Goal: Task Accomplishment & Management: Manage account settings

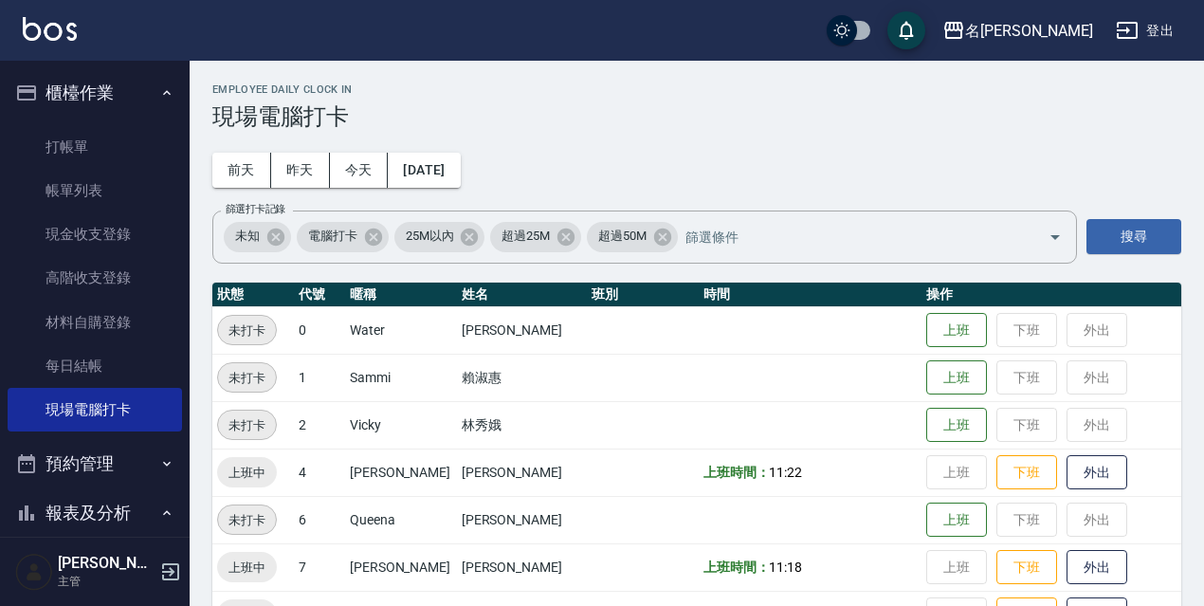
scroll to position [379, 0]
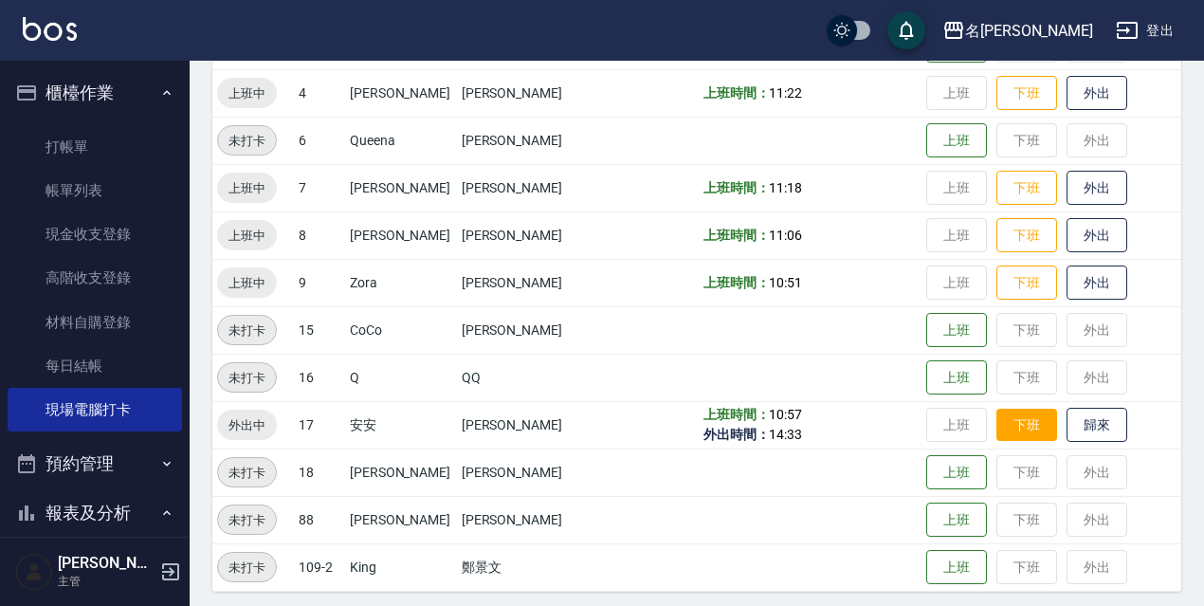
click at [1027, 427] on button "下班" at bounding box center [1026, 424] width 61 height 33
click at [948, 431] on button "上班" at bounding box center [956, 424] width 61 height 33
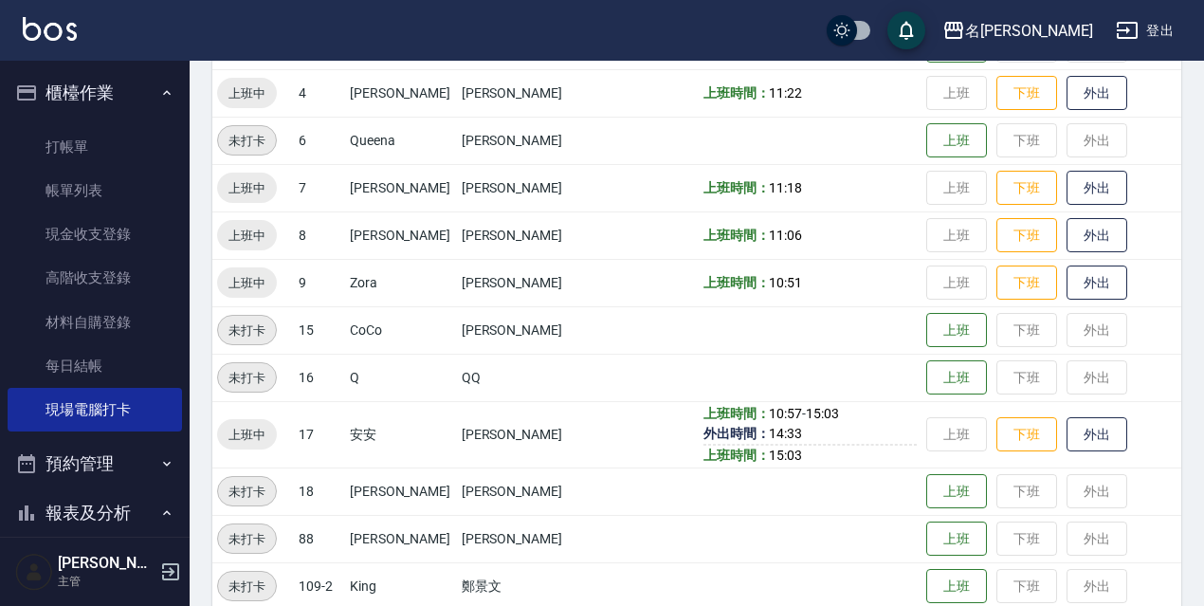
click at [952, 439] on td "上班 下班 外出" at bounding box center [1051, 434] width 260 height 66
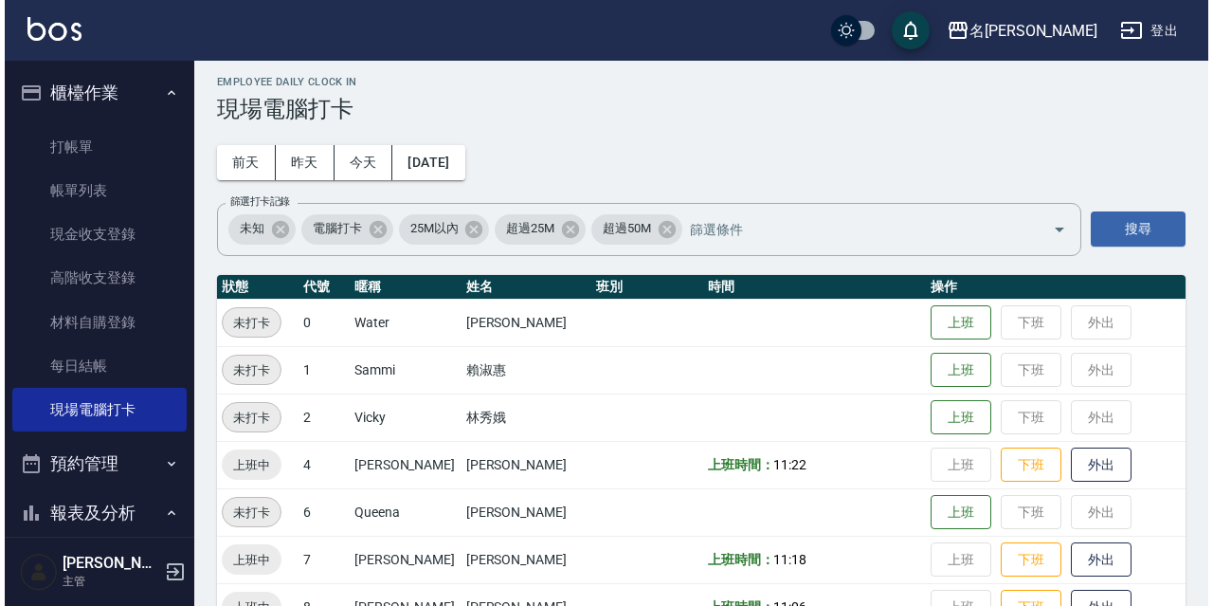
scroll to position [0, 0]
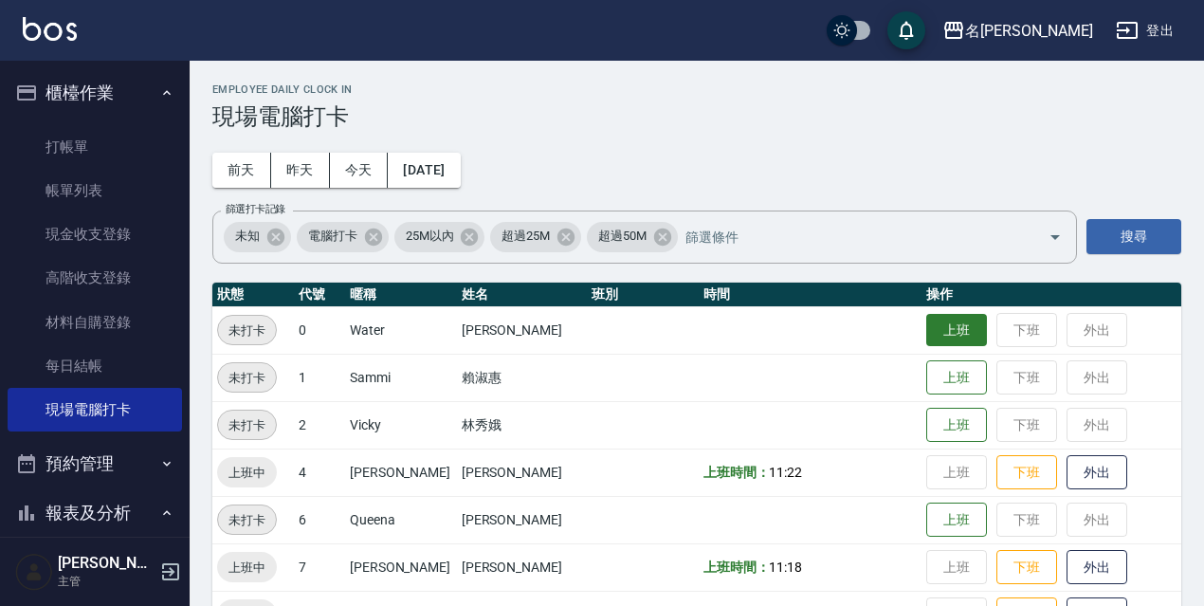
click at [946, 337] on button "上班" at bounding box center [956, 330] width 61 height 33
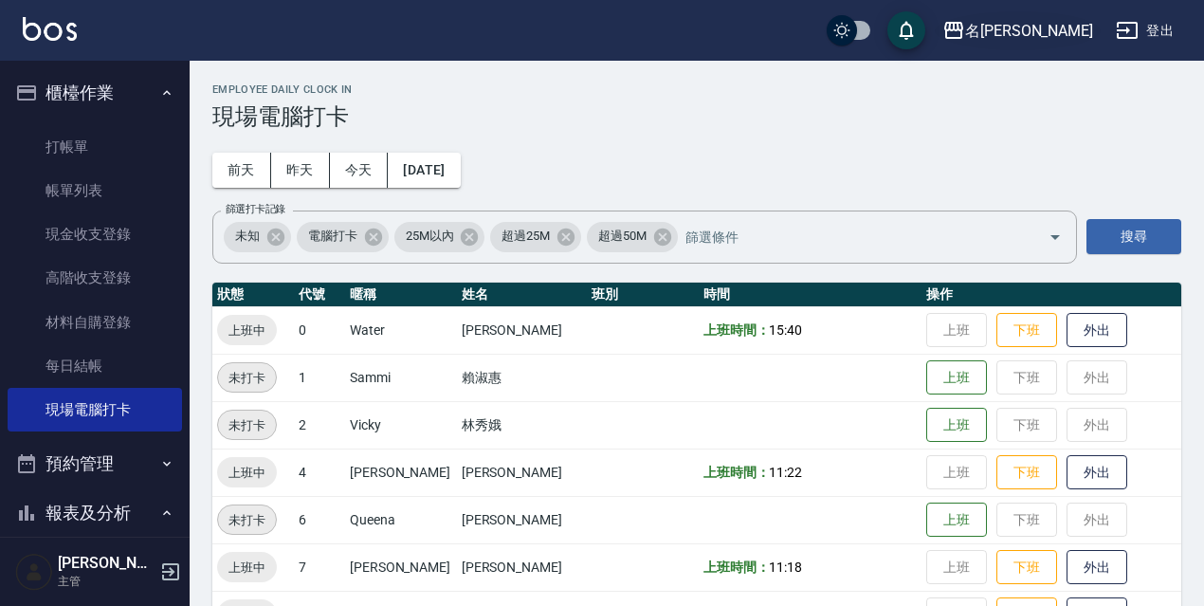
click at [1061, 45] on button "名[PERSON_NAME]" at bounding box center [1018, 30] width 166 height 39
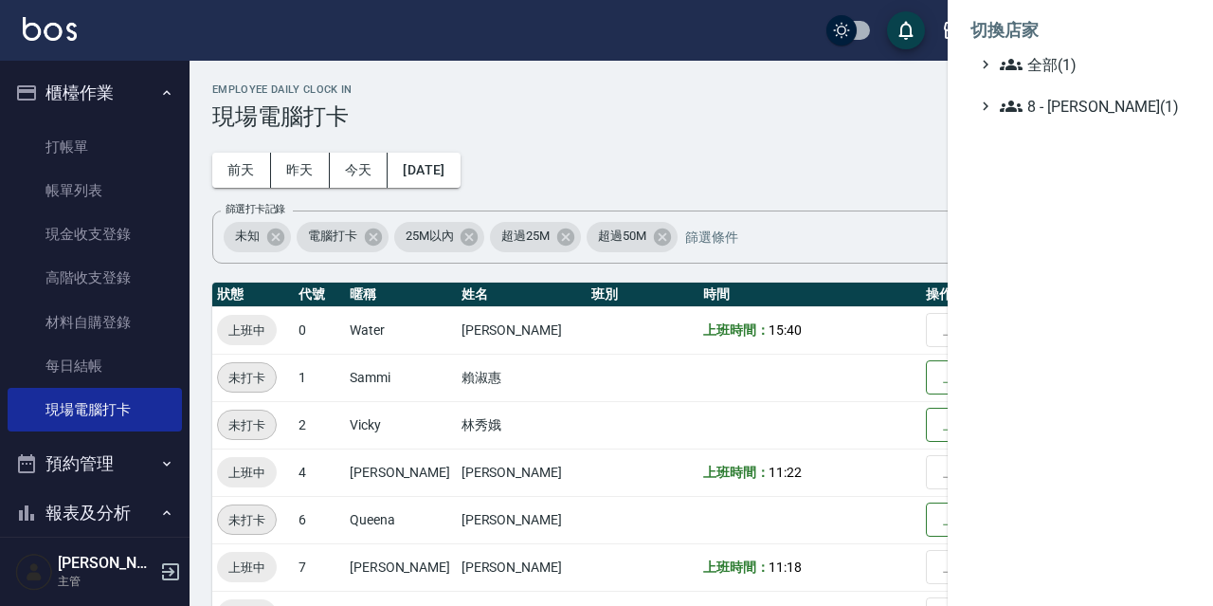
drag, startPoint x: 824, startPoint y: 164, endPoint x: 935, endPoint y: 103, distance: 127.2
click at [824, 162] on div at bounding box center [606, 303] width 1213 height 606
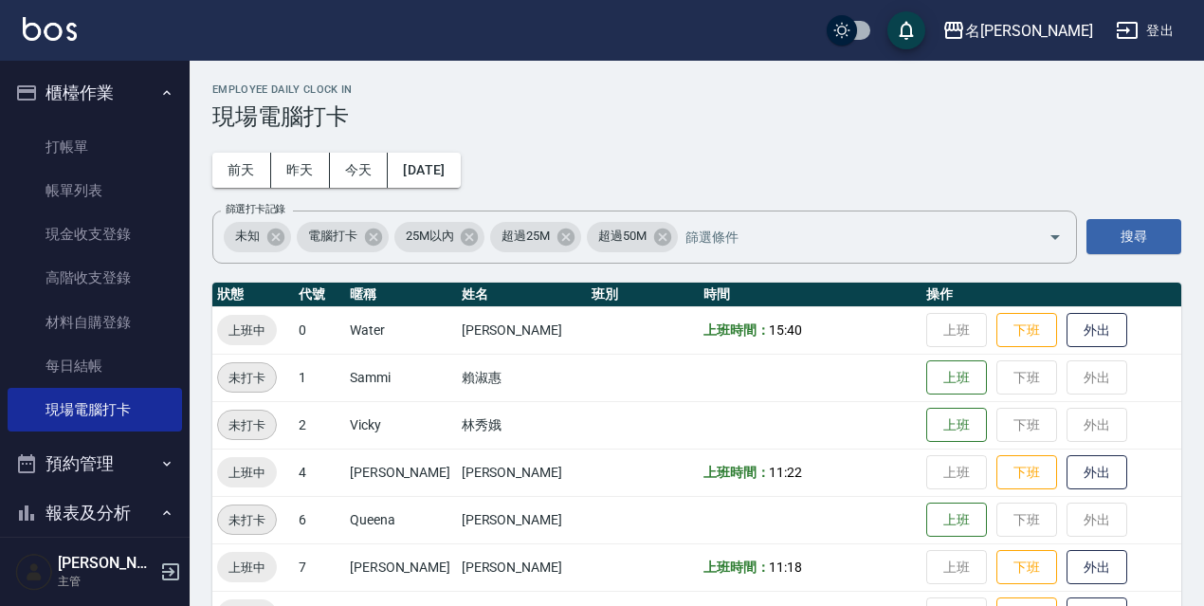
click at [1144, 22] on button "登出" at bounding box center [1144, 30] width 73 height 35
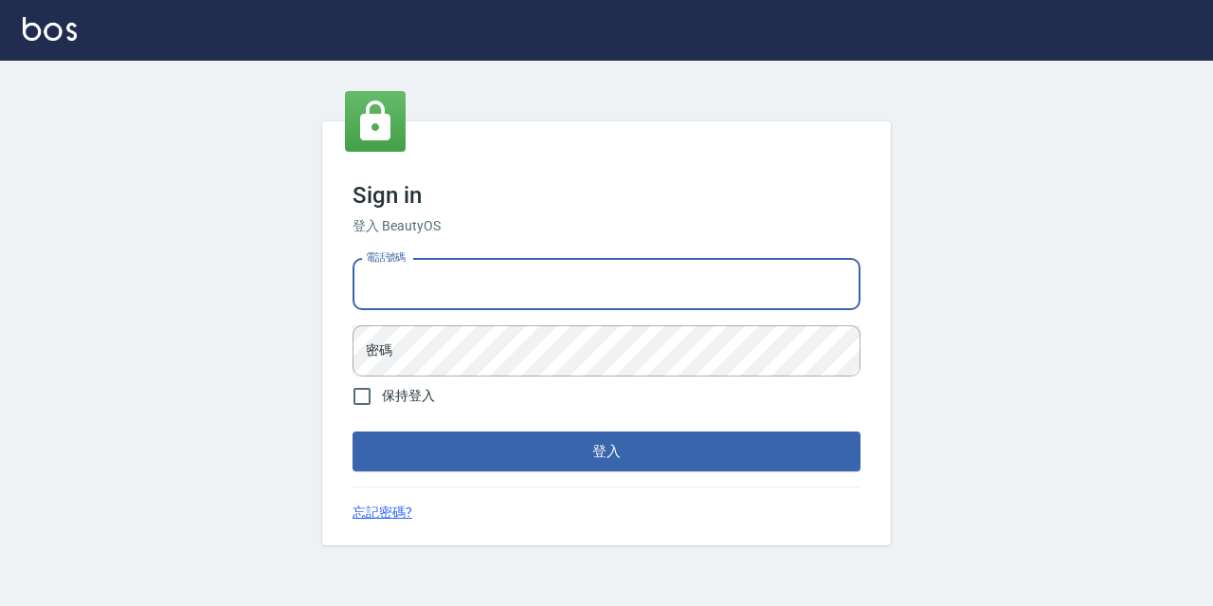
click at [502, 281] on input "電話號碼" at bounding box center [607, 284] width 508 height 51
type input "0933063049"
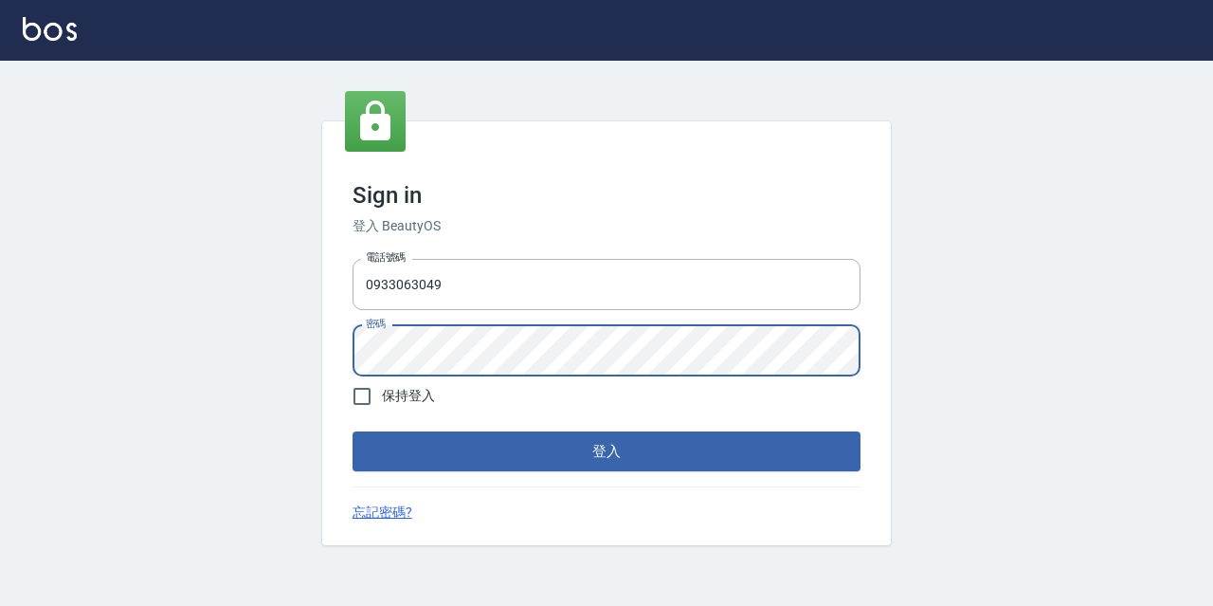
click at [353, 431] on button "登入" at bounding box center [607, 451] width 508 height 40
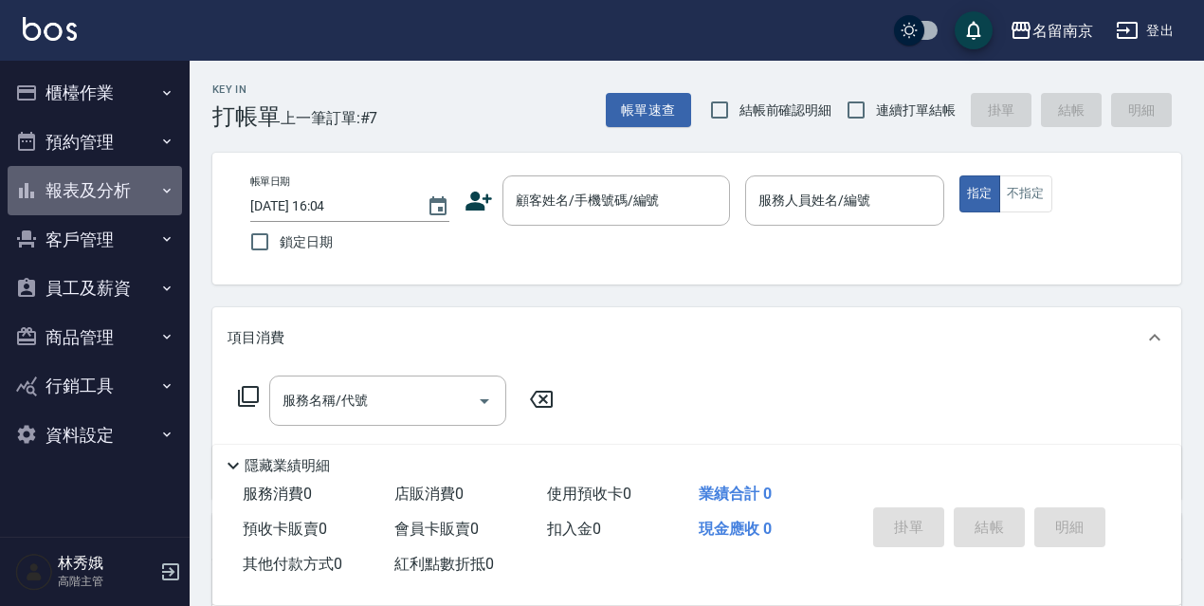
click at [85, 172] on button "報表及分析" at bounding box center [95, 190] width 174 height 49
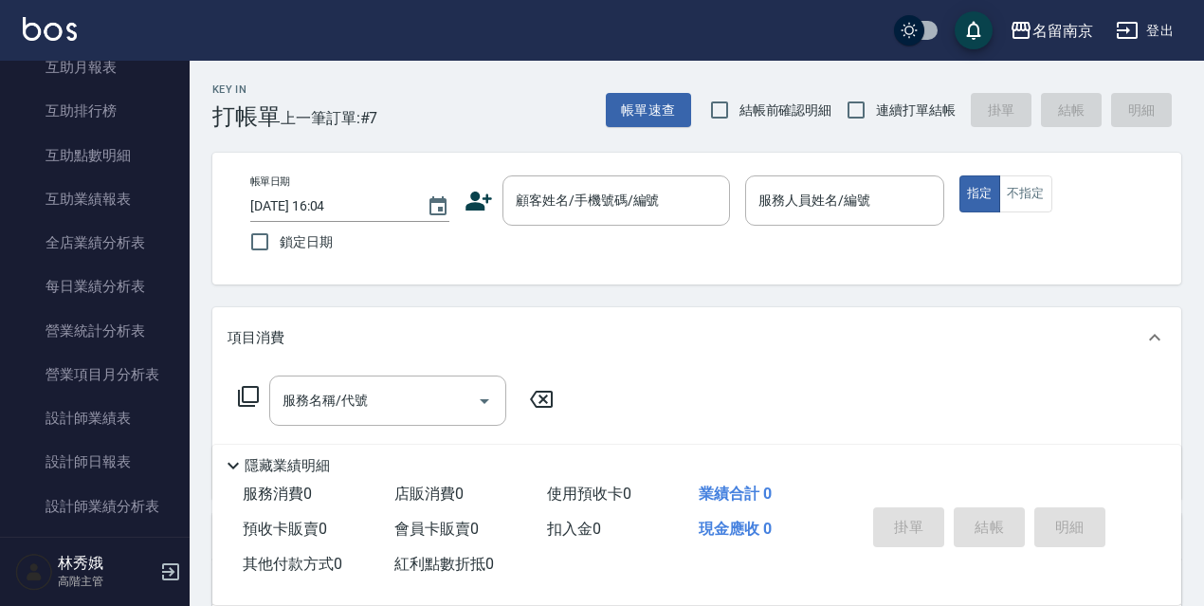
scroll to position [467, 0]
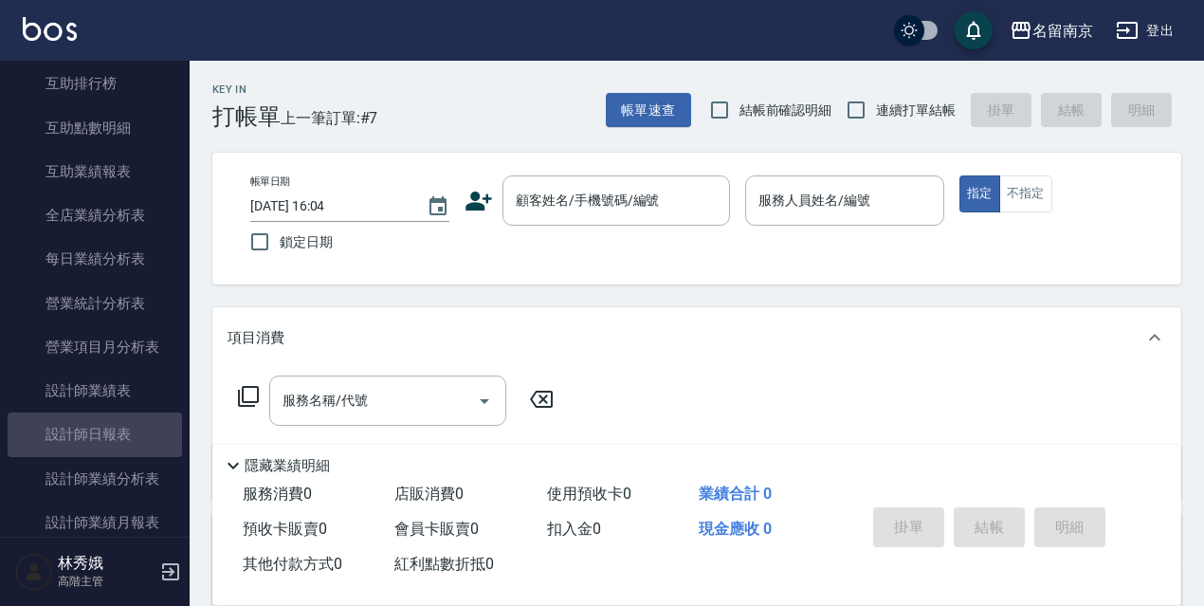
drag, startPoint x: 95, startPoint y: 442, endPoint x: 0, endPoint y: 237, distance: 225.6
click at [95, 441] on link "設計師日報表" at bounding box center [95, 434] width 174 height 44
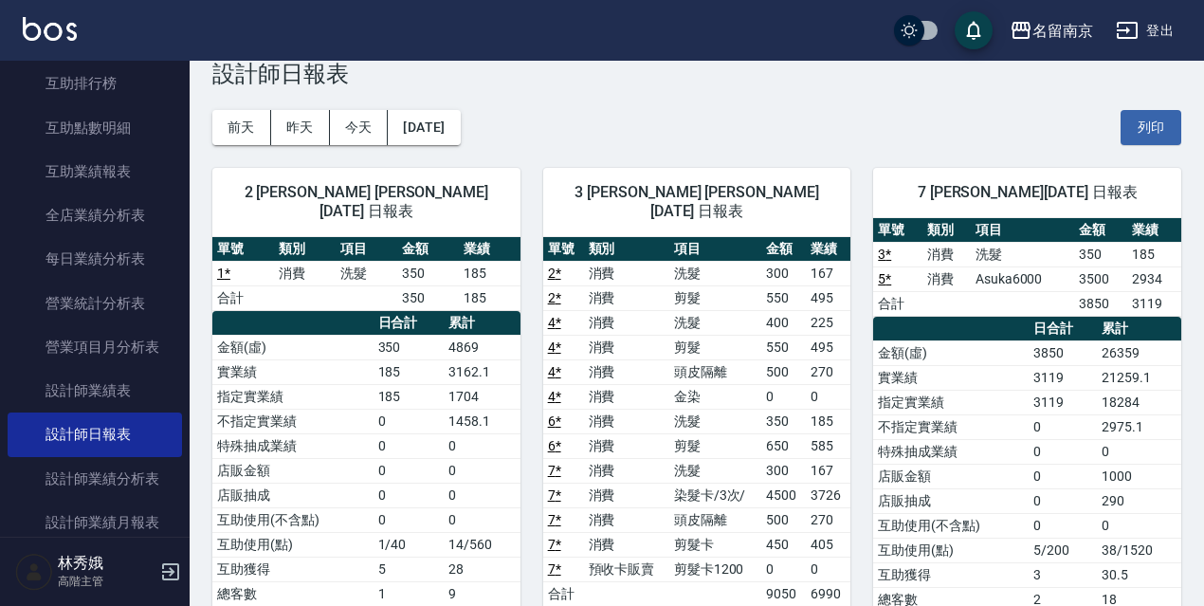
scroll to position [45, 0]
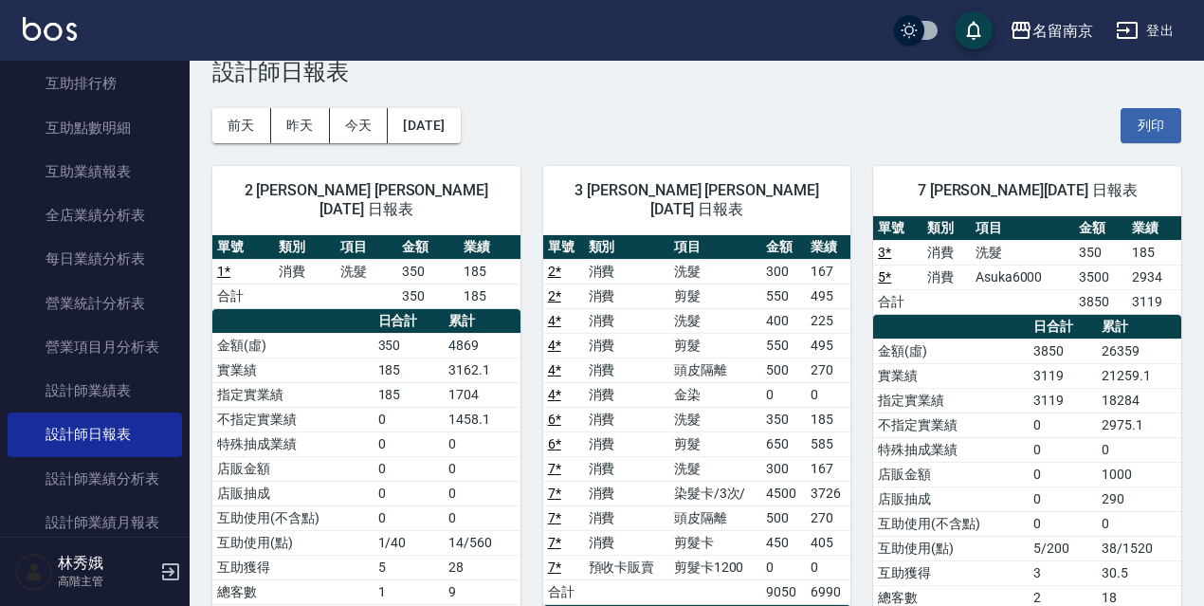
click at [881, 278] on link "5 *" at bounding box center [884, 276] width 13 height 15
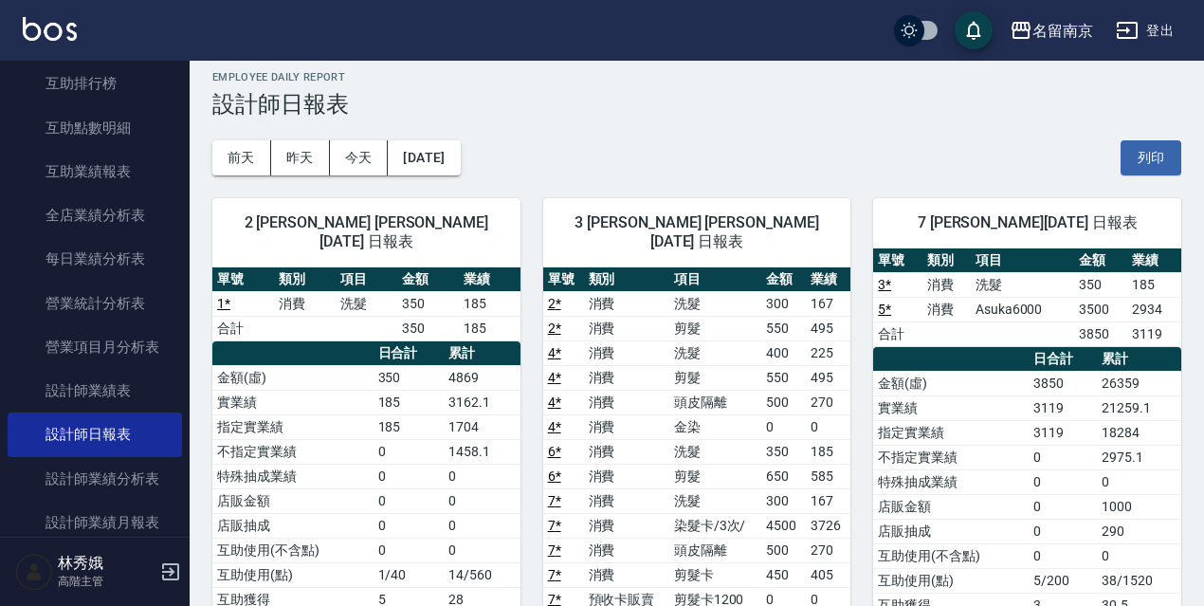
scroll to position [0, 0]
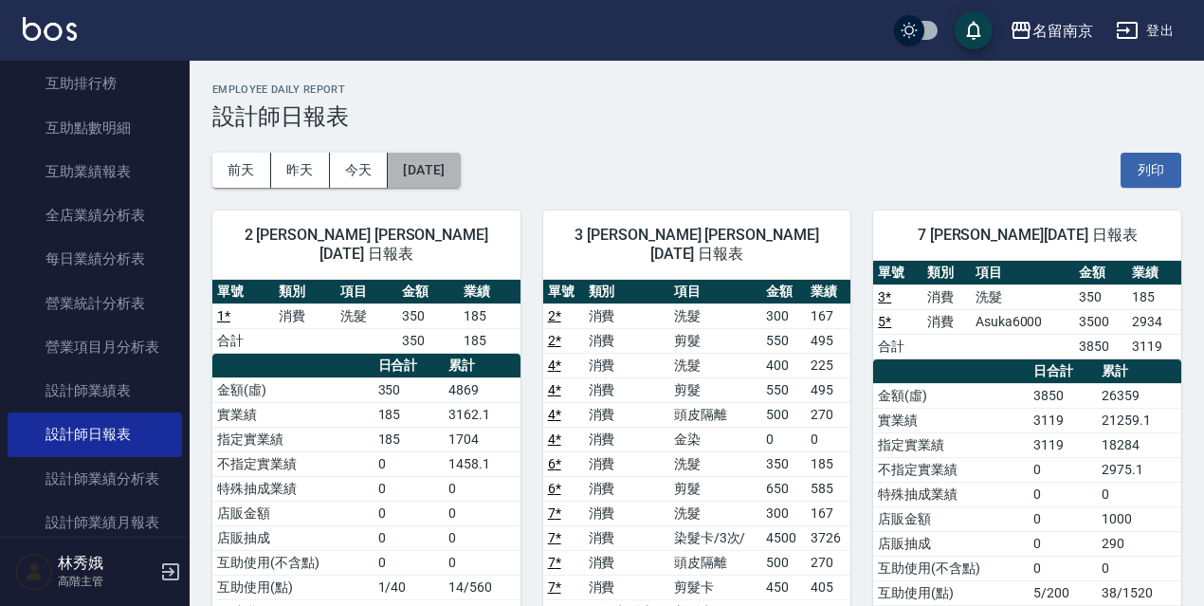
click at [436, 166] on button "2025/09/05" at bounding box center [424, 170] width 72 height 35
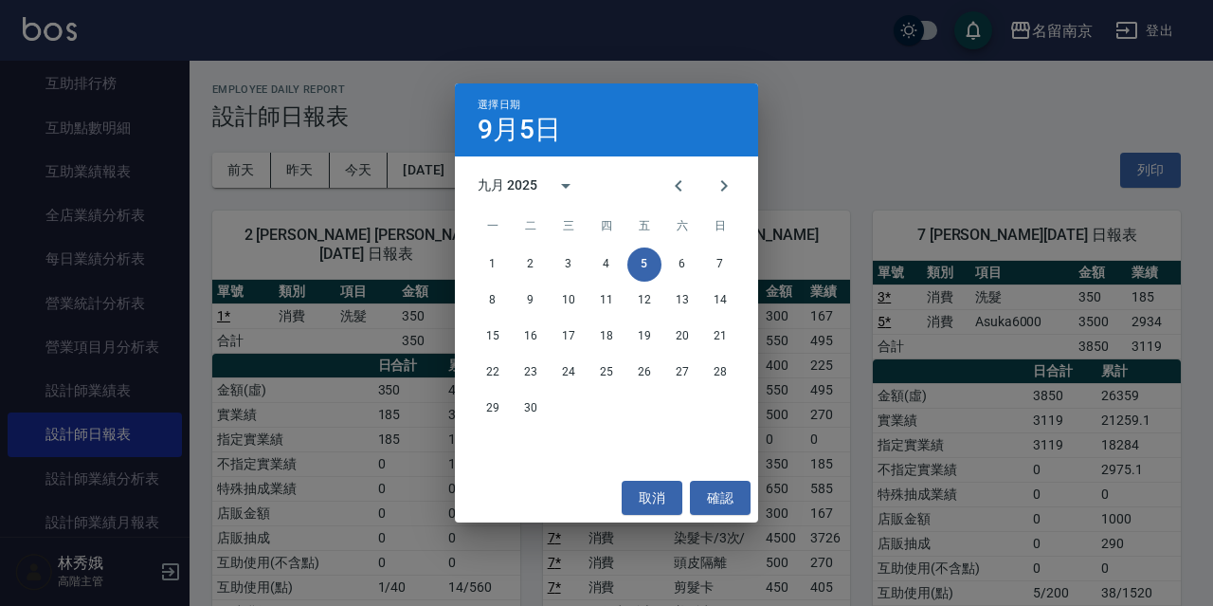
click at [376, 119] on div "選擇日期 9月5日 九月 2025 一 二 三 四 五 六 日 1 2 3 4 5 6 7 8 9 10 11 12 13 14 15 16 17 18 19…" at bounding box center [606, 303] width 1213 height 606
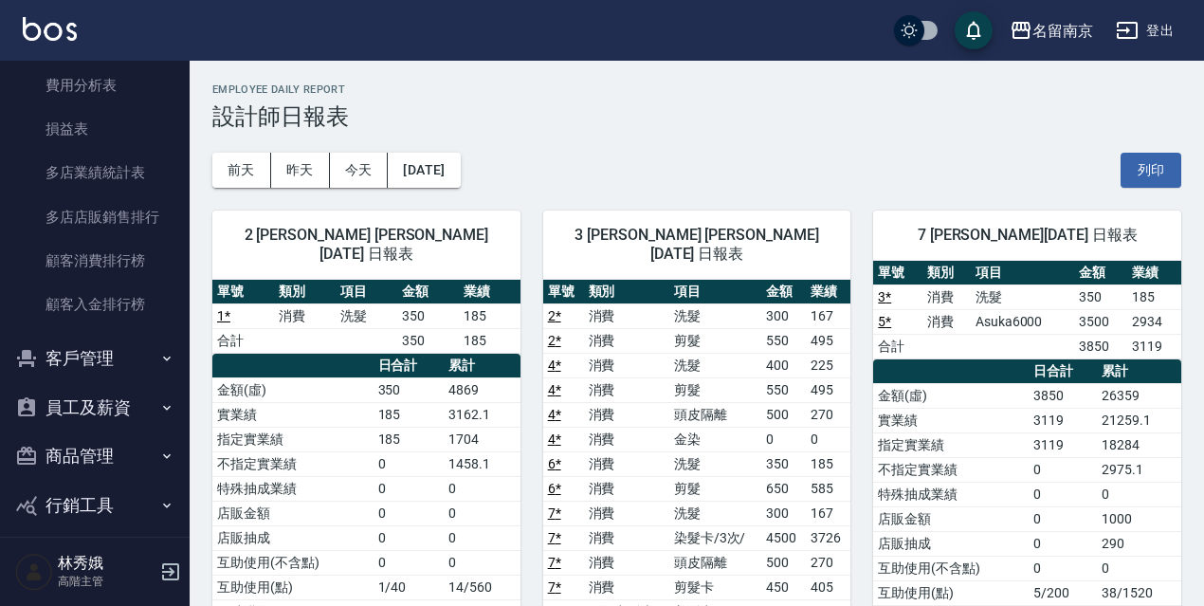
scroll to position [1845, 0]
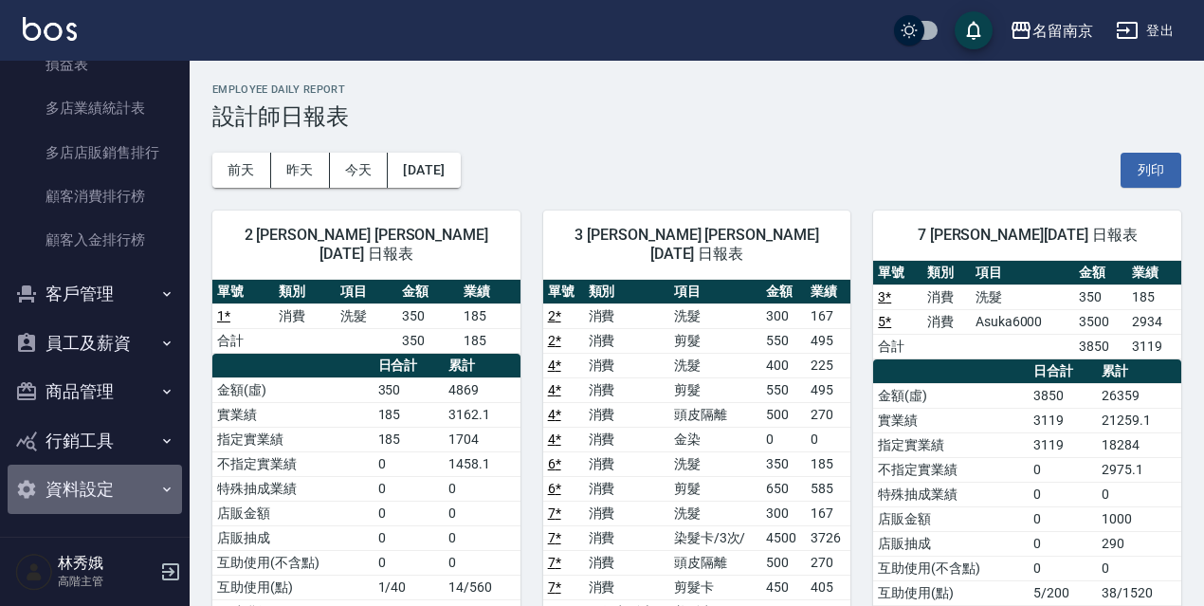
click at [127, 486] on button "資料設定" at bounding box center [95, 488] width 174 height 49
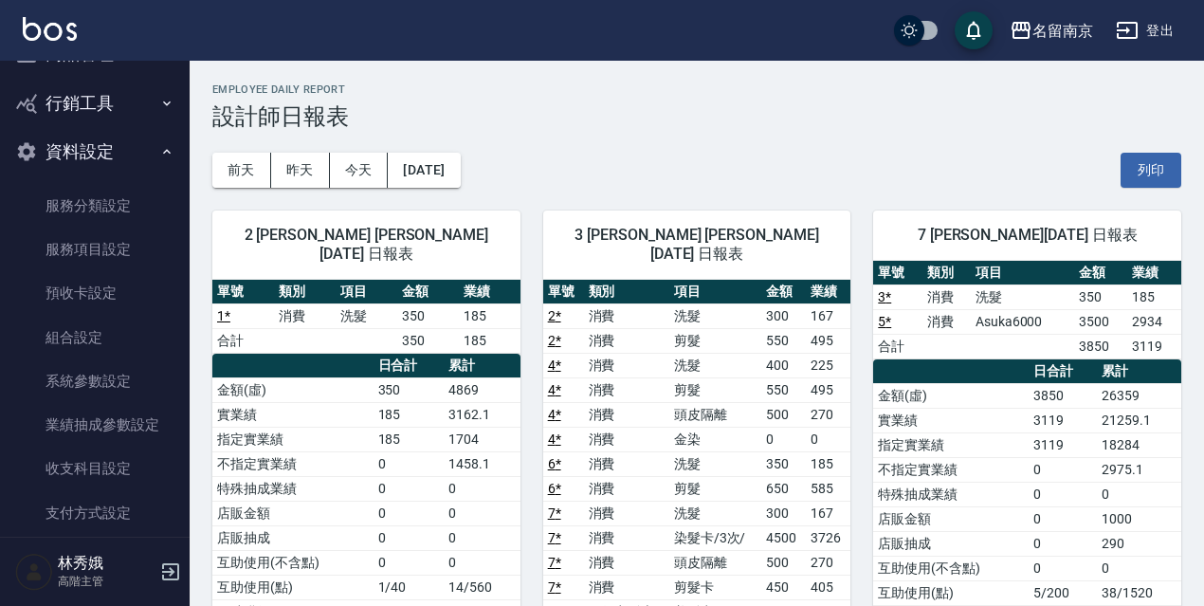
scroll to position [2200, 0]
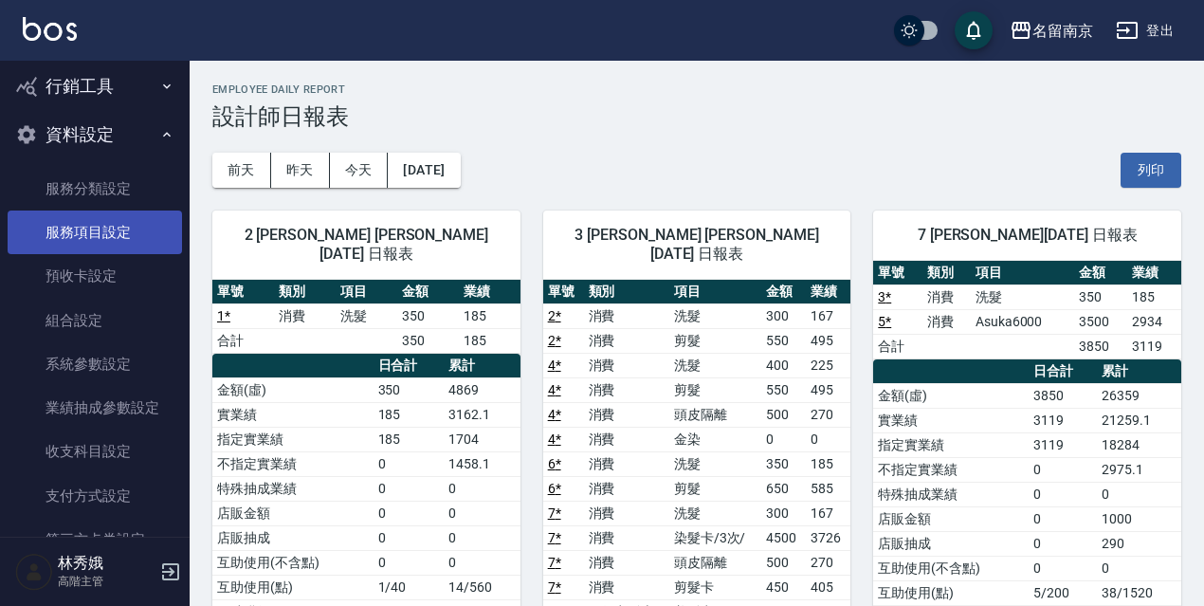
click at [115, 216] on link "服務項目設定" at bounding box center [95, 232] width 174 height 44
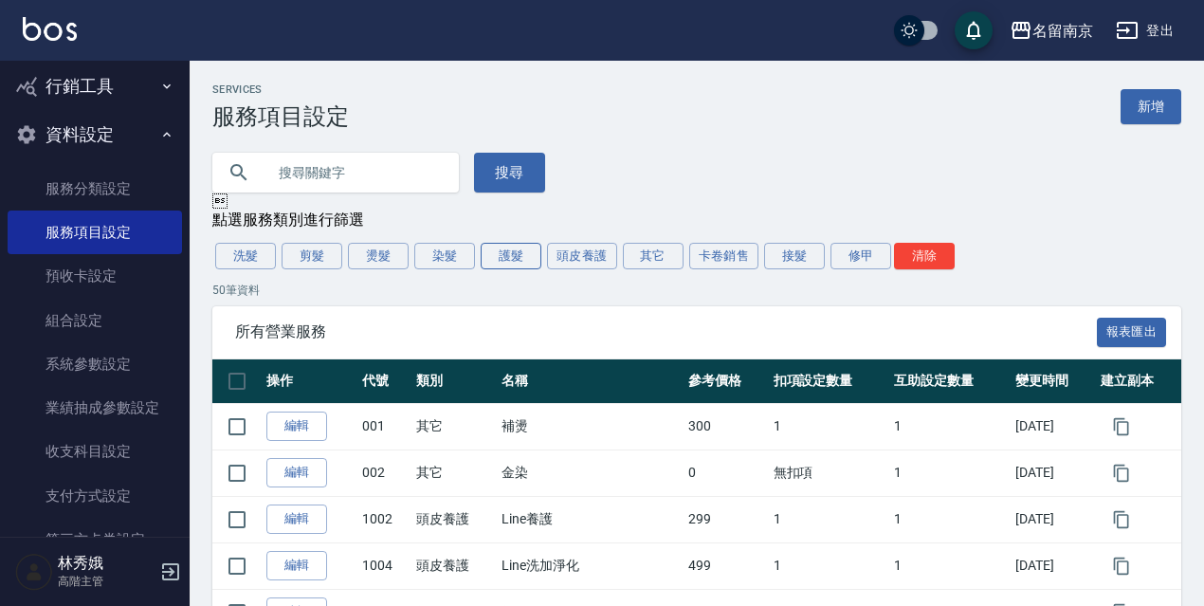
click at [525, 258] on button "護髮" at bounding box center [511, 256] width 61 height 27
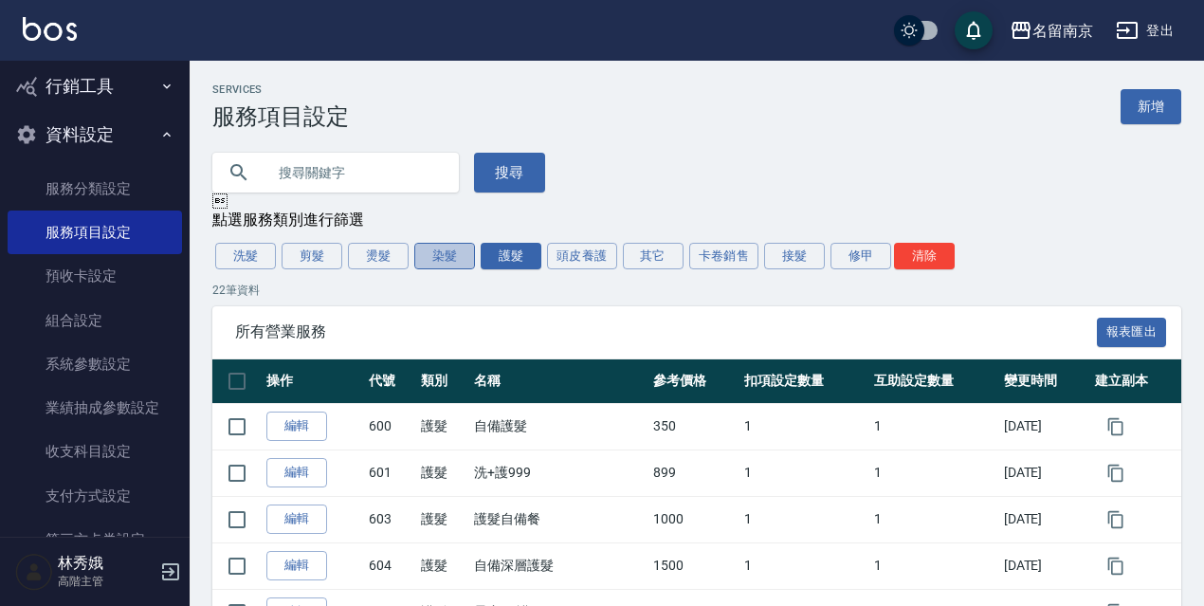
click at [467, 263] on button "染髮" at bounding box center [444, 256] width 61 height 27
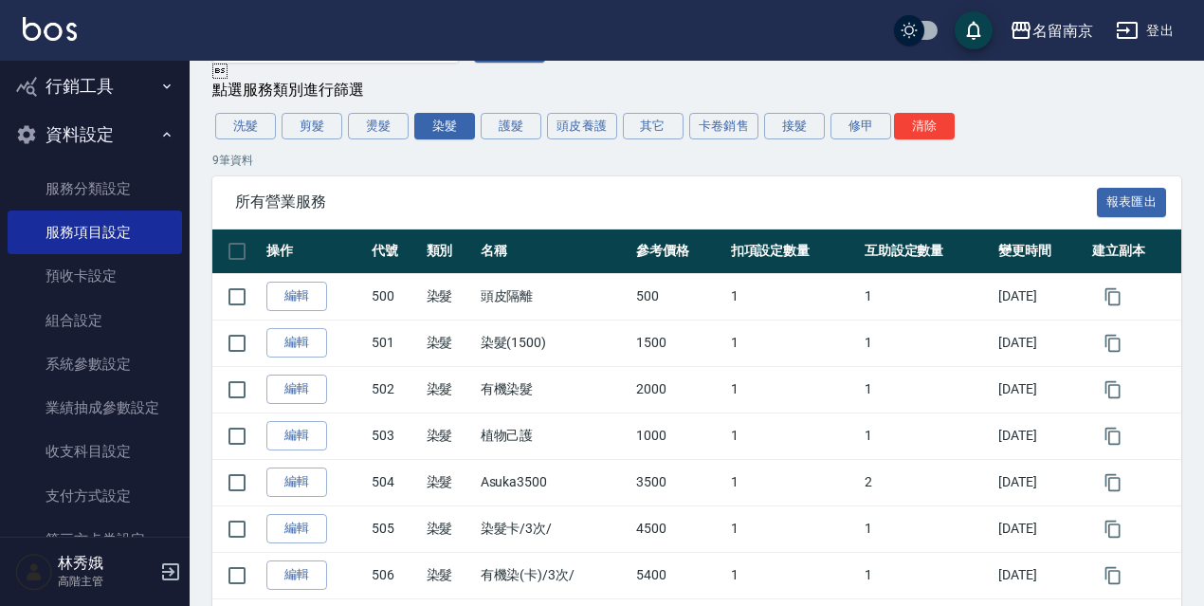
scroll to position [118, 0]
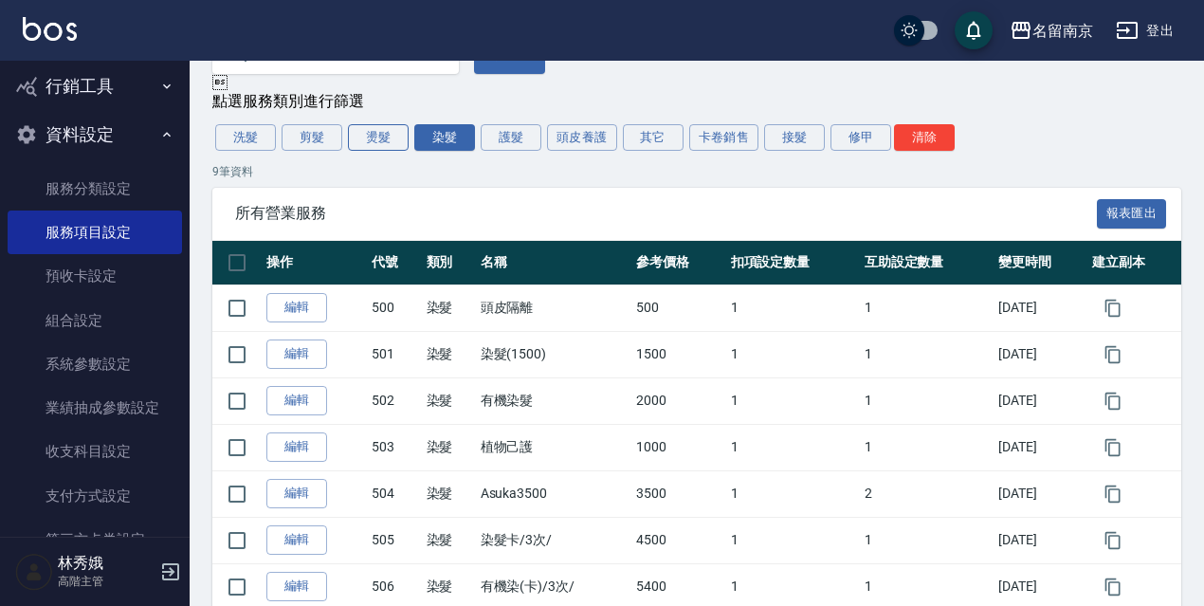
click at [378, 141] on button "燙髮" at bounding box center [378, 137] width 61 height 27
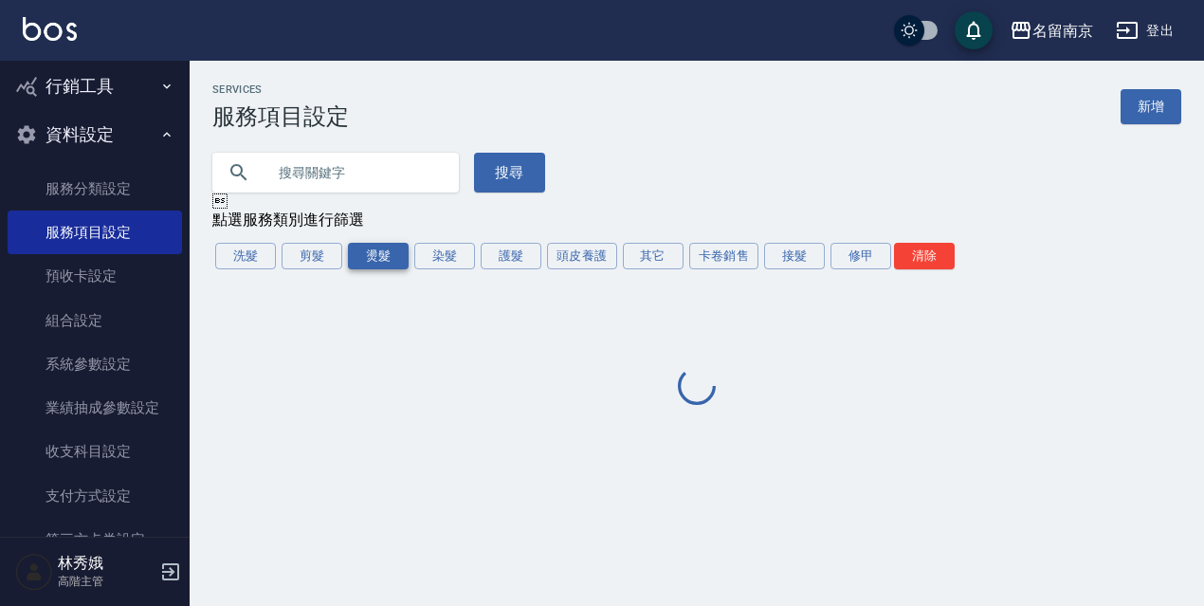
scroll to position [0, 0]
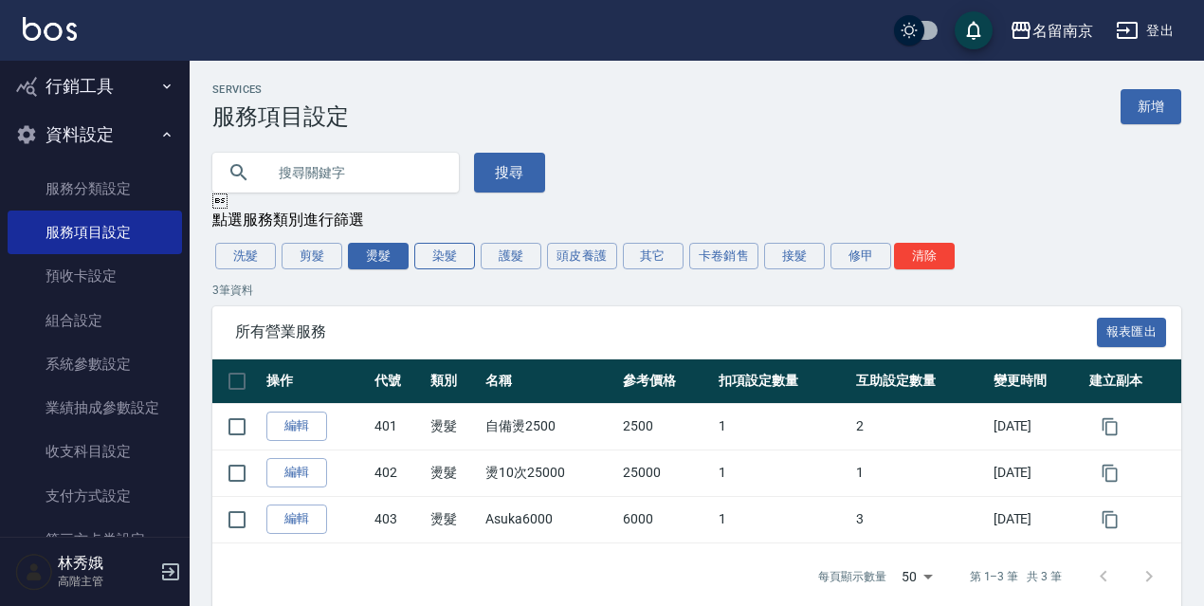
click at [436, 260] on button "染髮" at bounding box center [444, 256] width 61 height 27
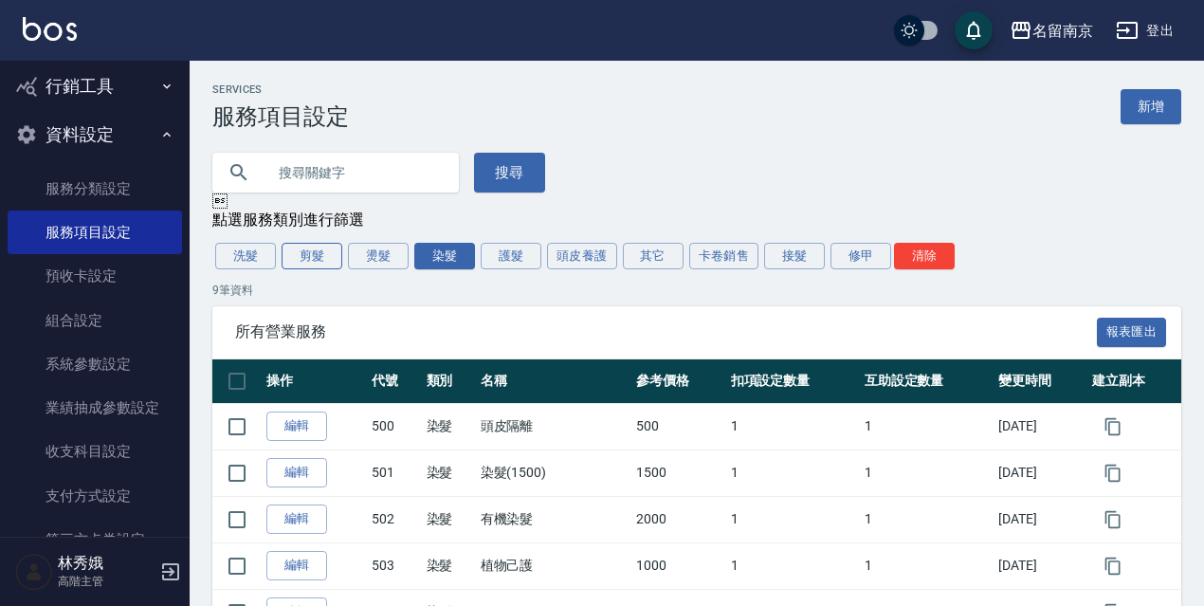
click at [303, 263] on button "剪髮" at bounding box center [311, 256] width 61 height 27
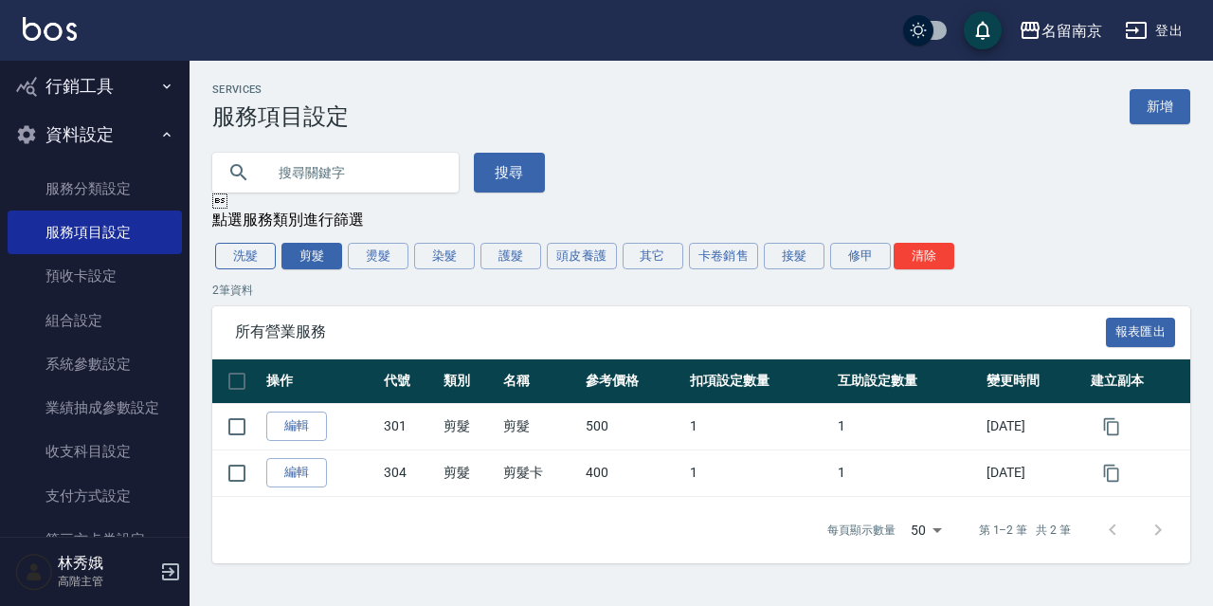
click at [236, 263] on button "洗髮" at bounding box center [245, 256] width 61 height 27
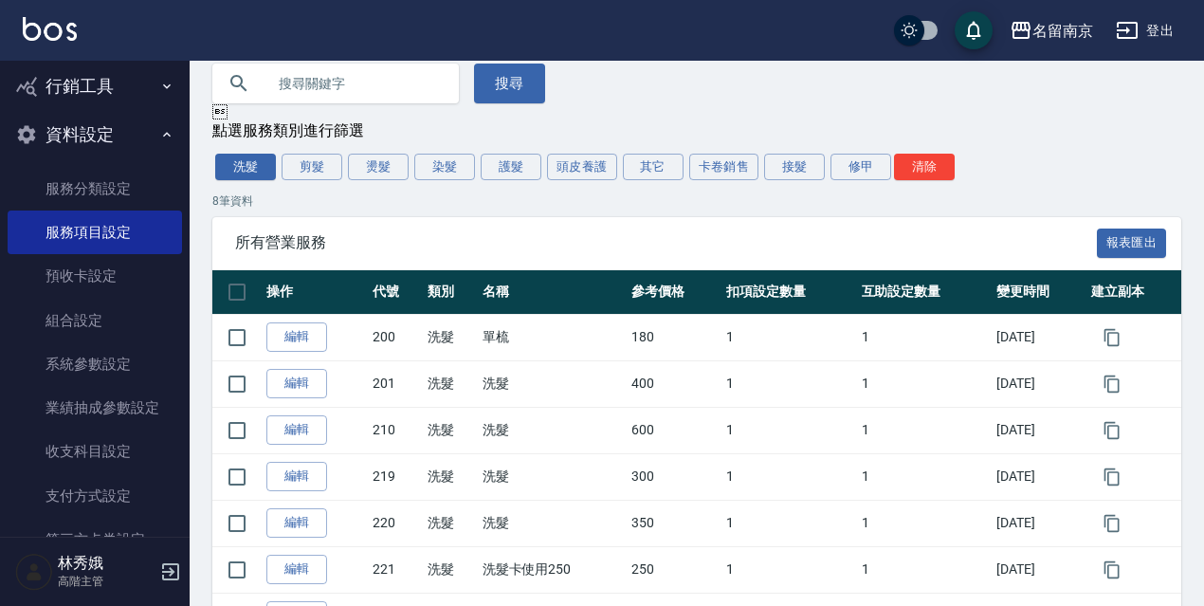
scroll to position [85, 0]
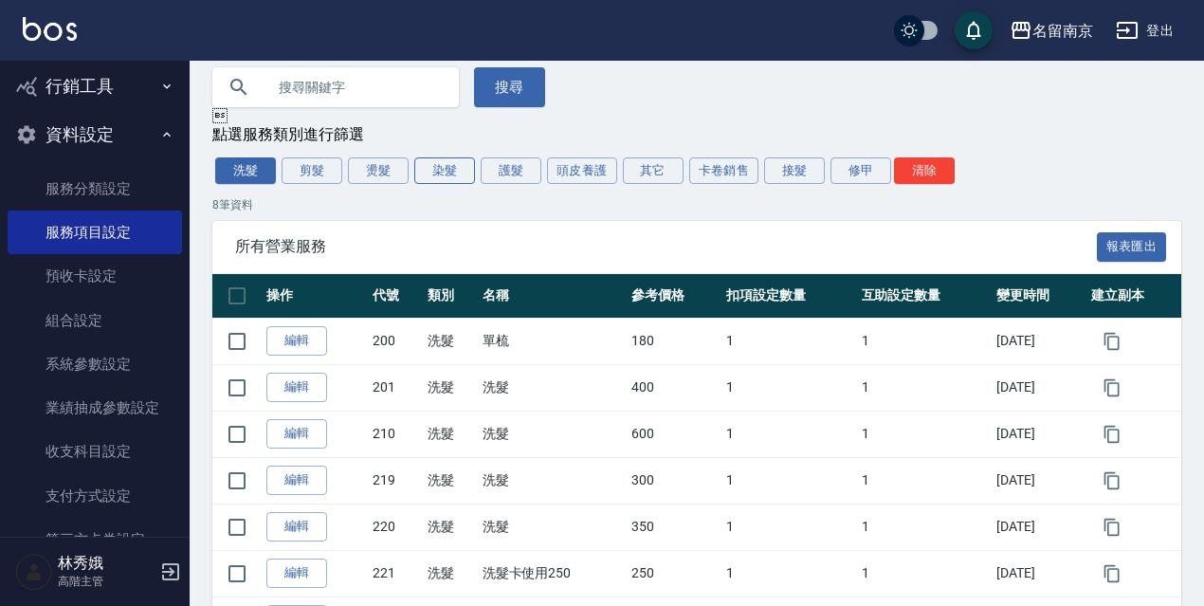
click at [440, 174] on button "染髮" at bounding box center [444, 170] width 61 height 27
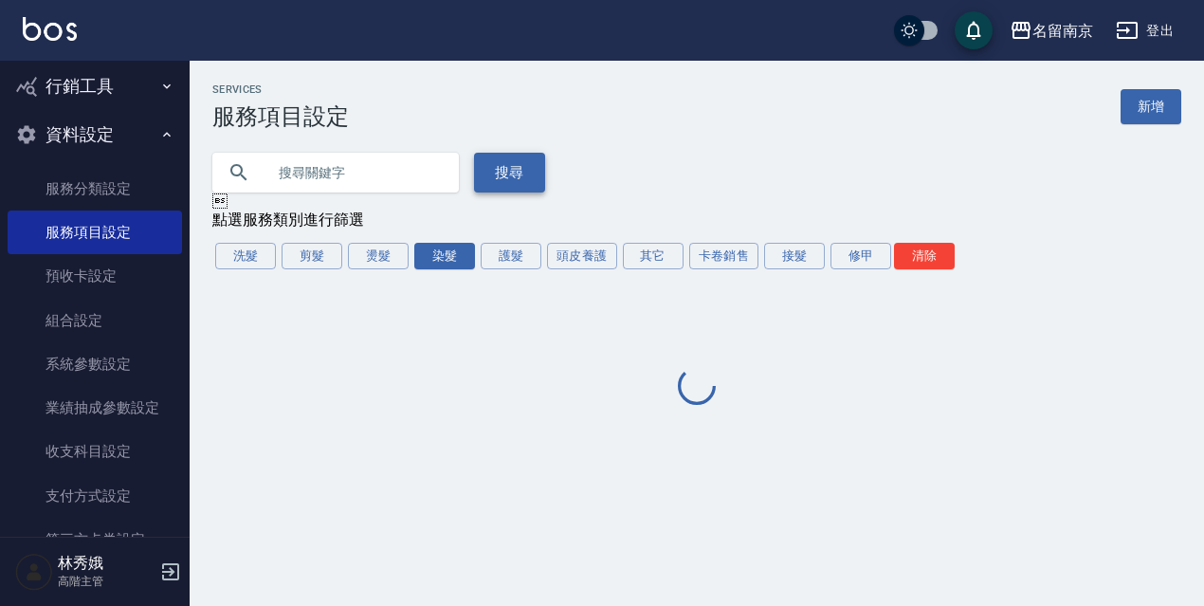
scroll to position [0, 0]
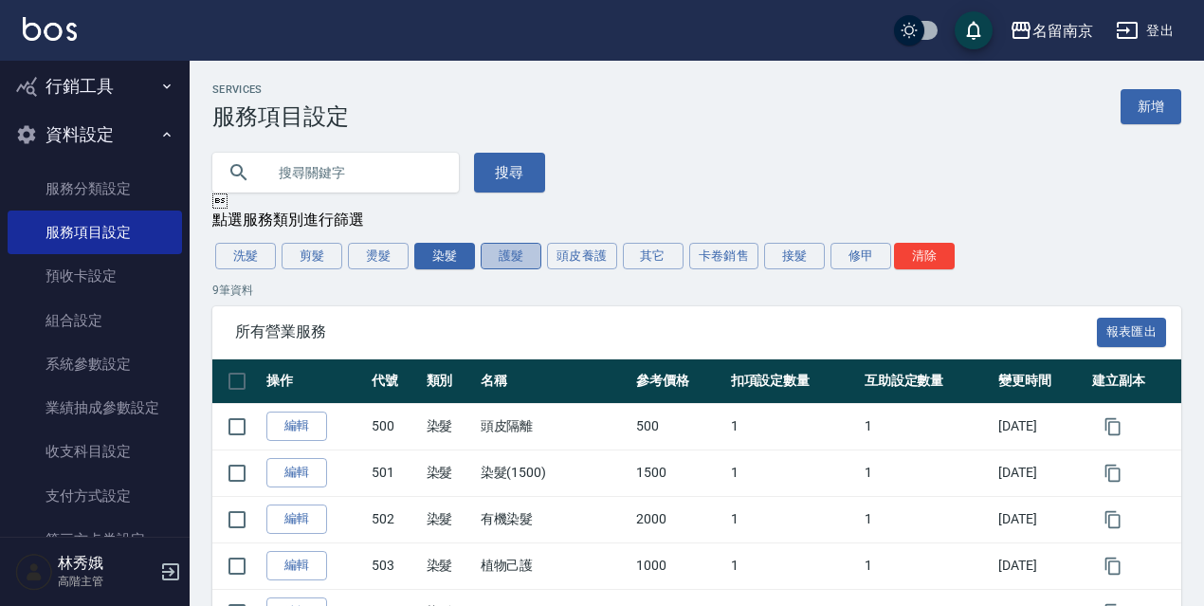
click at [525, 246] on button "護髮" at bounding box center [511, 256] width 61 height 27
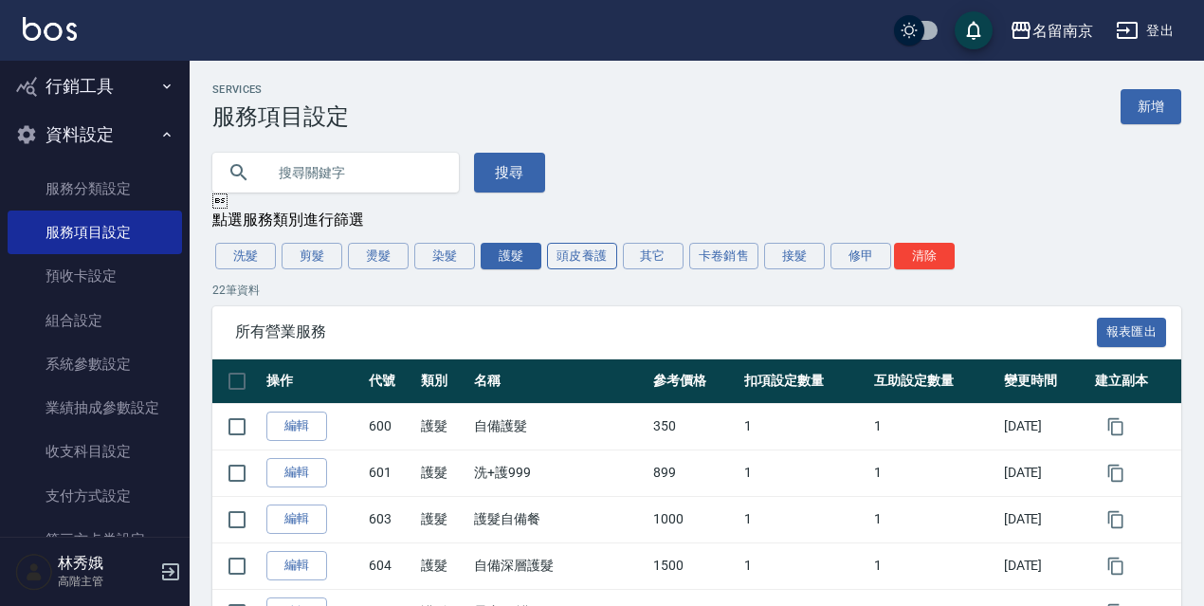
click at [572, 247] on button "頭皮養護" at bounding box center [582, 256] width 70 height 27
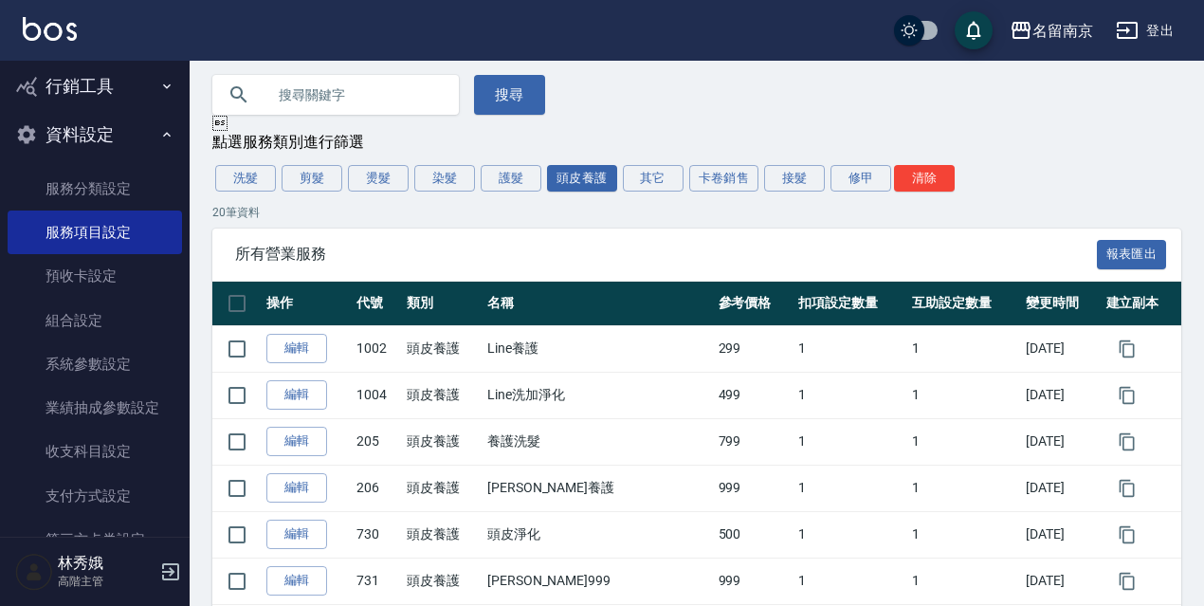
scroll to position [53, 0]
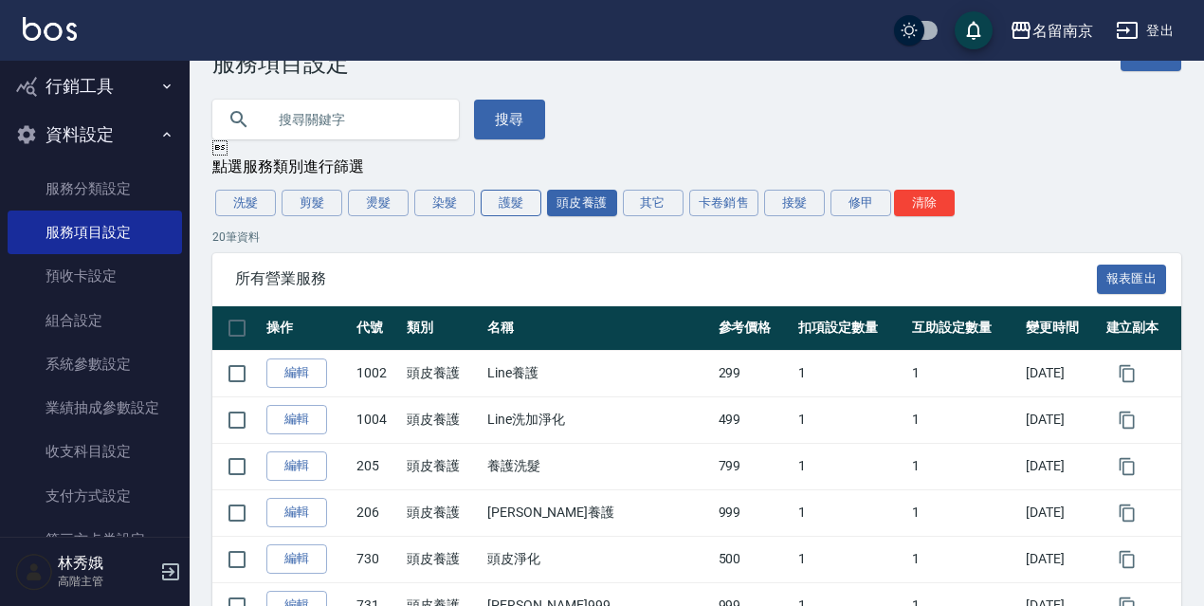
click at [524, 200] on button "護髮" at bounding box center [511, 203] width 61 height 27
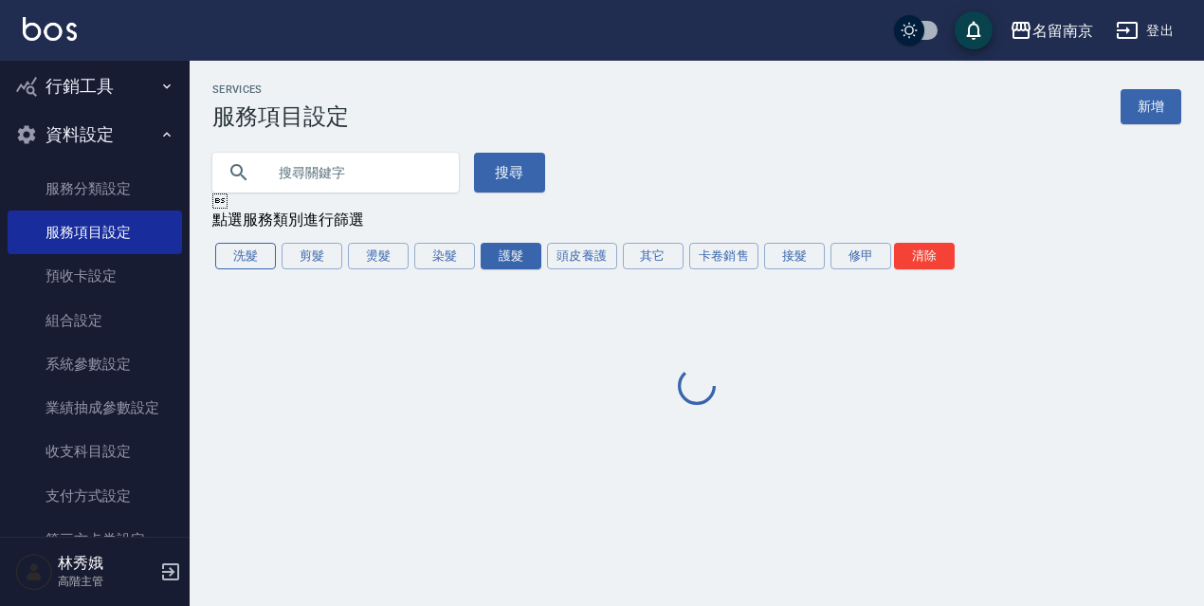
scroll to position [0, 0]
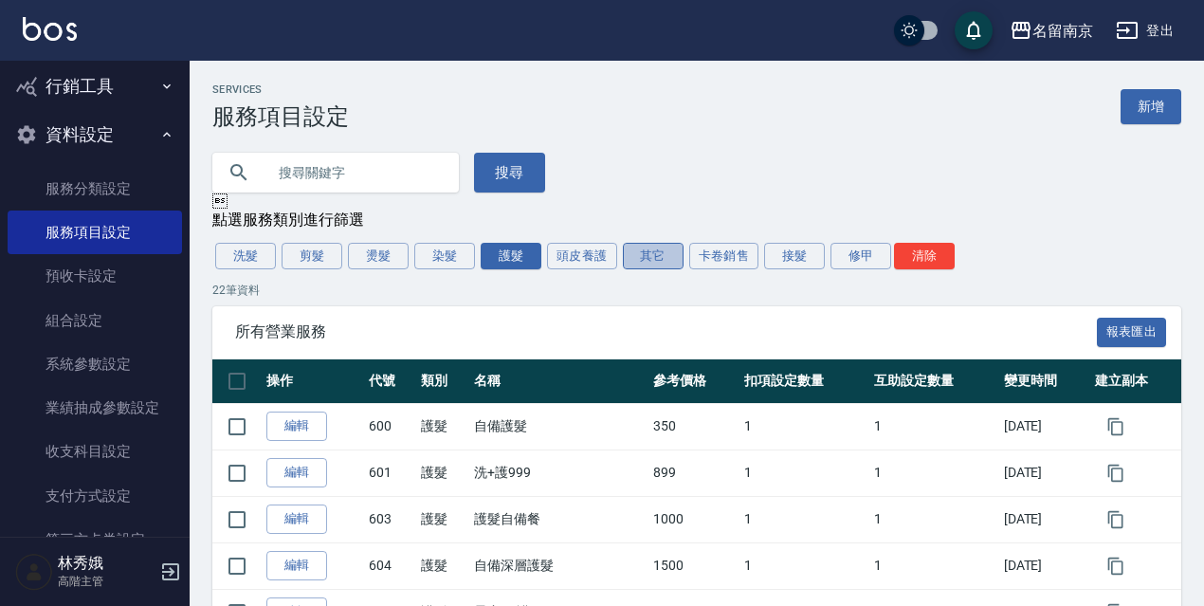
drag, startPoint x: 641, startPoint y: 261, endPoint x: 760, endPoint y: 283, distance: 121.6
click at [642, 261] on button "其它" at bounding box center [653, 256] width 61 height 27
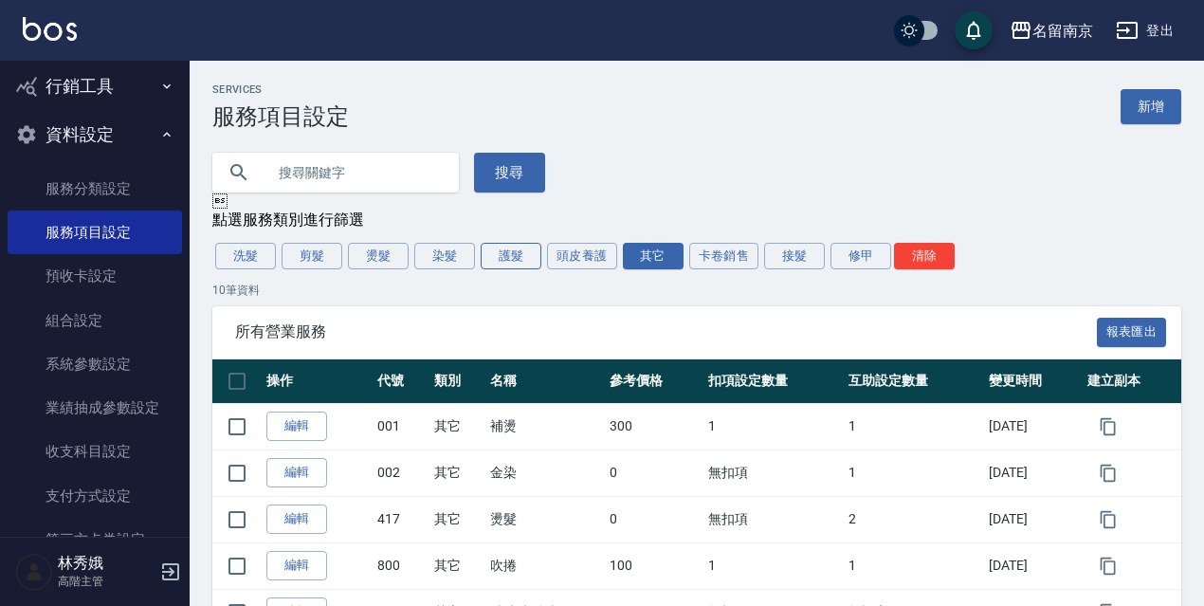
click at [512, 262] on button "護髮" at bounding box center [511, 256] width 61 height 27
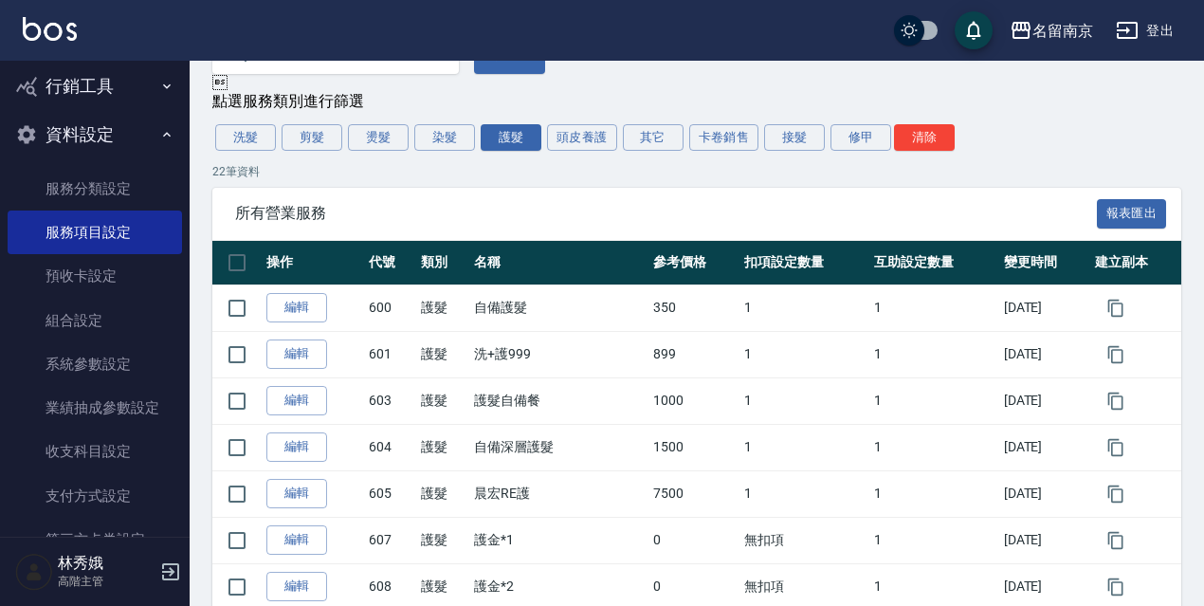
scroll to position [64, 0]
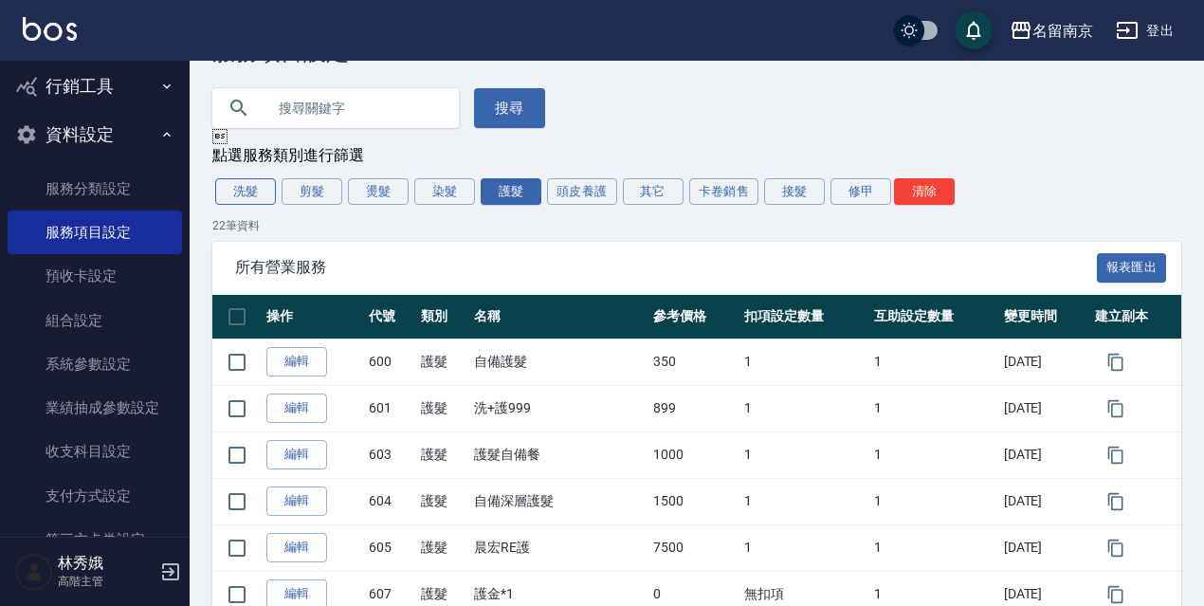
click at [252, 184] on button "洗髮" at bounding box center [245, 191] width 61 height 27
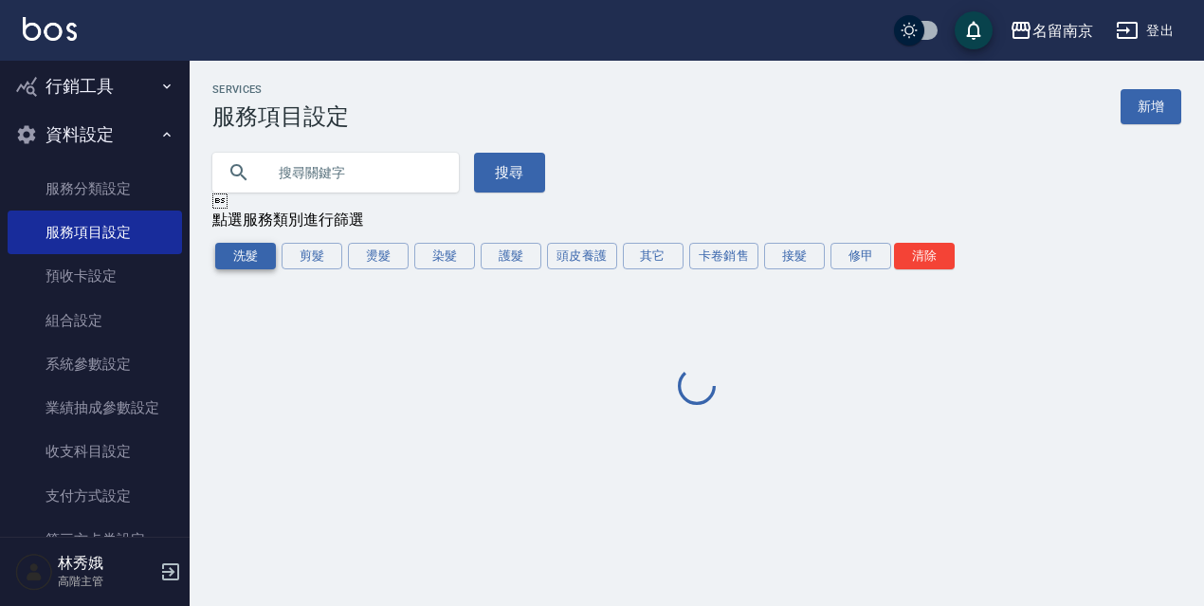
scroll to position [0, 0]
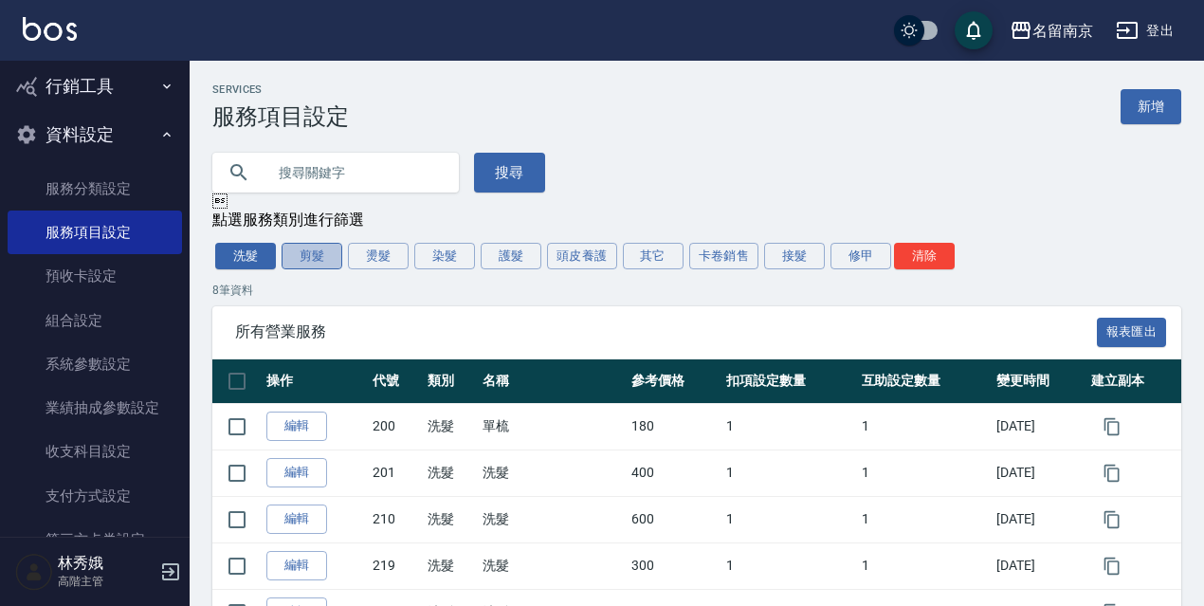
click at [311, 263] on button "剪髮" at bounding box center [311, 256] width 61 height 27
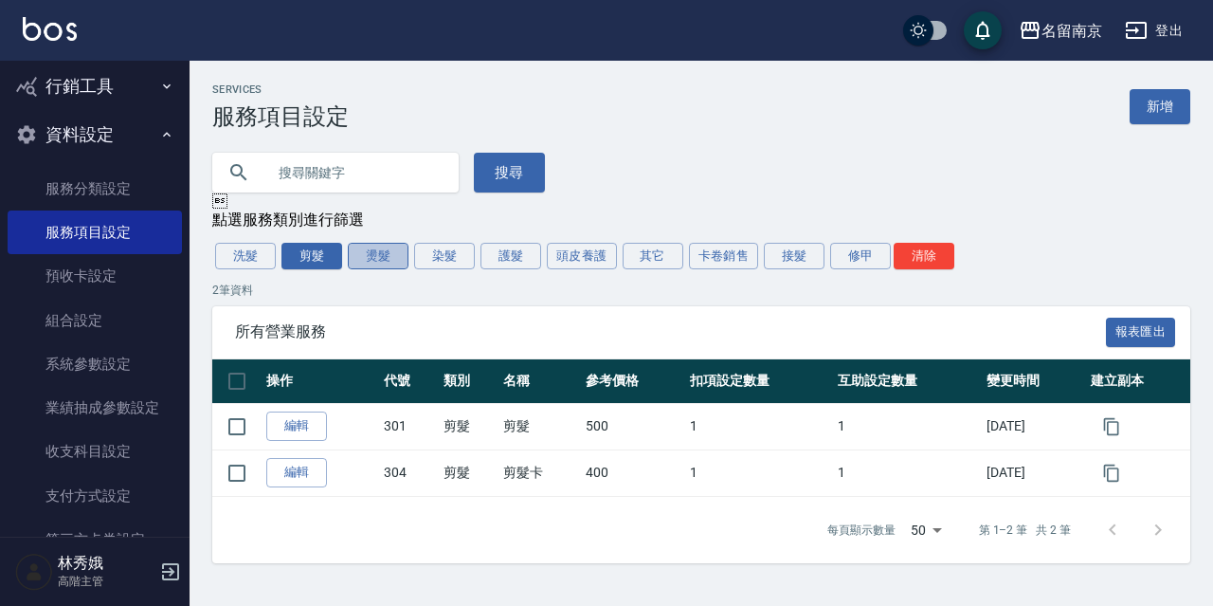
click at [381, 268] on button "燙髮" at bounding box center [378, 256] width 61 height 27
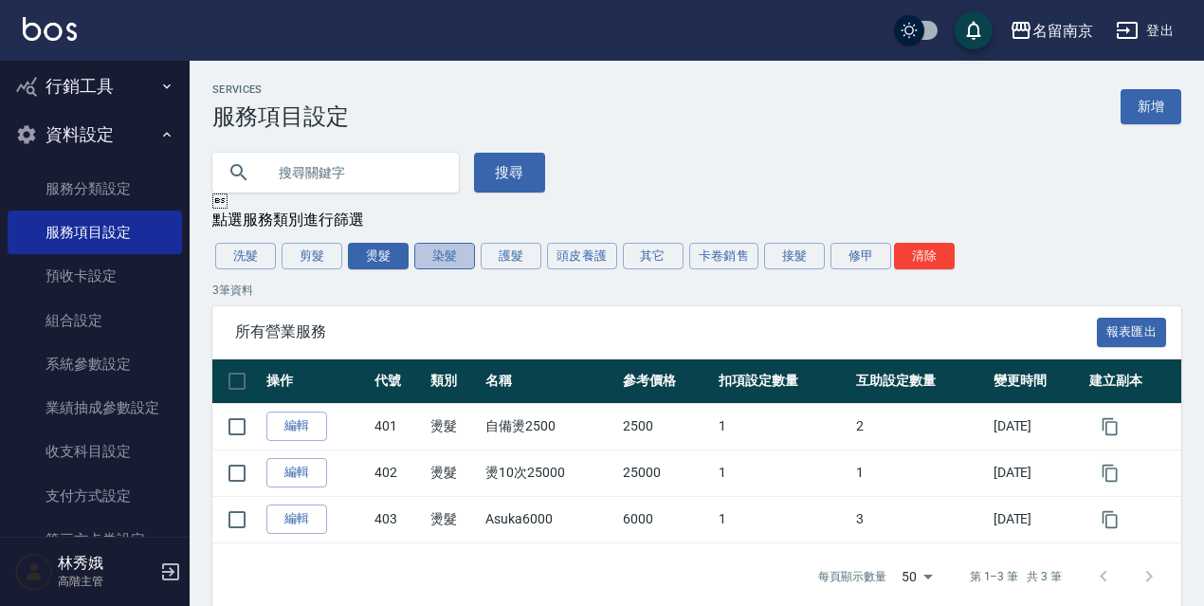
click at [443, 256] on button "染髮" at bounding box center [444, 256] width 61 height 27
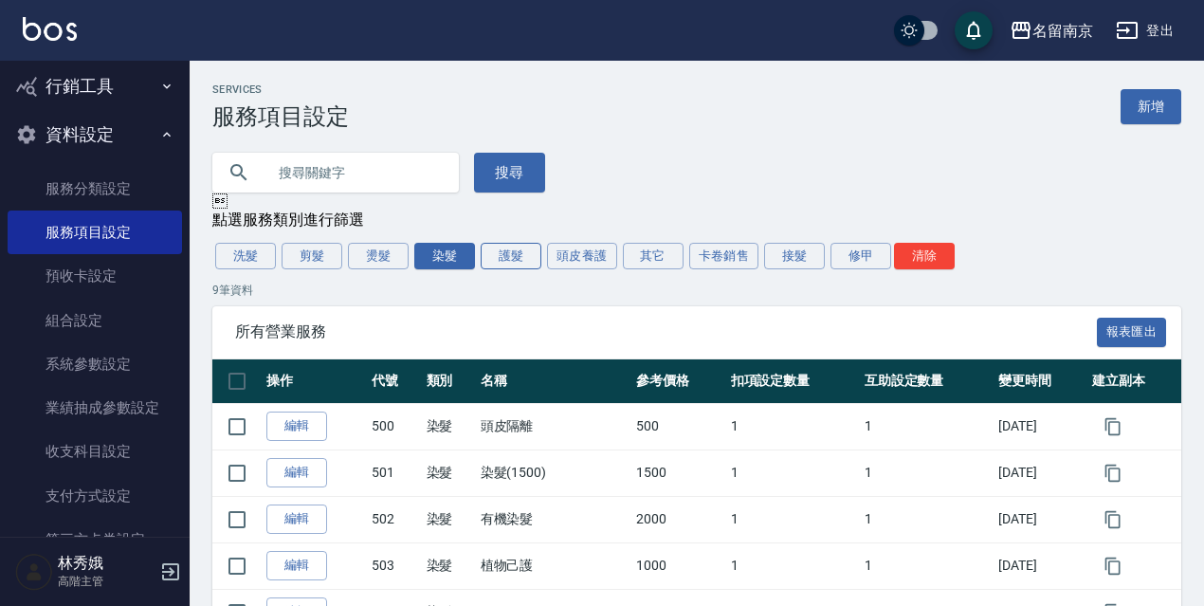
click at [525, 264] on button "護髮" at bounding box center [511, 256] width 61 height 27
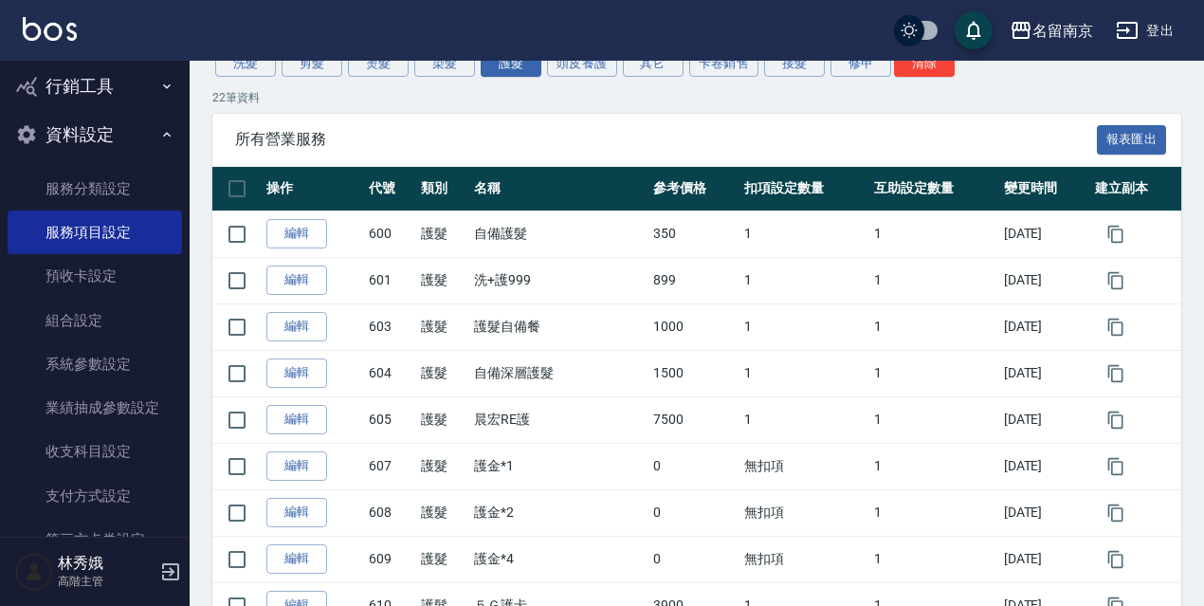
scroll to position [159, 0]
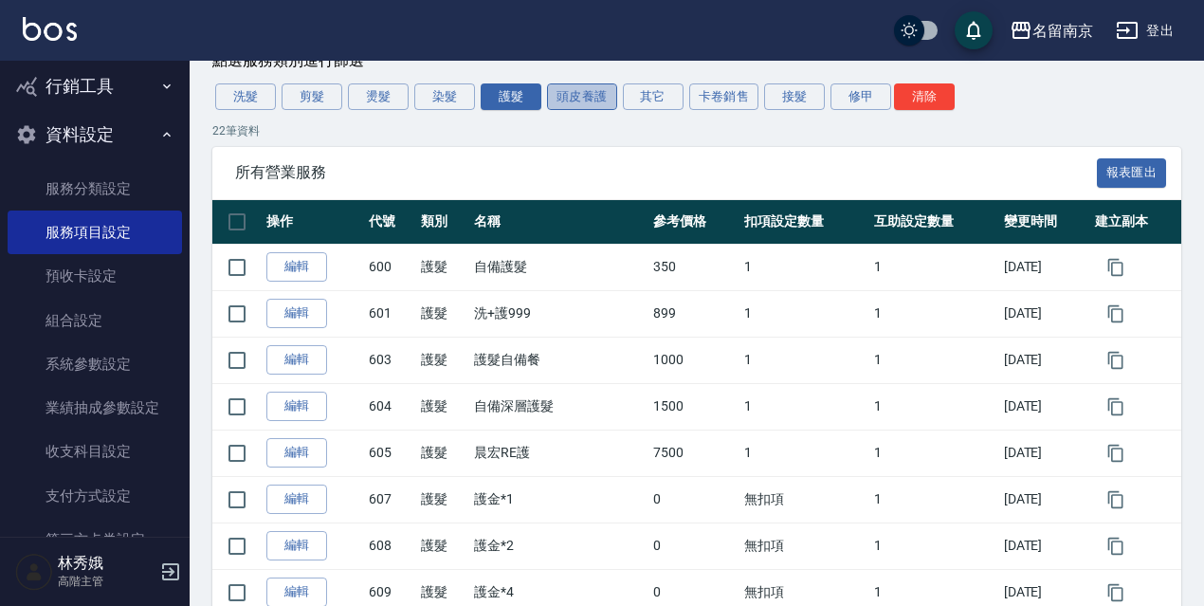
click at [595, 97] on button "頭皮養護" at bounding box center [582, 96] width 70 height 27
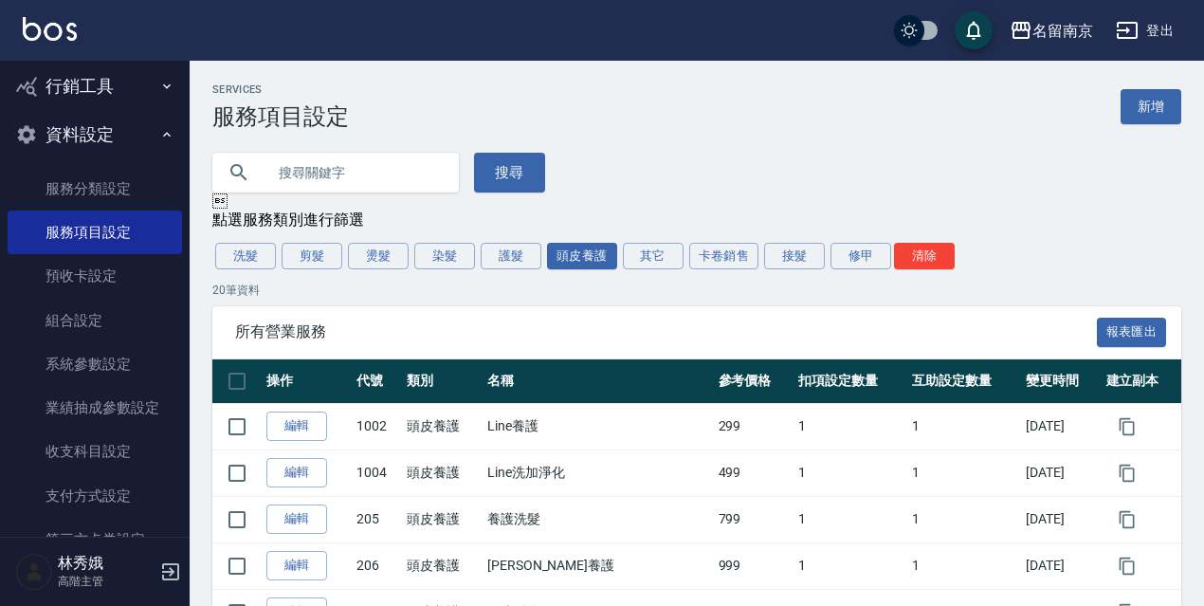
drag, startPoint x: 1203, startPoint y: 227, endPoint x: 1212, endPoint y: 298, distance: 70.8
click at [670, 261] on button "其它" at bounding box center [653, 256] width 61 height 27
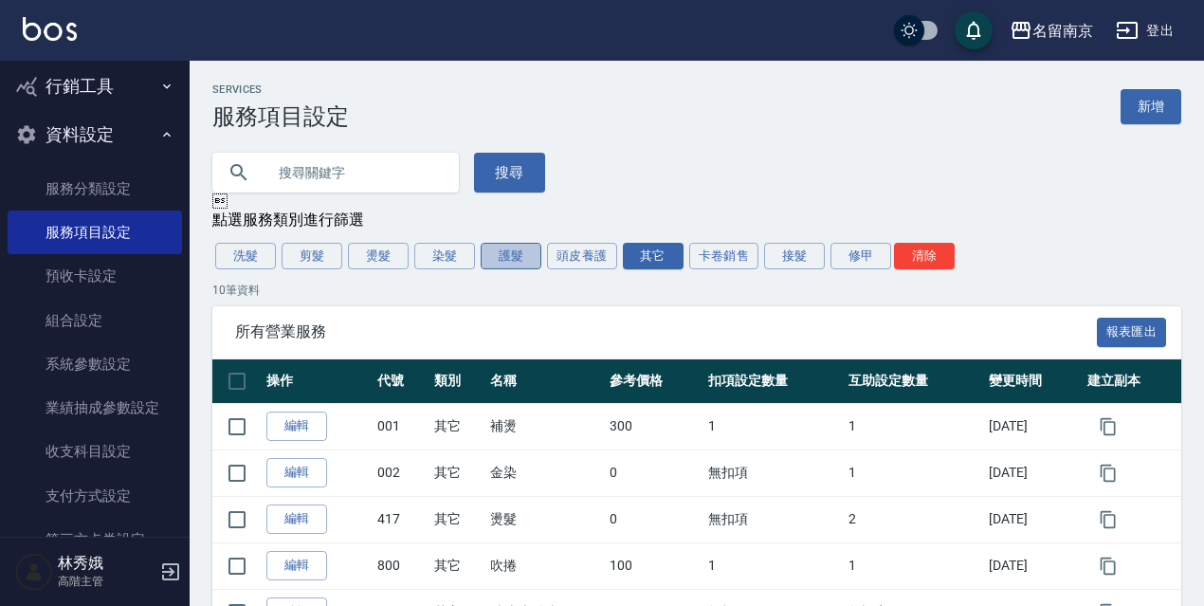
click at [502, 257] on button "護髮" at bounding box center [511, 256] width 61 height 27
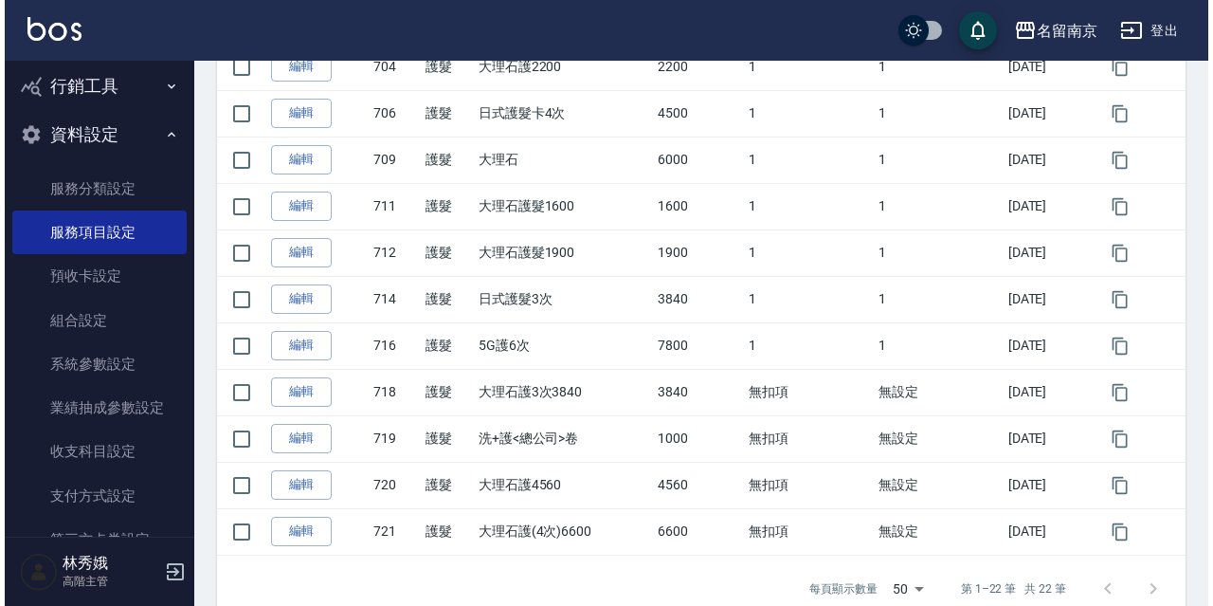
scroll to position [886, 0]
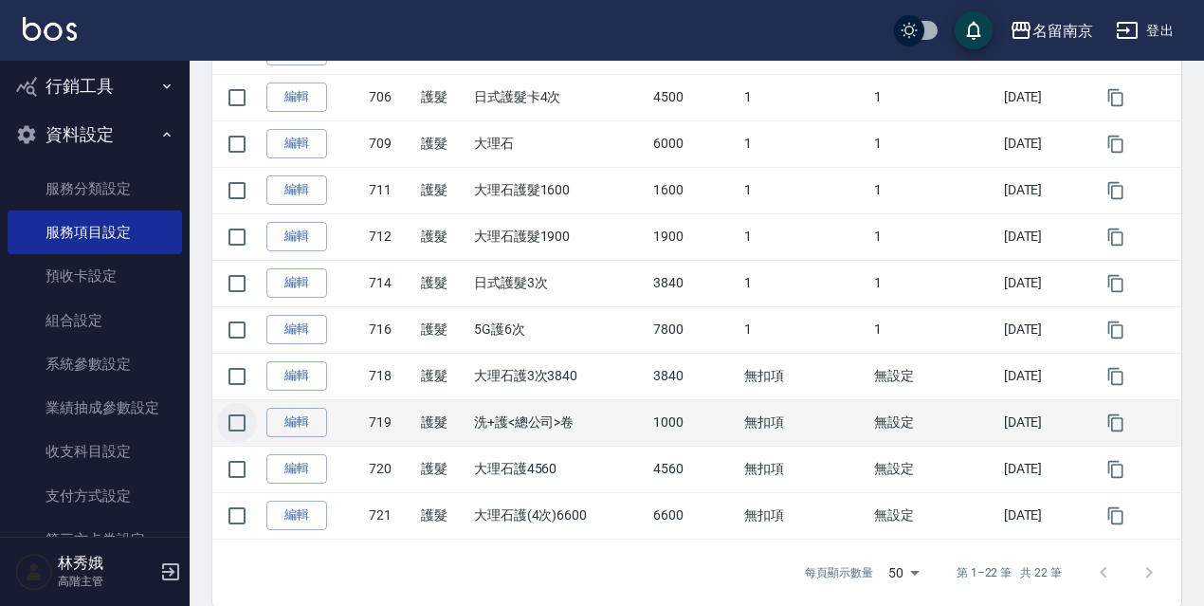
click at [233, 430] on input "checkbox" at bounding box center [237, 423] width 40 height 40
checkbox input "true"
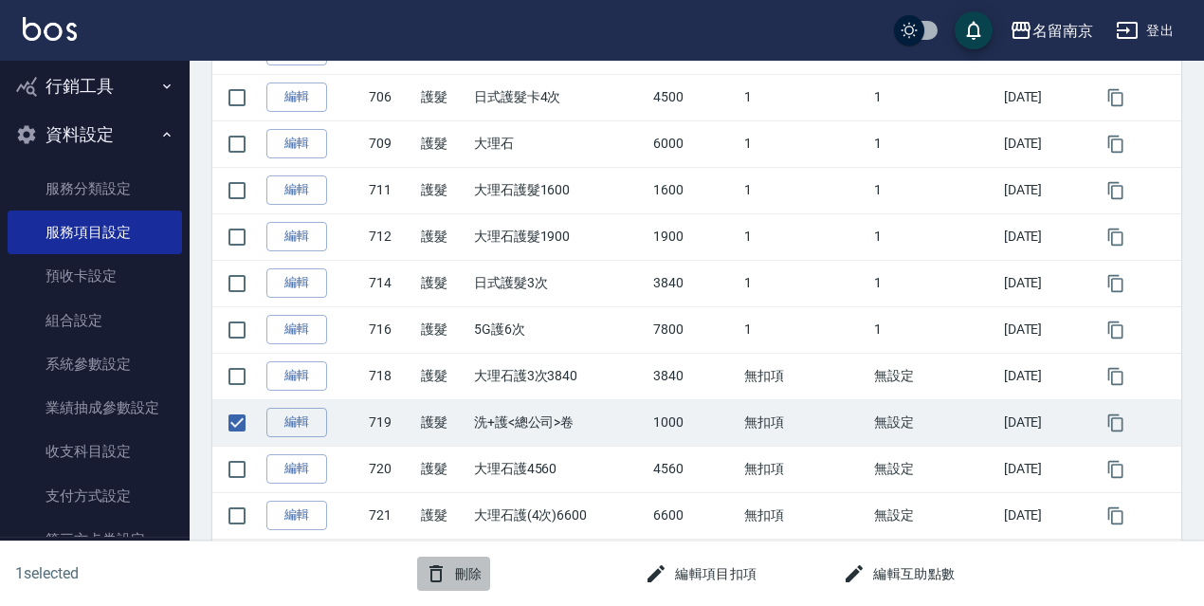
click at [445, 576] on icon "button" at bounding box center [436, 573] width 23 height 23
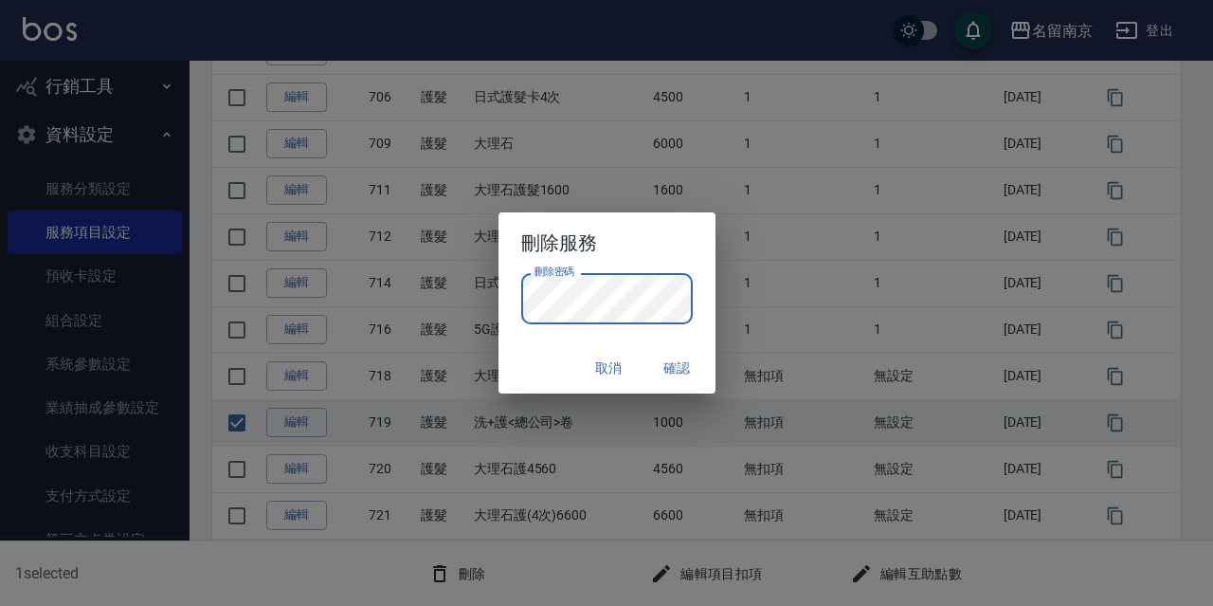
click at [687, 382] on button "確認" at bounding box center [677, 368] width 61 height 35
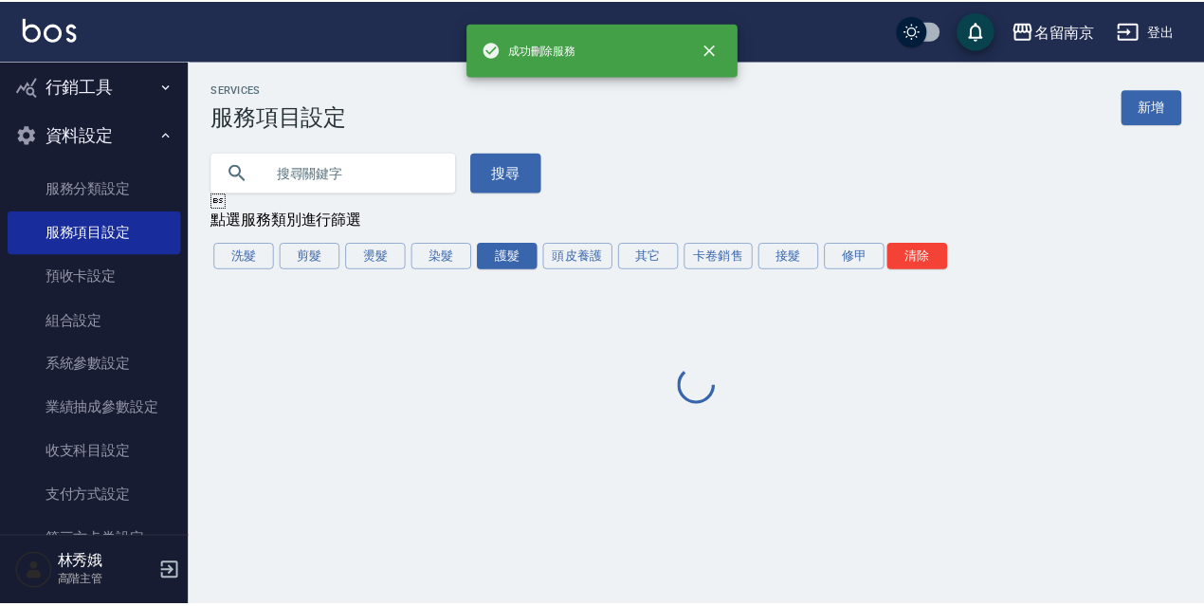
scroll to position [0, 0]
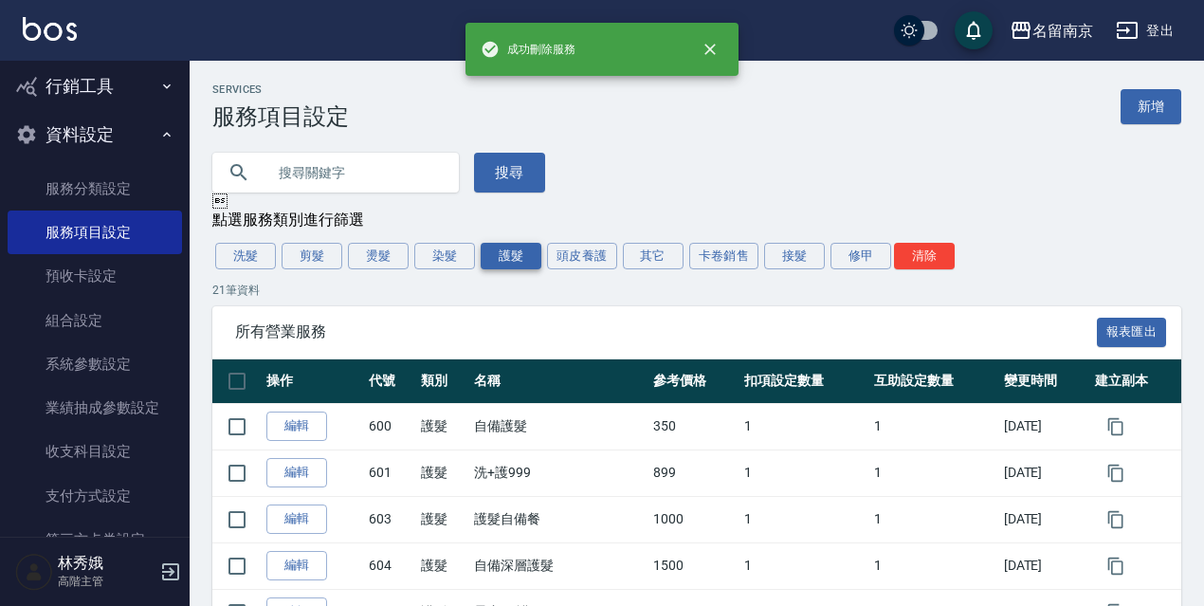
click at [528, 259] on button "護髮" at bounding box center [511, 256] width 61 height 27
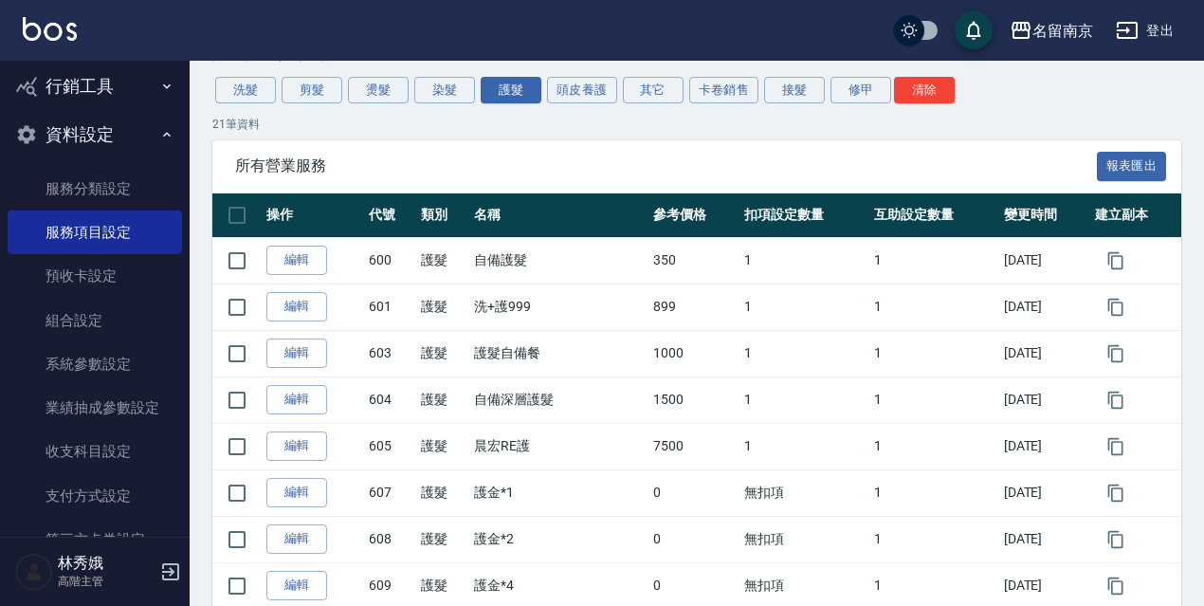
scroll to position [153, 0]
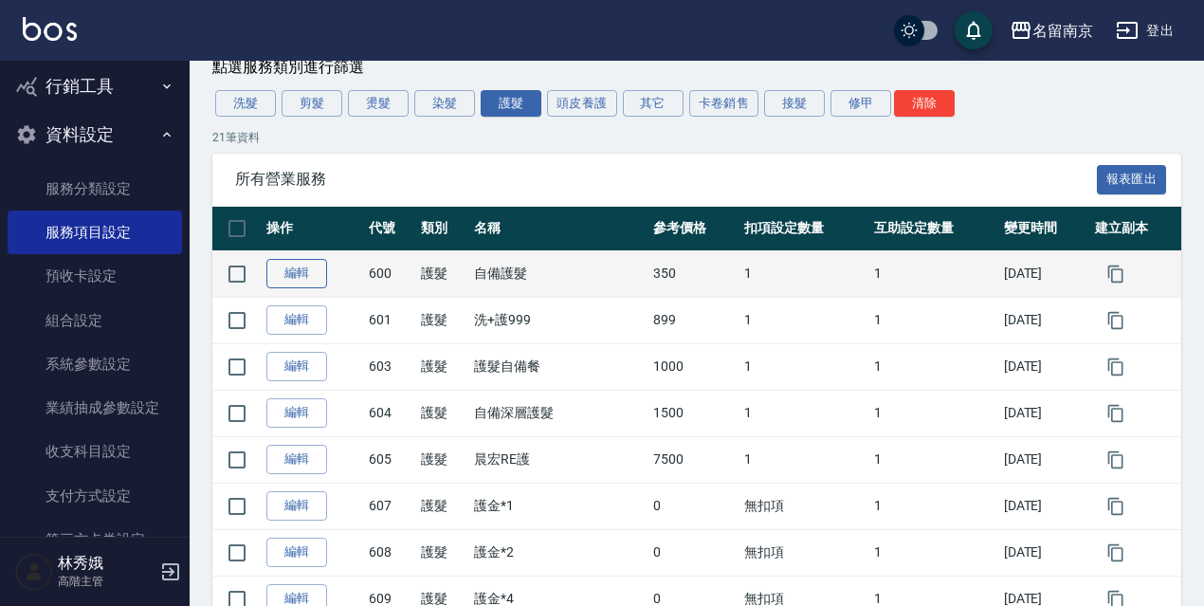
click at [303, 281] on link "編輯" at bounding box center [296, 273] width 61 height 29
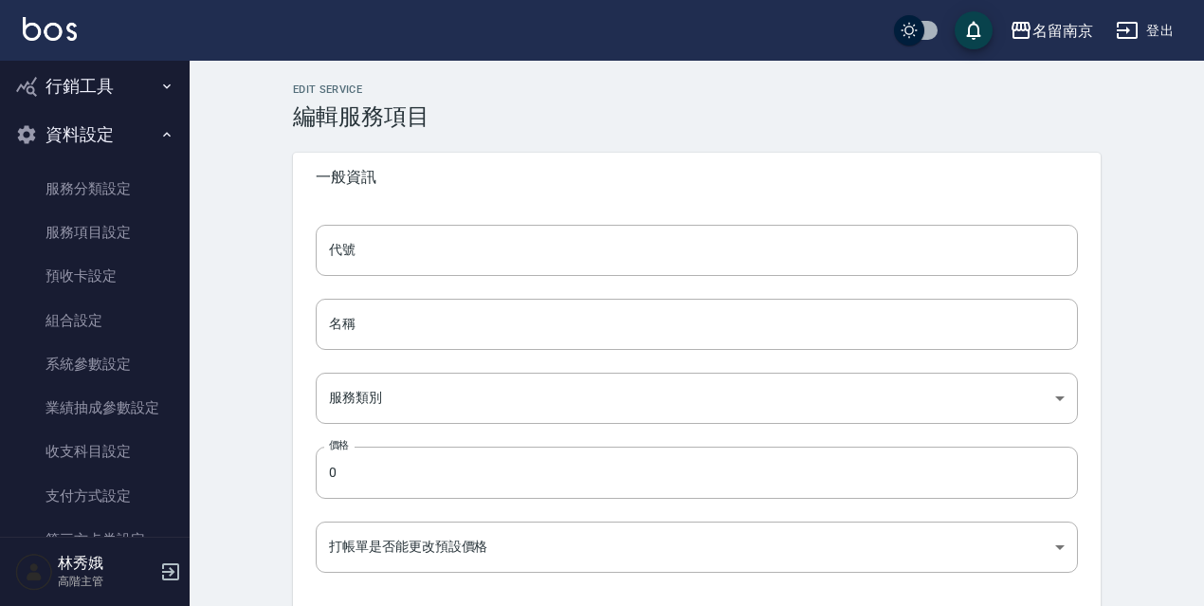
type input "600"
type input "自備護髮"
type input "1c4f4ff4-7f83-4cc6-81d4-db3408e39490"
type input "350"
type input "FALSE"
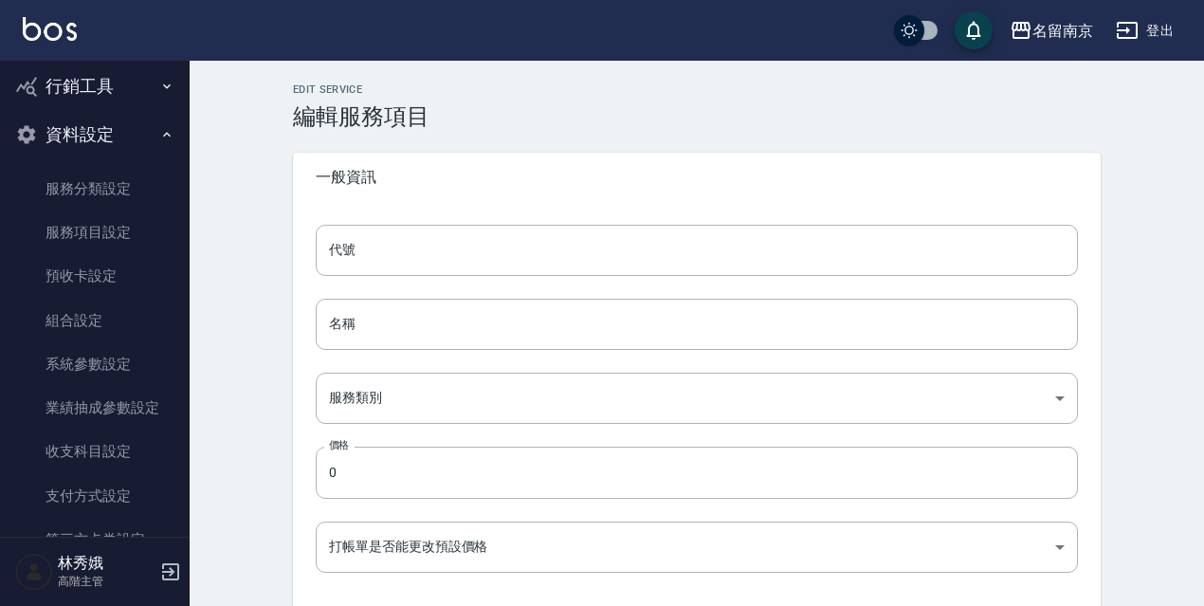
type input "none"
type input "UNSET"
type input "none"
type input "護"
type input "2"
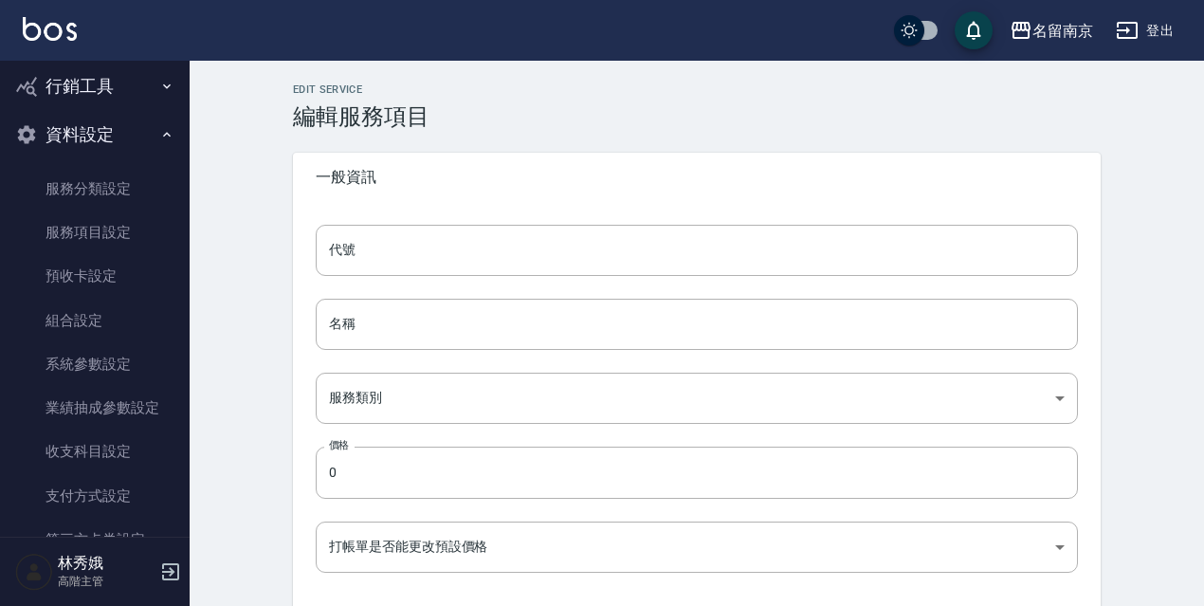
type input "點數"
click at [1070, 22] on div "名留南京" at bounding box center [1062, 31] width 61 height 24
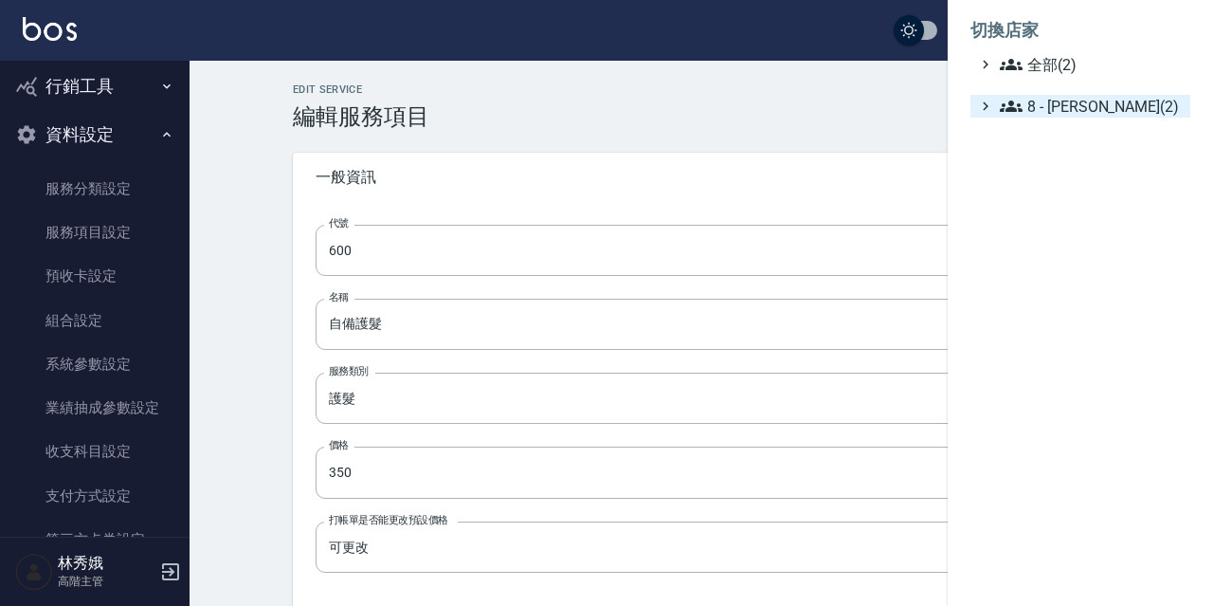
click at [1047, 101] on span "8 - 林秀娥(2)" at bounding box center [1091, 106] width 183 height 23
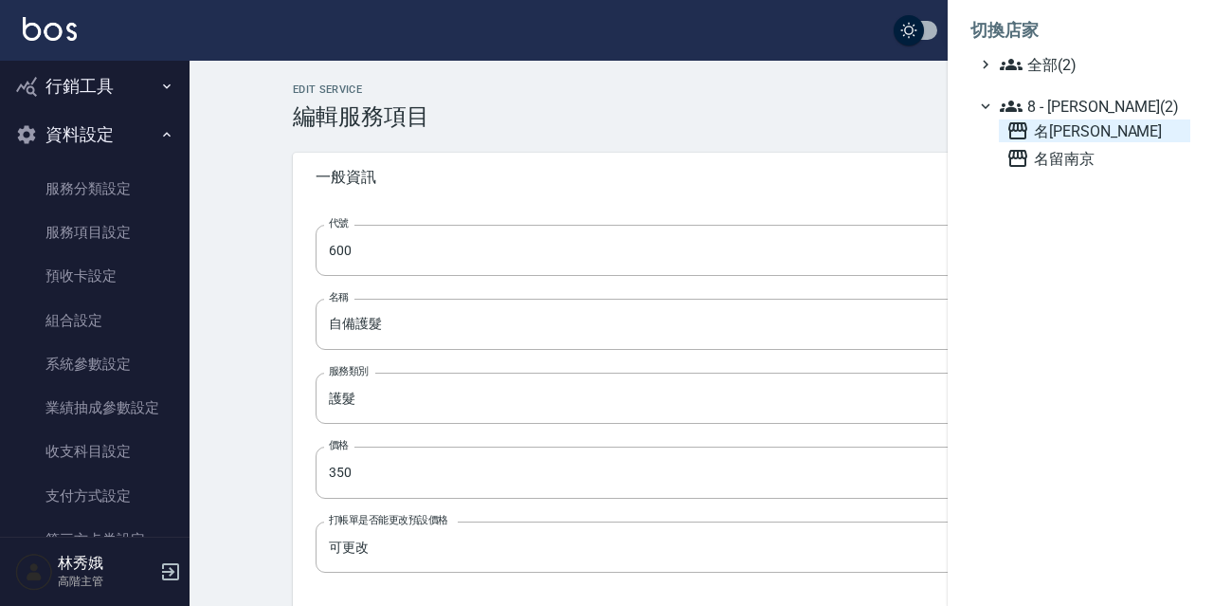
click at [1055, 134] on span "名留伊通" at bounding box center [1095, 130] width 176 height 23
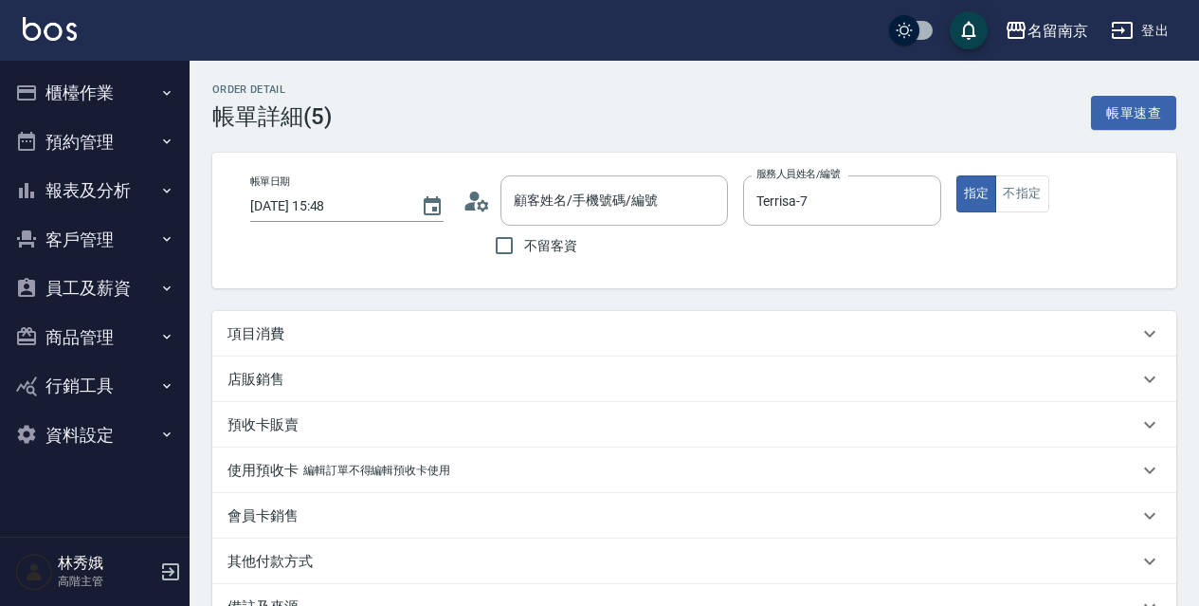
type input "2025/09/05 15:48"
type input "Terrisa-7"
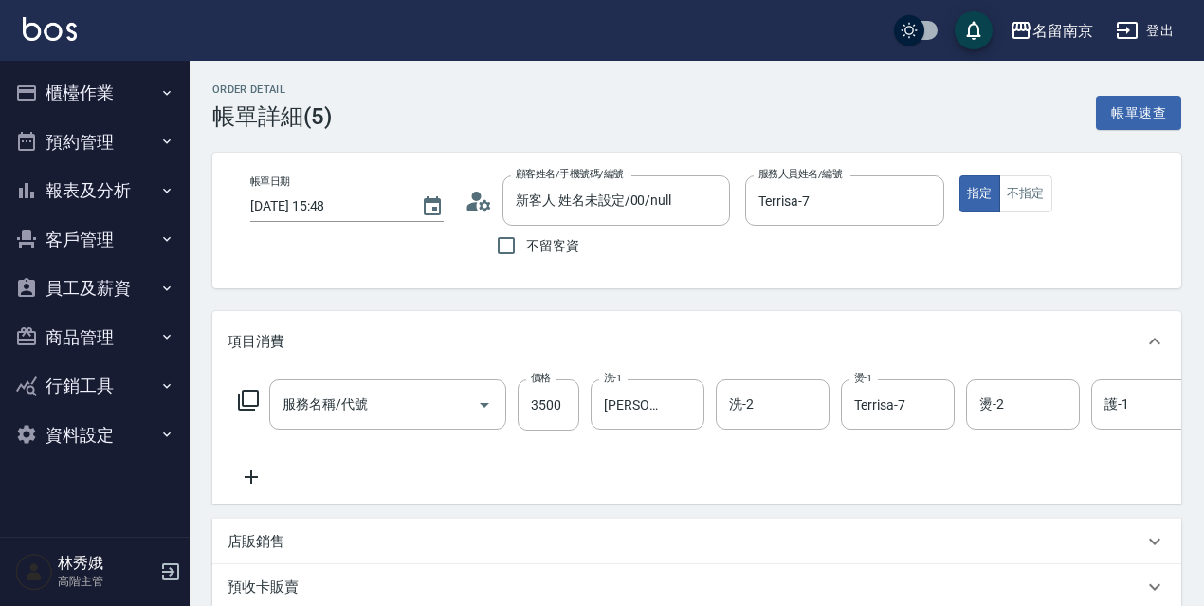
type input "新客人 姓名未設定/00/null"
type input "Asuka6000(403)"
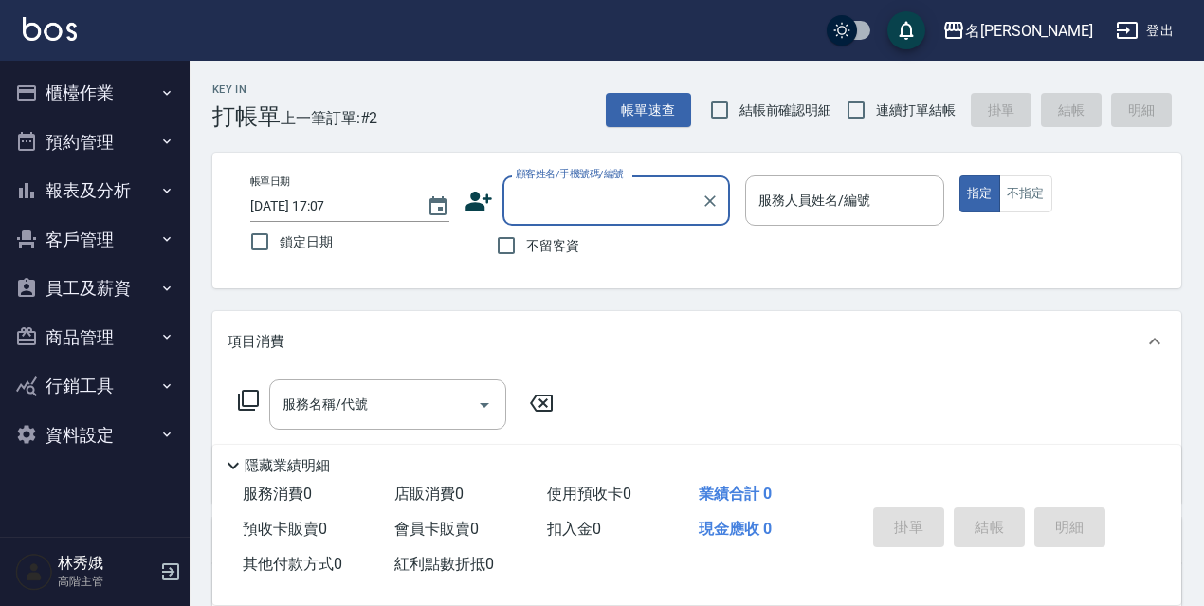
click at [105, 424] on button "資料設定" at bounding box center [95, 434] width 174 height 49
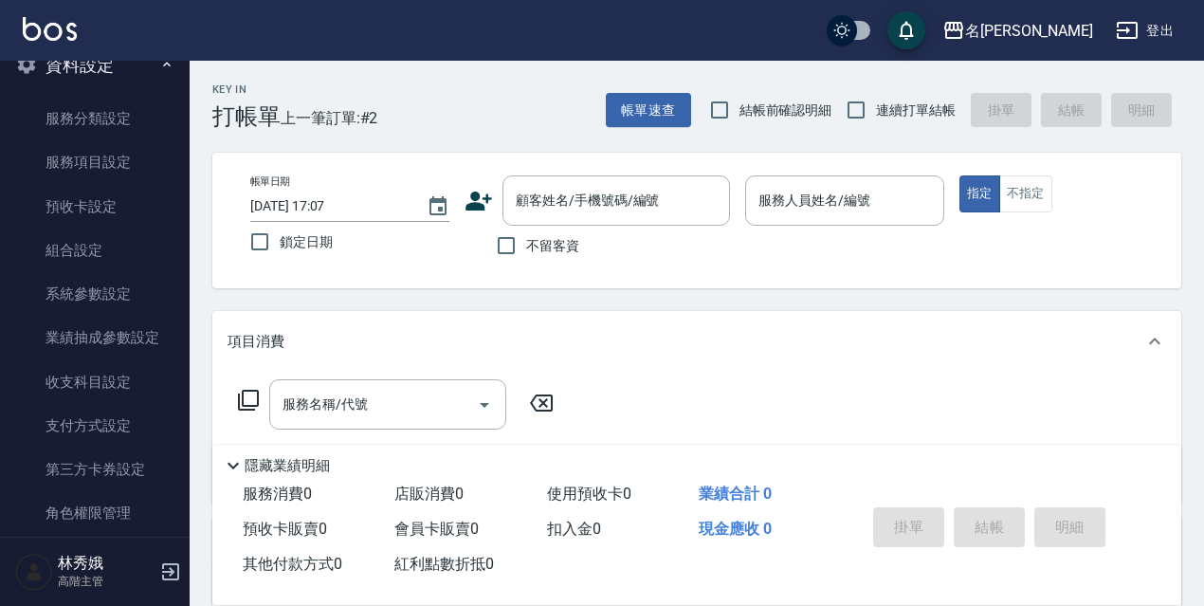
scroll to position [399, 0]
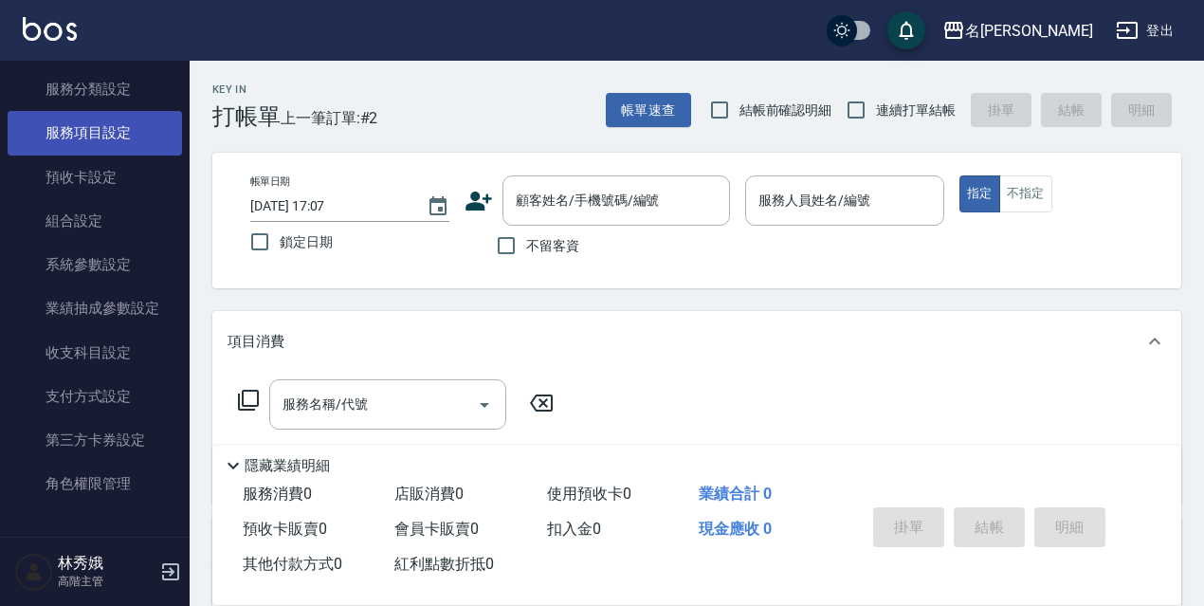
click at [124, 123] on link "服務項目設定" at bounding box center [95, 133] width 174 height 44
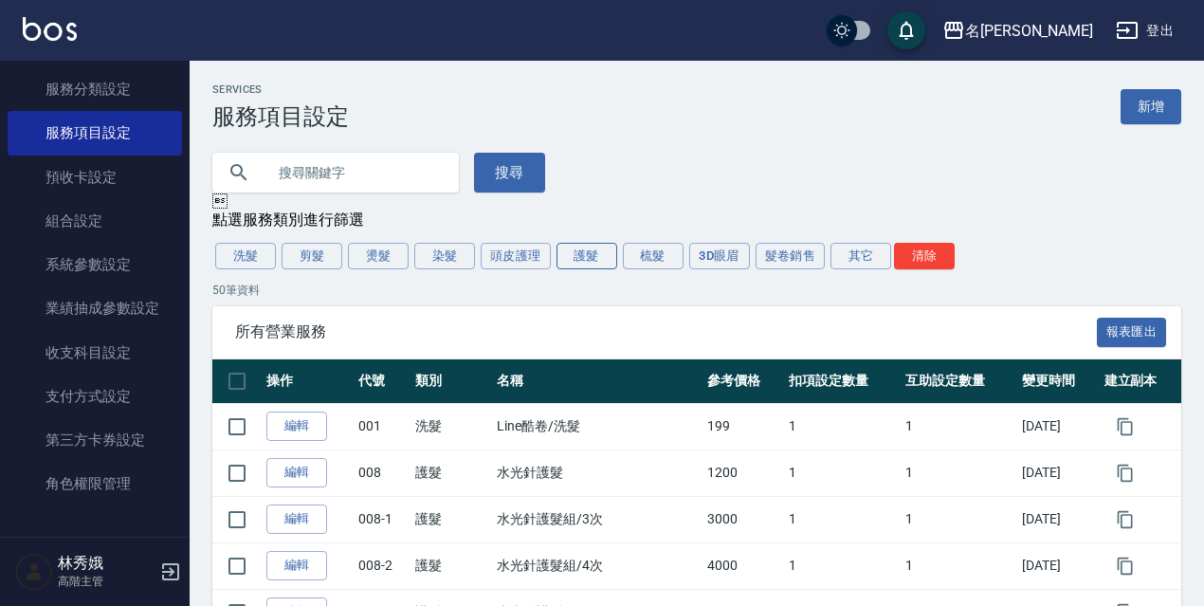
click at [591, 260] on button "護髮" at bounding box center [586, 256] width 61 height 27
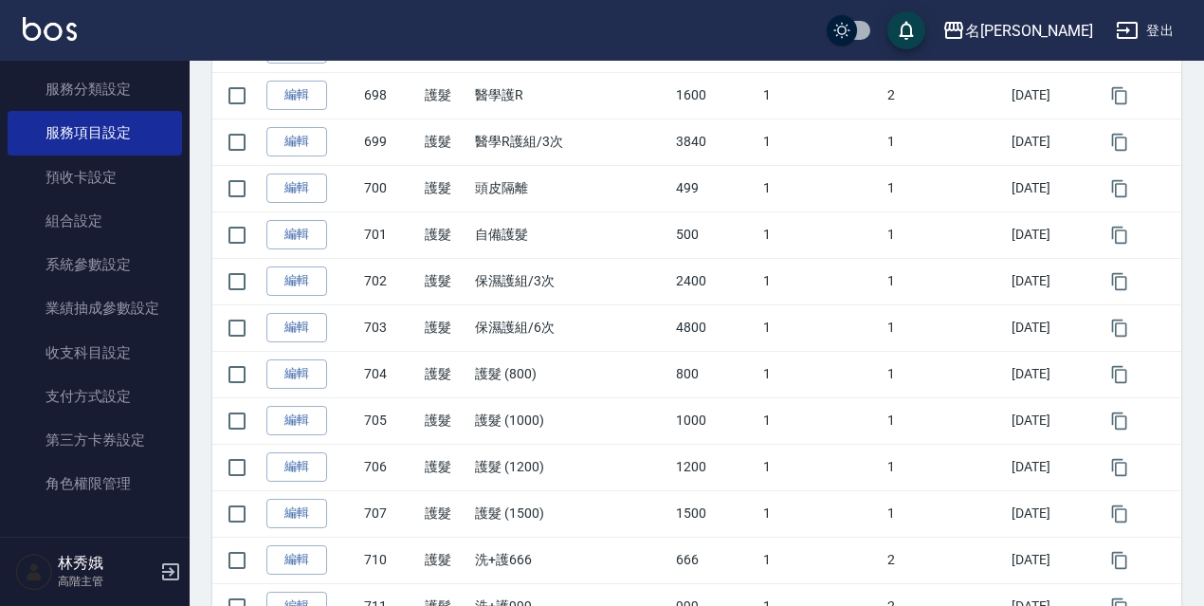
scroll to position [1217, 0]
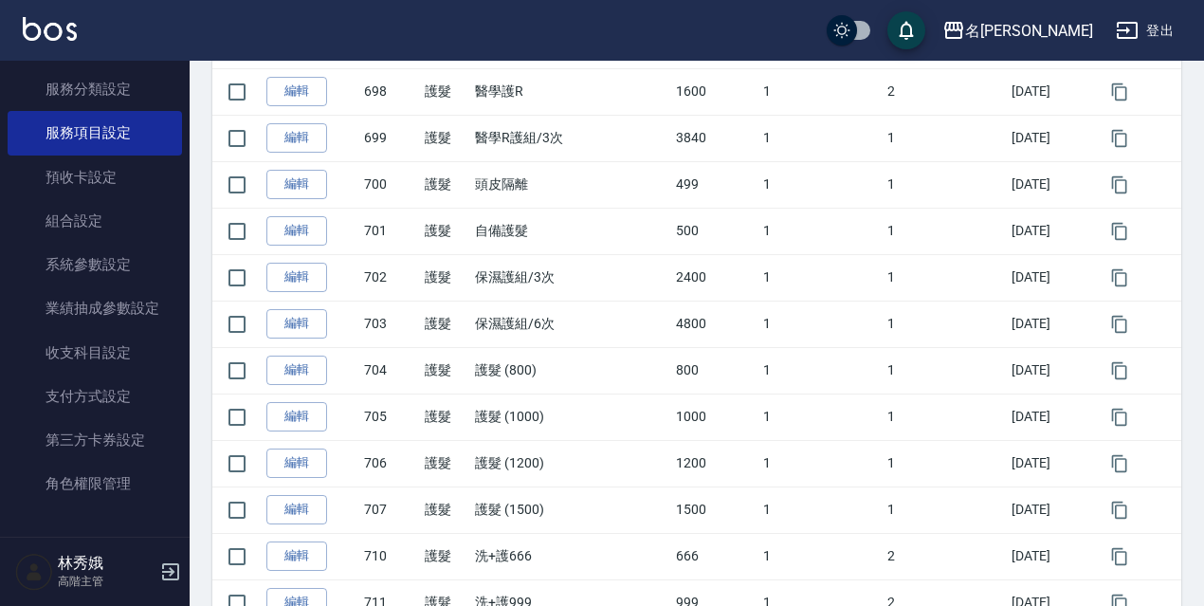
click at [314, 230] on link "編輯" at bounding box center [296, 230] width 61 height 29
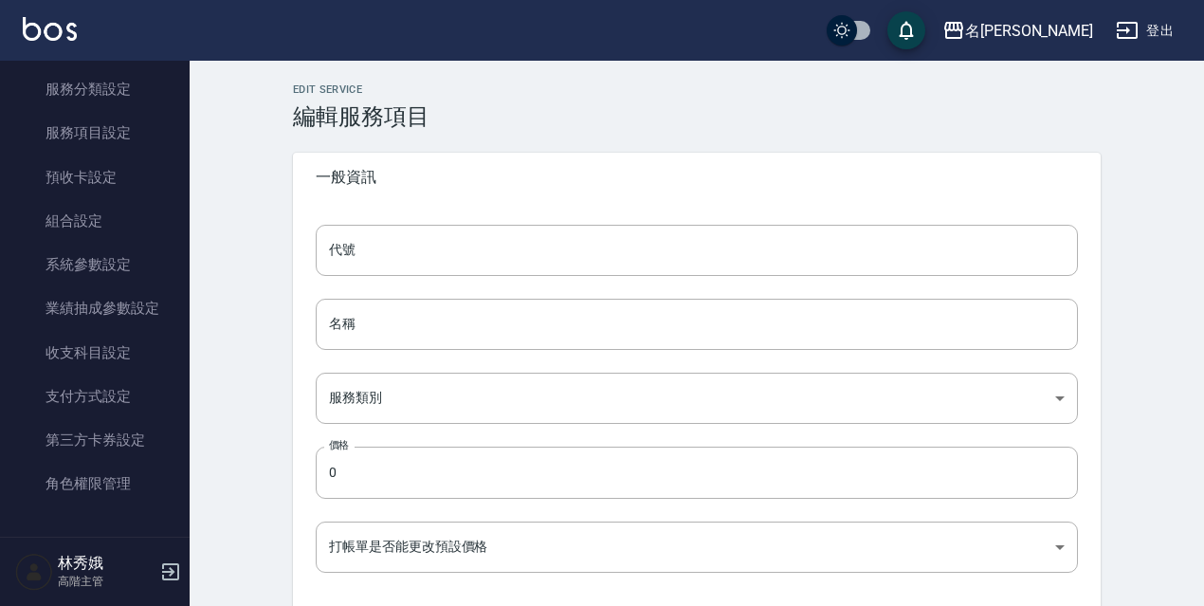
type input "701"
type input "自備護髮"
type input "52eff666-624b-4c93-97d4-14a7375f793d"
type input "500"
type input "FALSE"
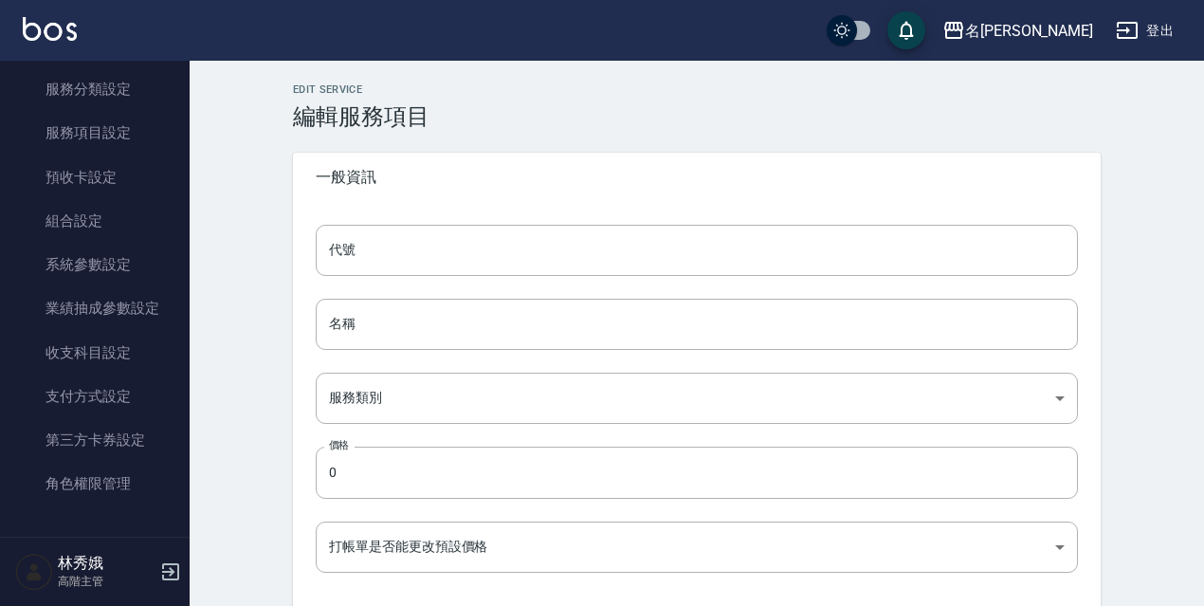
type input "none"
type input "UNSET"
type input "none"
type input "護髮協助"
type input "1"
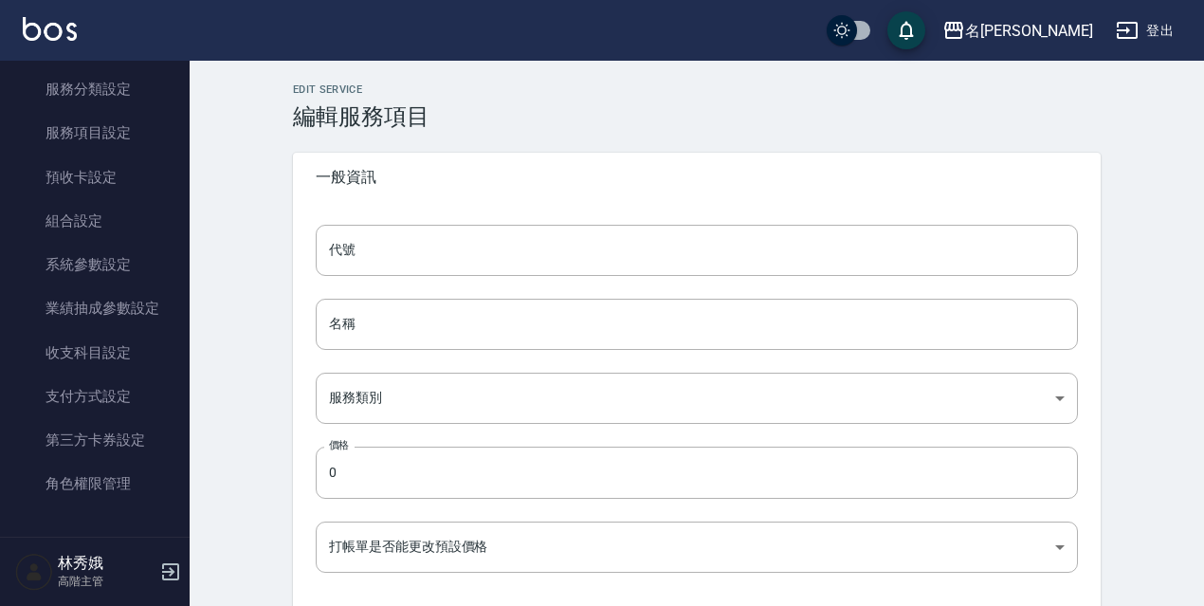
type input "點數"
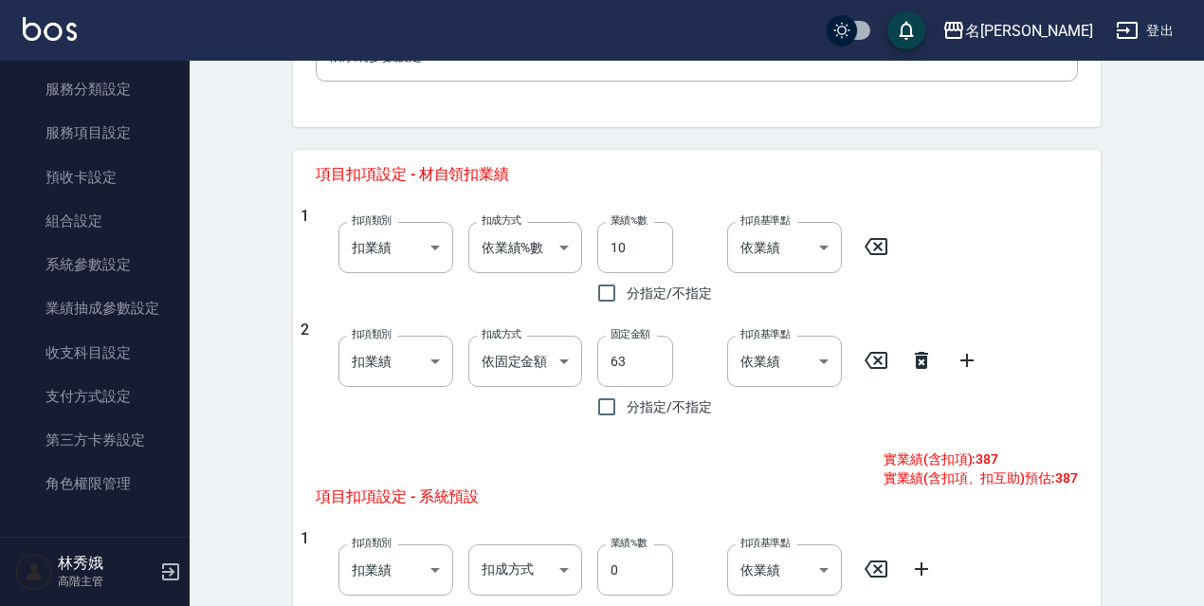
scroll to position [711, 0]
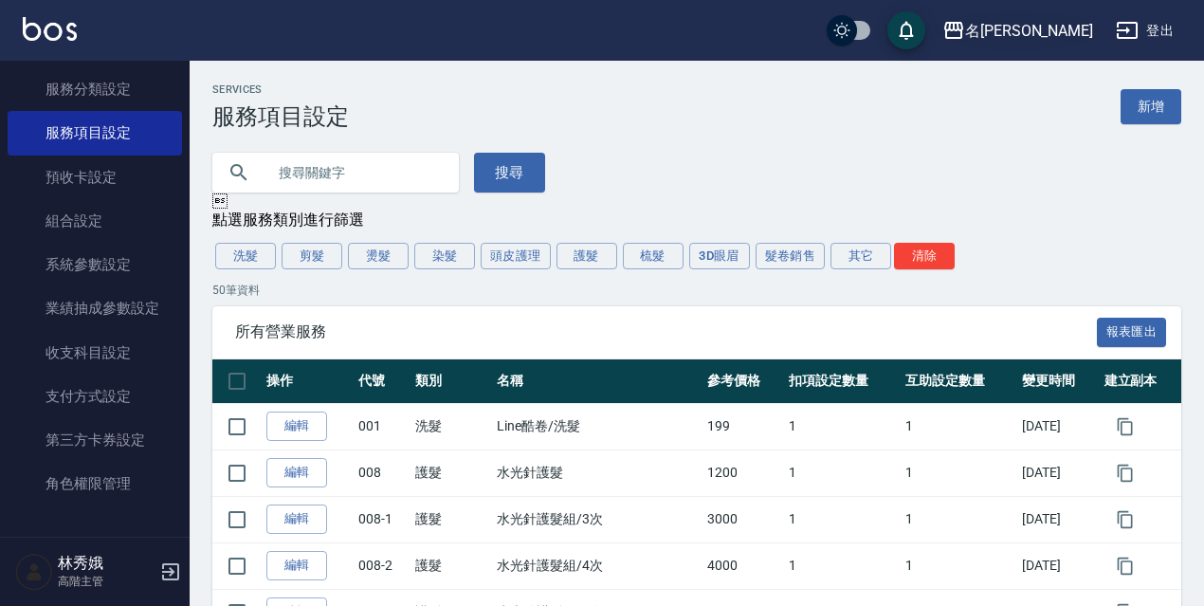
click at [1070, 36] on div "名留伊通" at bounding box center [1029, 31] width 128 height 24
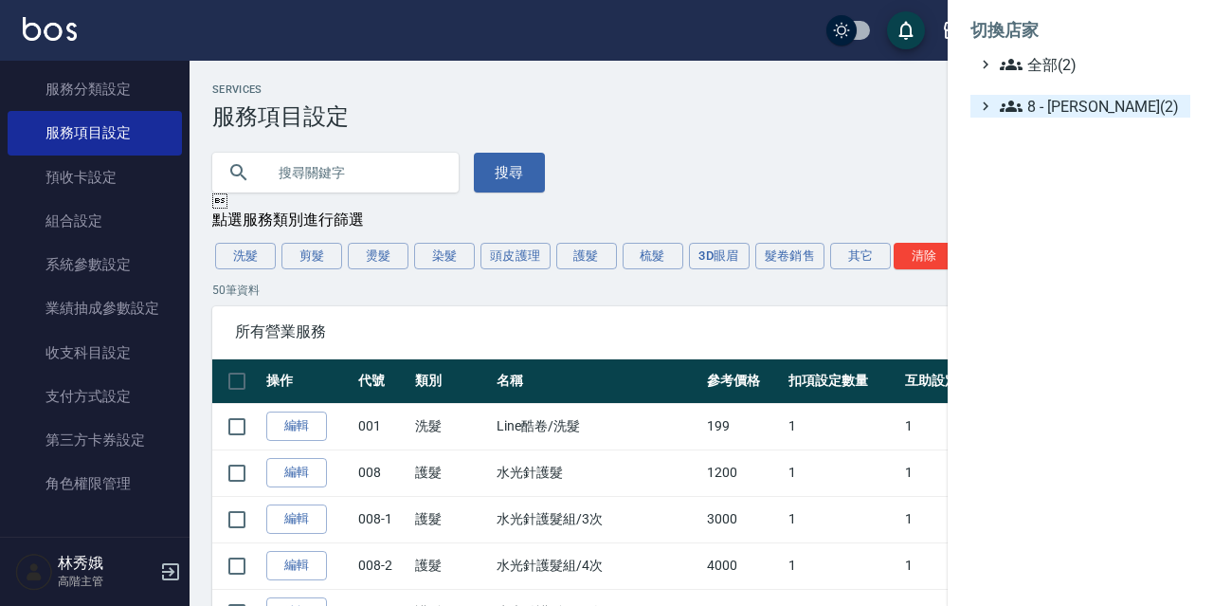
click at [1036, 113] on span "8 - 林秀娥(2)" at bounding box center [1091, 106] width 183 height 23
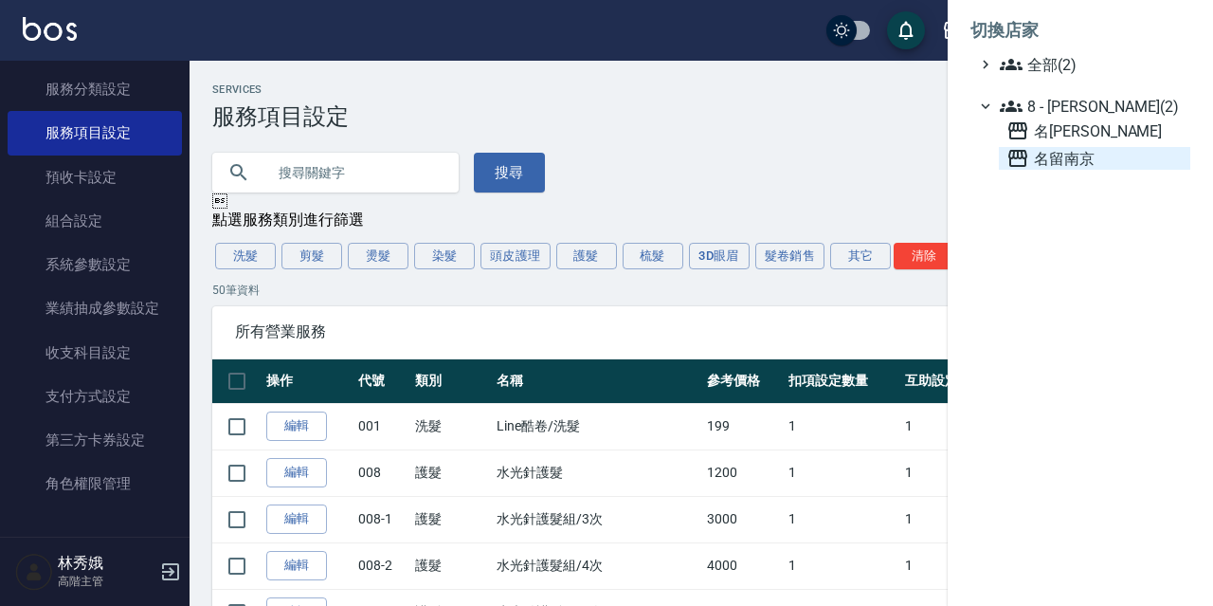
click at [1066, 160] on span "名留南京" at bounding box center [1095, 158] width 176 height 23
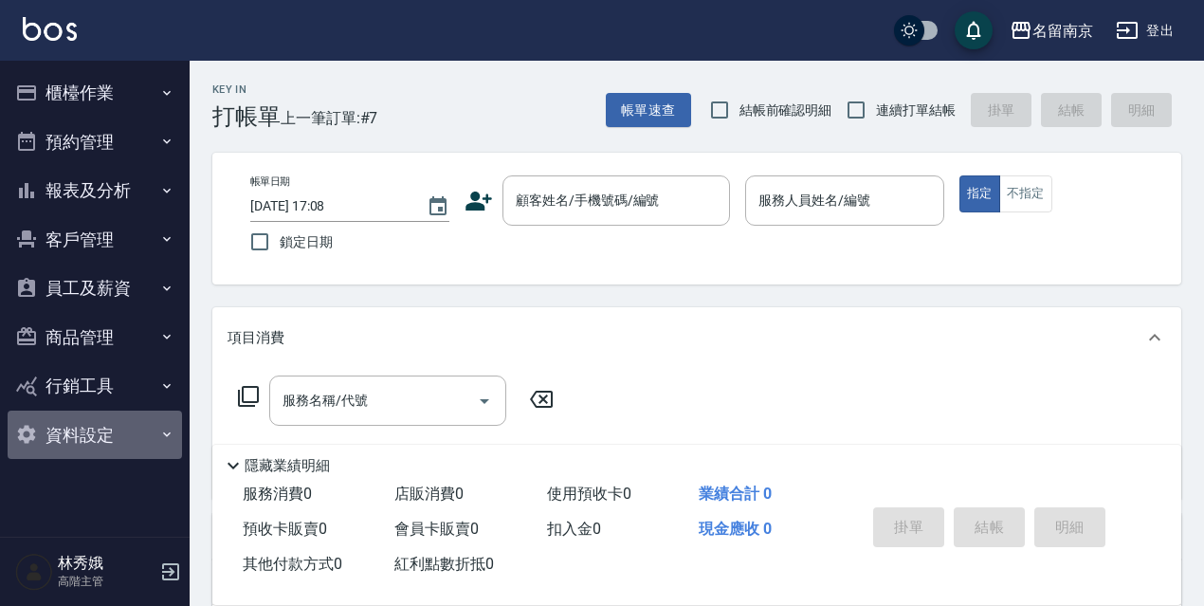
click at [103, 428] on button "資料設定" at bounding box center [95, 434] width 174 height 49
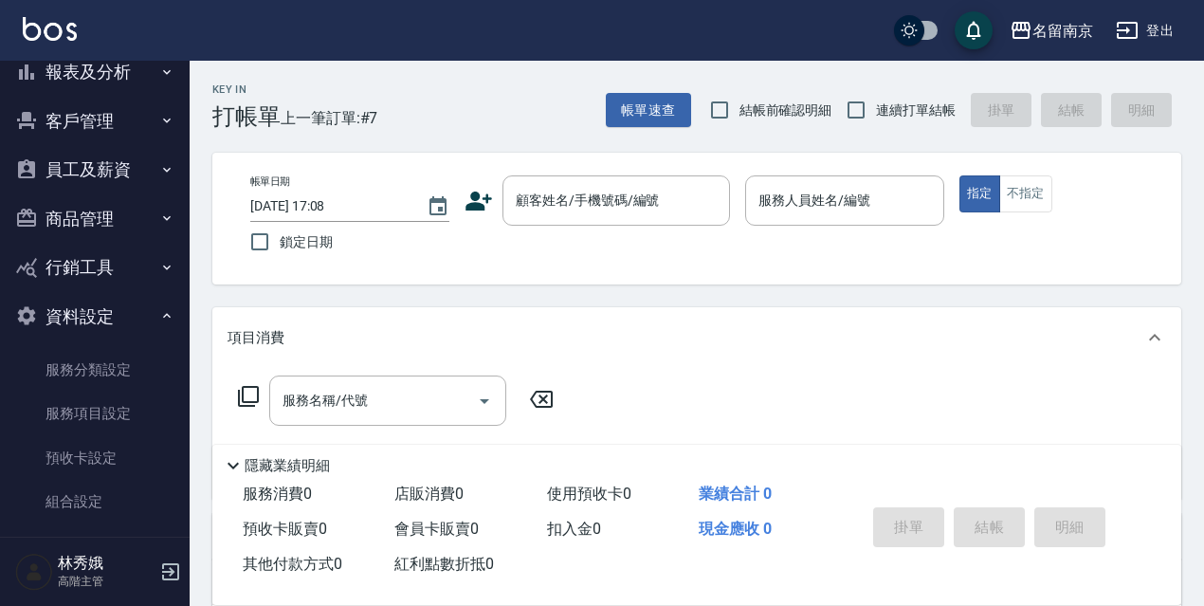
scroll to position [132, 0]
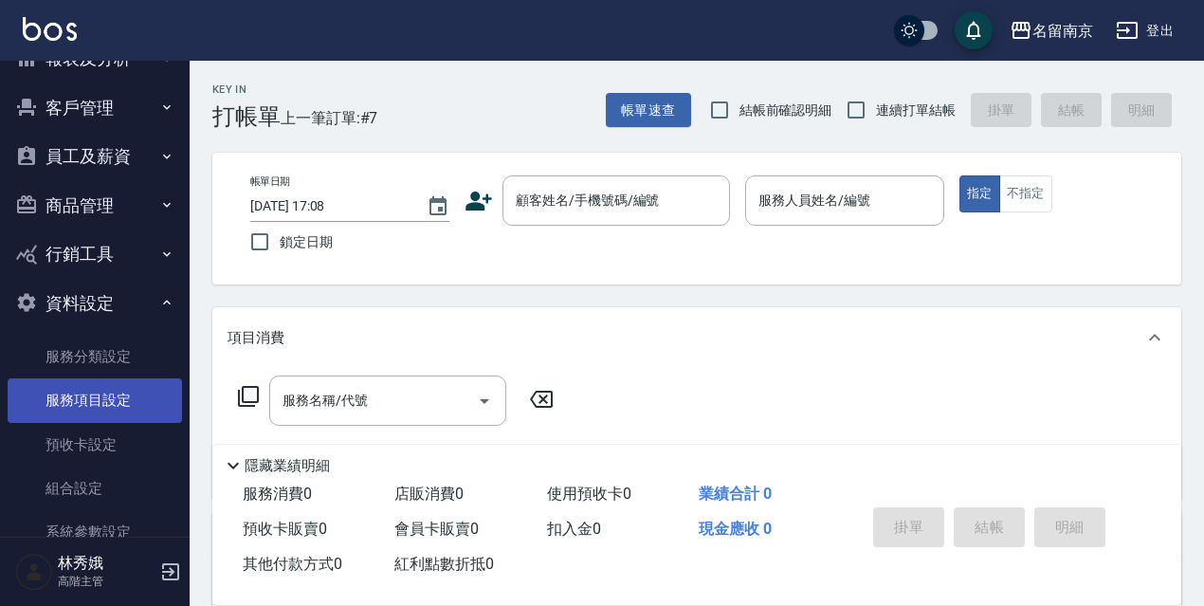
click at [129, 392] on link "服務項目設定" at bounding box center [95, 400] width 174 height 44
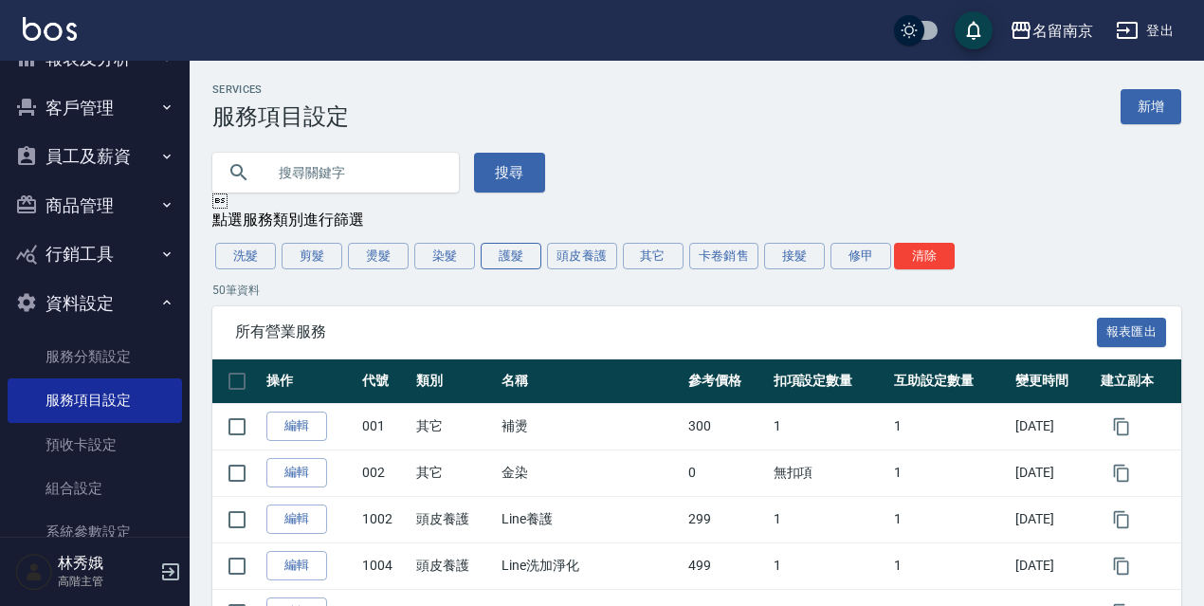
click at [507, 261] on button "護髮" at bounding box center [511, 256] width 61 height 27
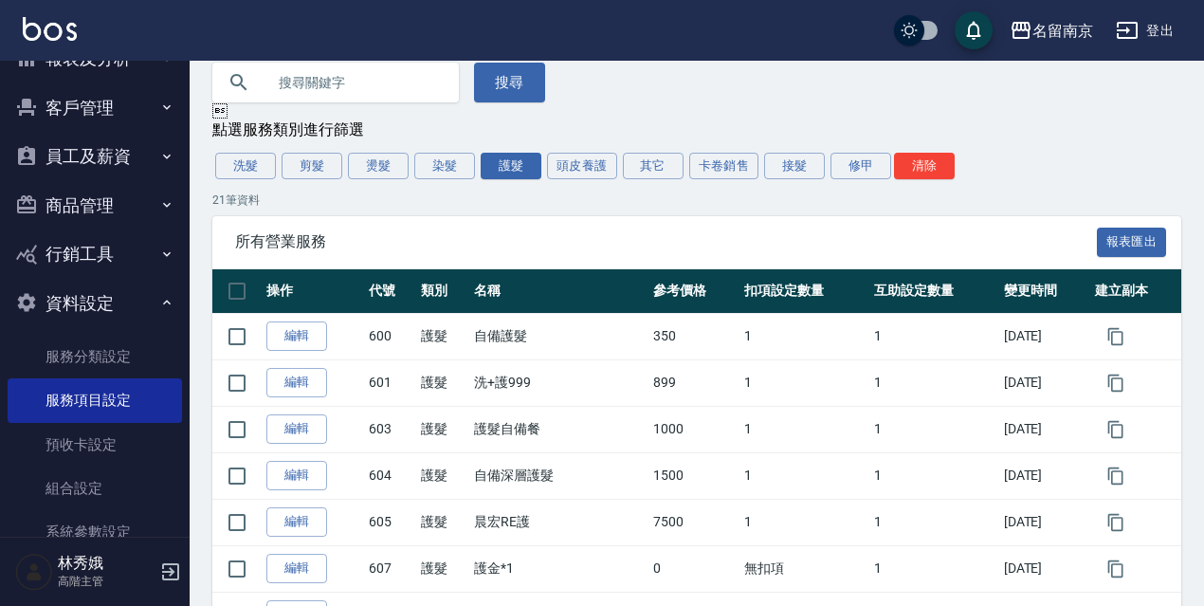
scroll to position [166, 0]
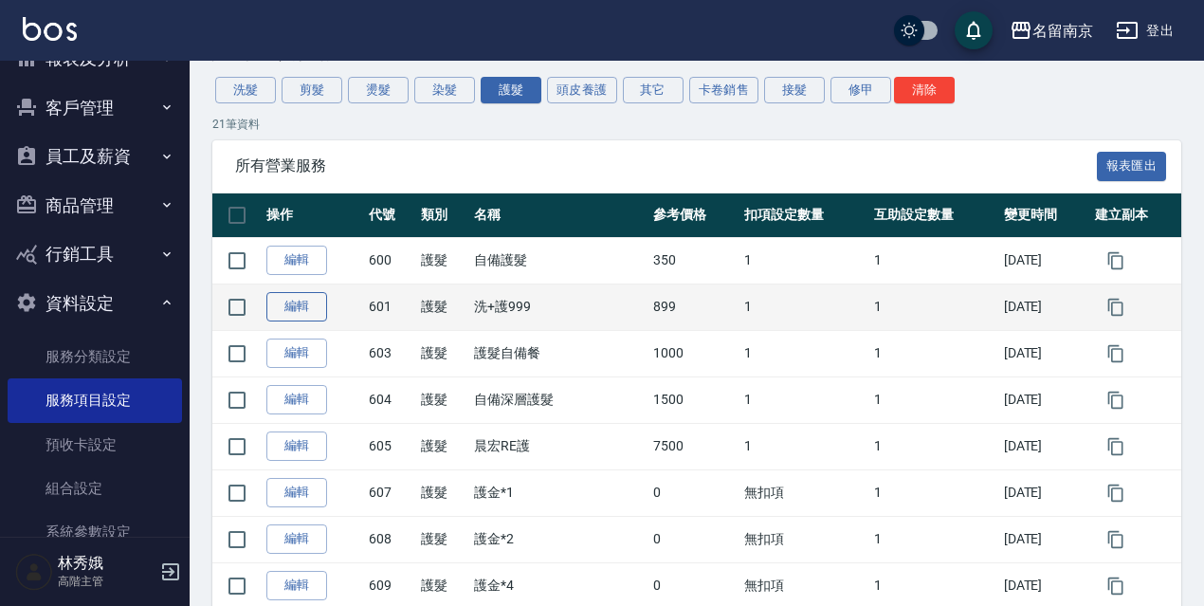
click at [309, 313] on link "編輯" at bounding box center [296, 306] width 61 height 29
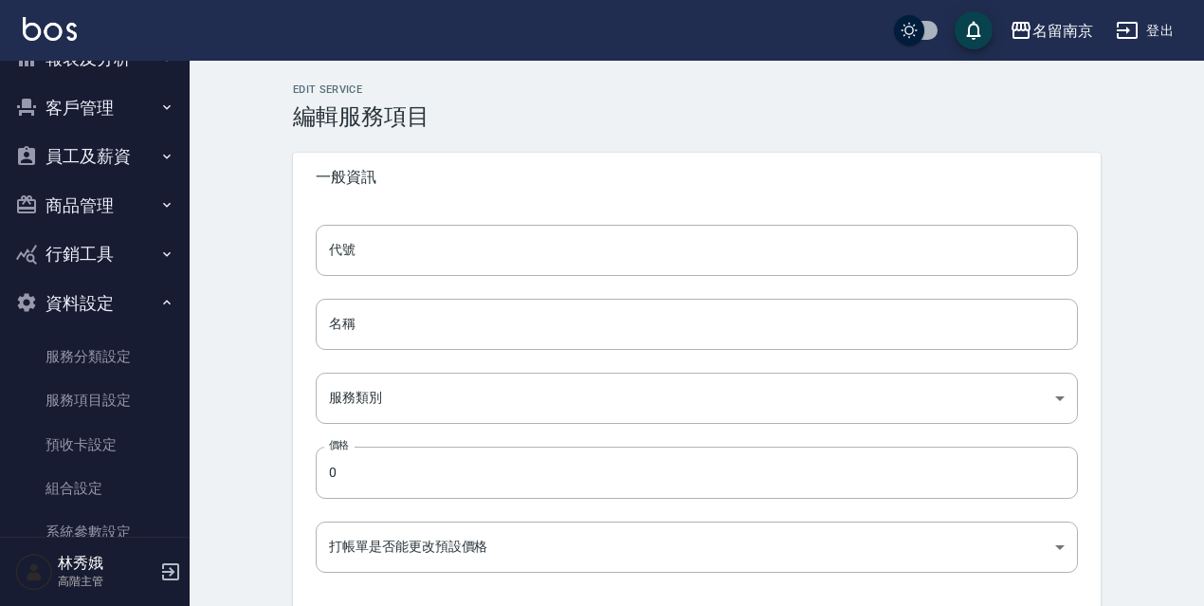
type input "601"
type input "洗+護999"
type input "1c4f4ff4-7f83-4cc6-81d4-db3408e39490"
type input "899"
type input "FALSE"
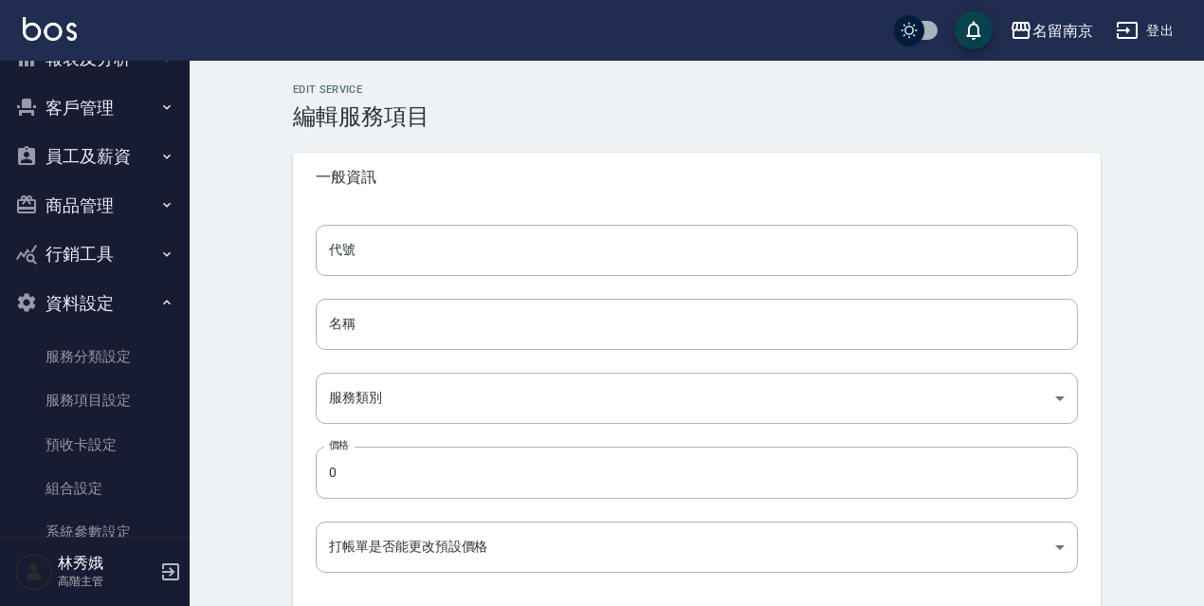
type input "none"
type input "UNSET"
type input "none"
type input "護"
type input "2"
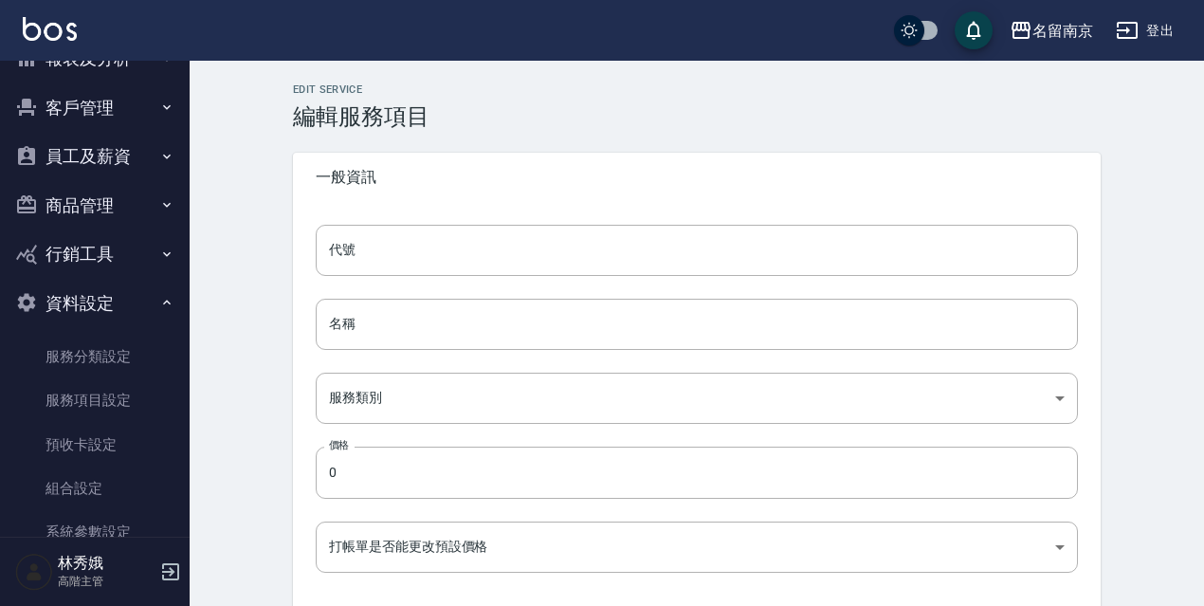
type input "點數"
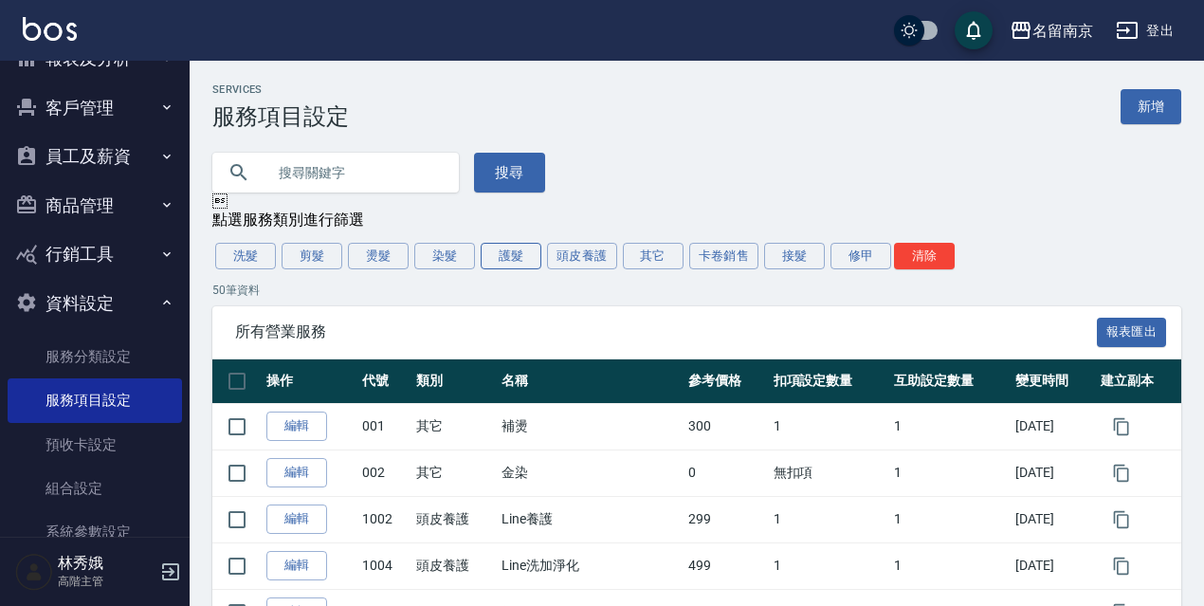
click at [516, 259] on button "護髮" at bounding box center [511, 256] width 61 height 27
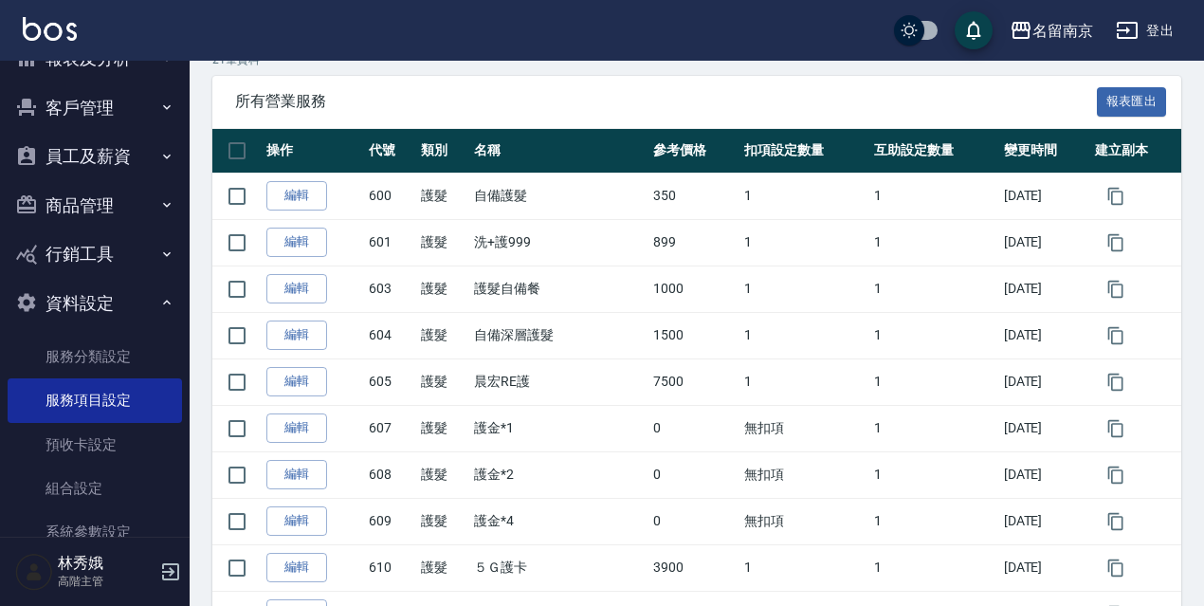
scroll to position [237, 0]
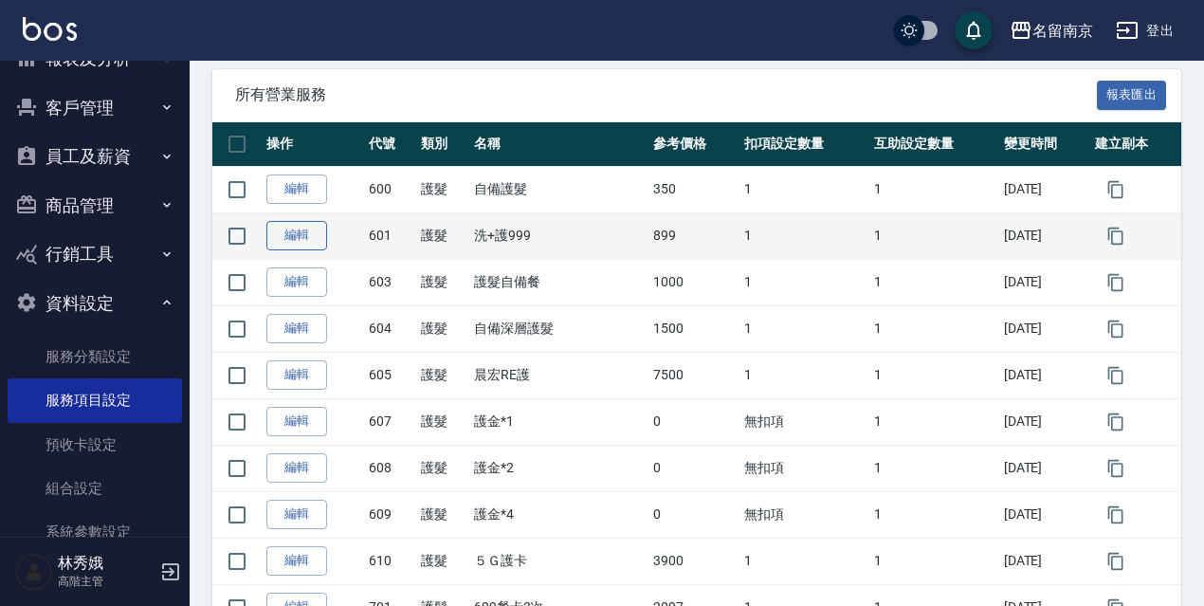
click at [307, 233] on link "編輯" at bounding box center [296, 235] width 61 height 29
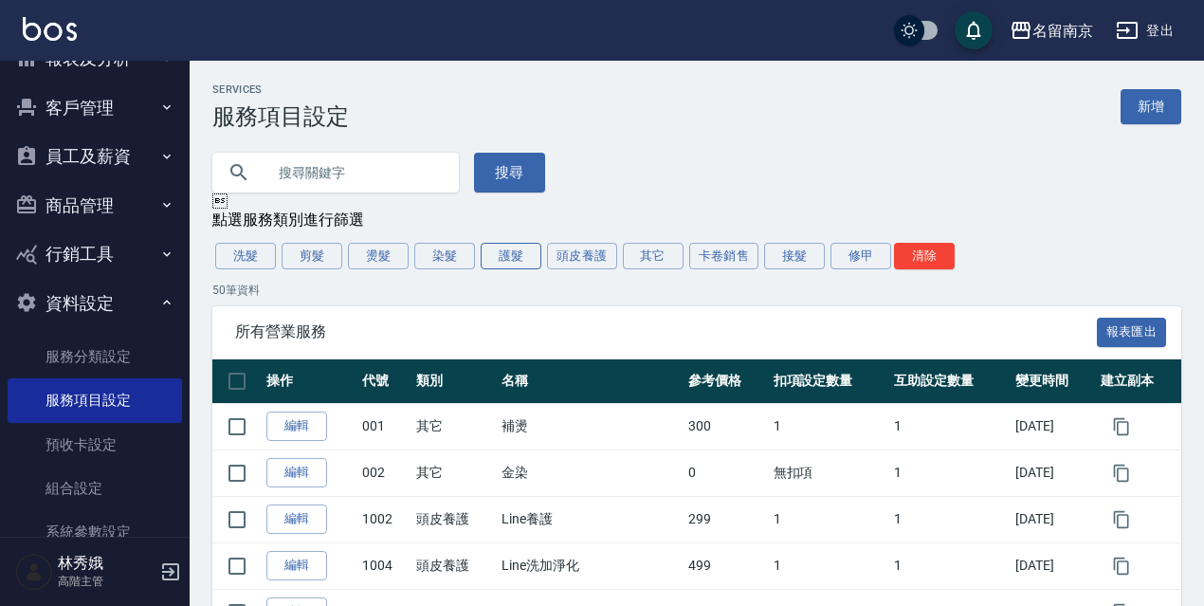
click at [523, 250] on button "護髮" at bounding box center [511, 256] width 61 height 27
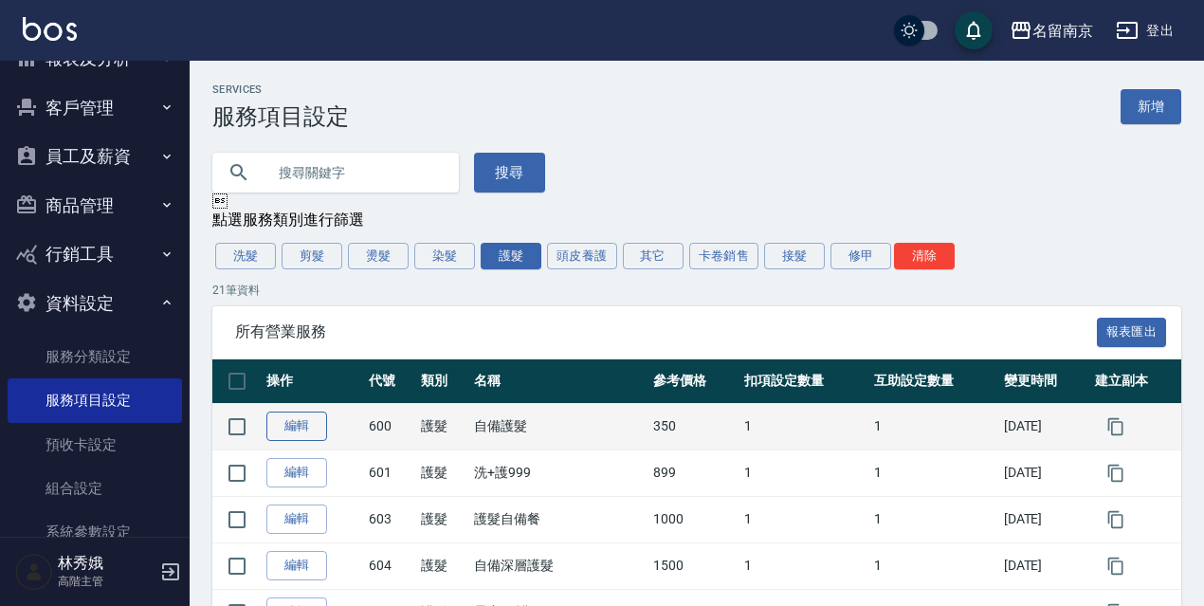
click at [308, 418] on link "編輯" at bounding box center [296, 425] width 61 height 29
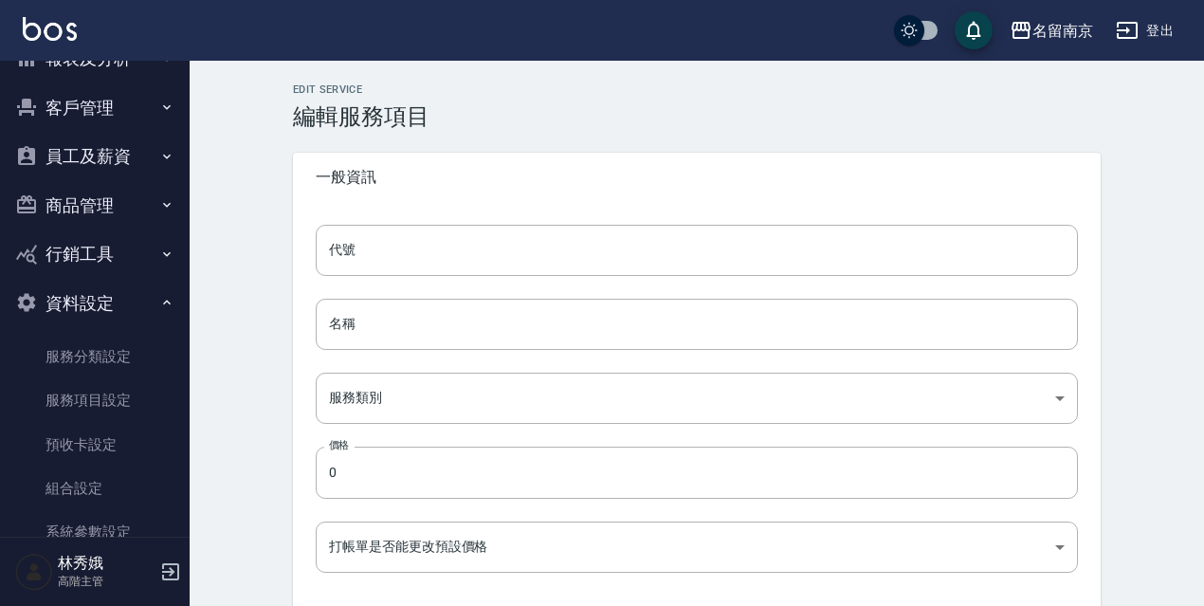
type input "600"
type input "自備護髮"
type input "1c4f4ff4-7f83-4cc6-81d4-db3408e39490"
type input "350"
type input "FALSE"
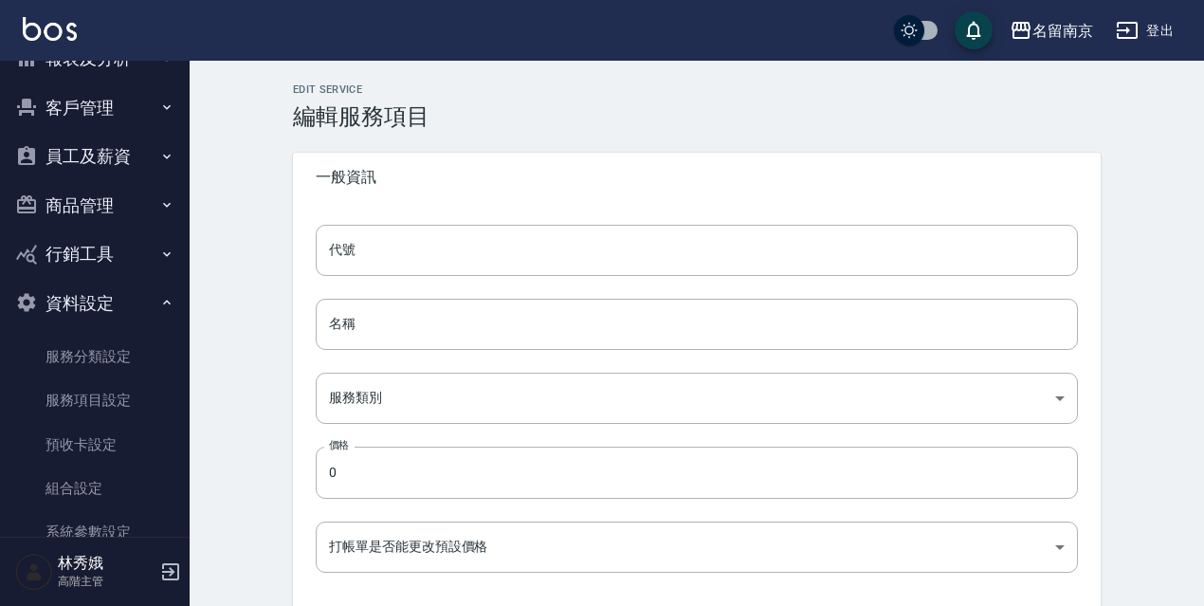
type input "none"
type input "UNSET"
type input "none"
type input "護"
type input "2"
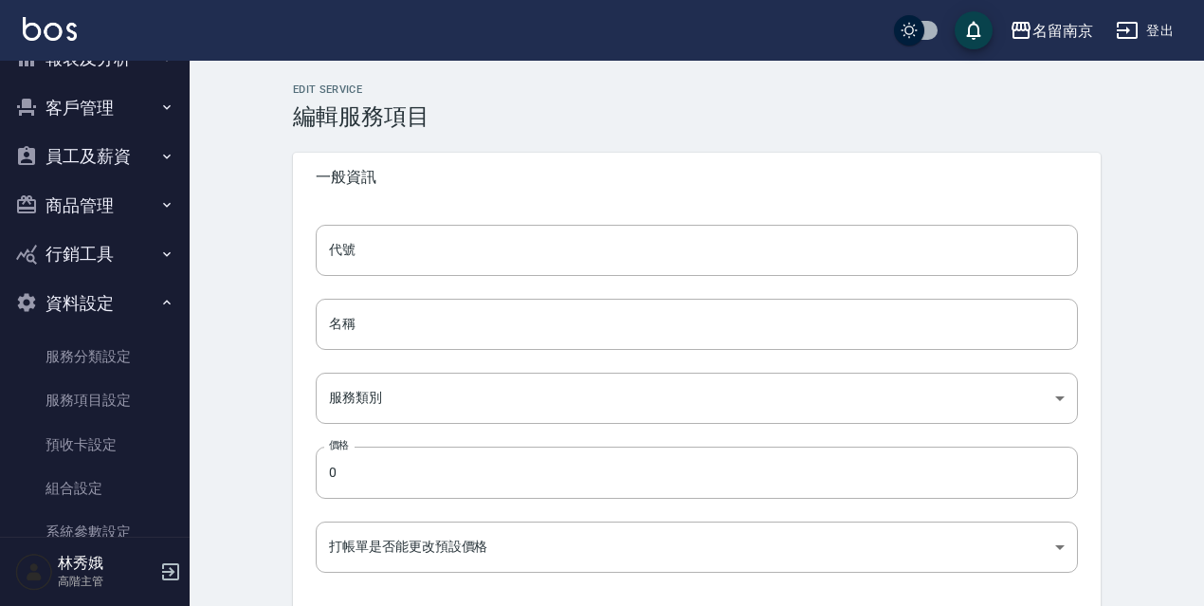
type input "點數"
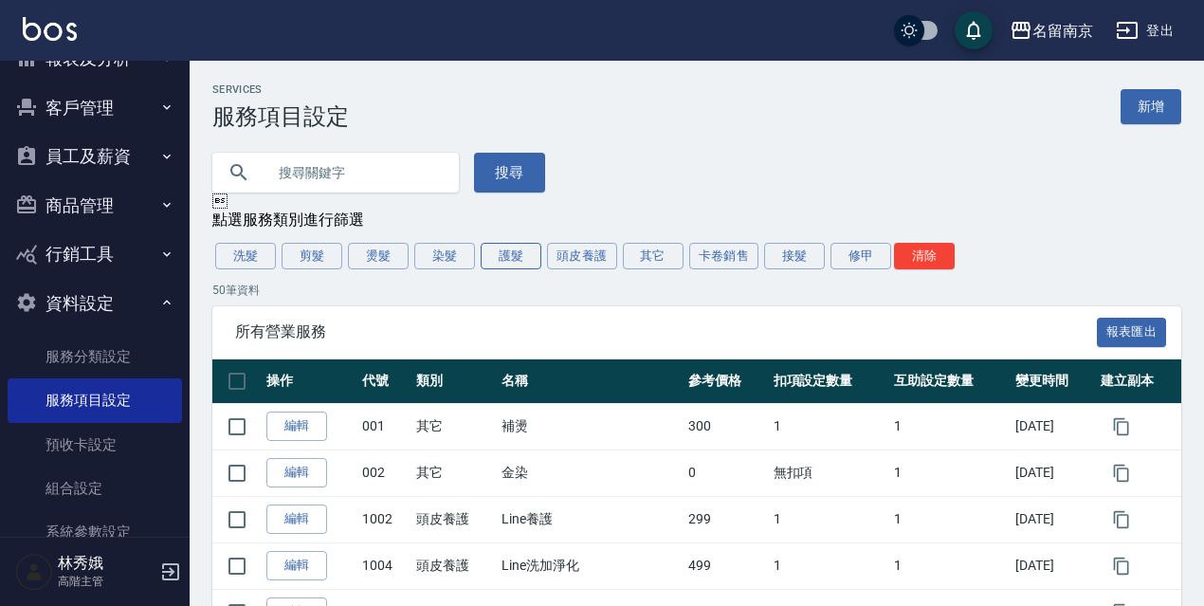
click at [490, 259] on button "護髮" at bounding box center [511, 256] width 61 height 27
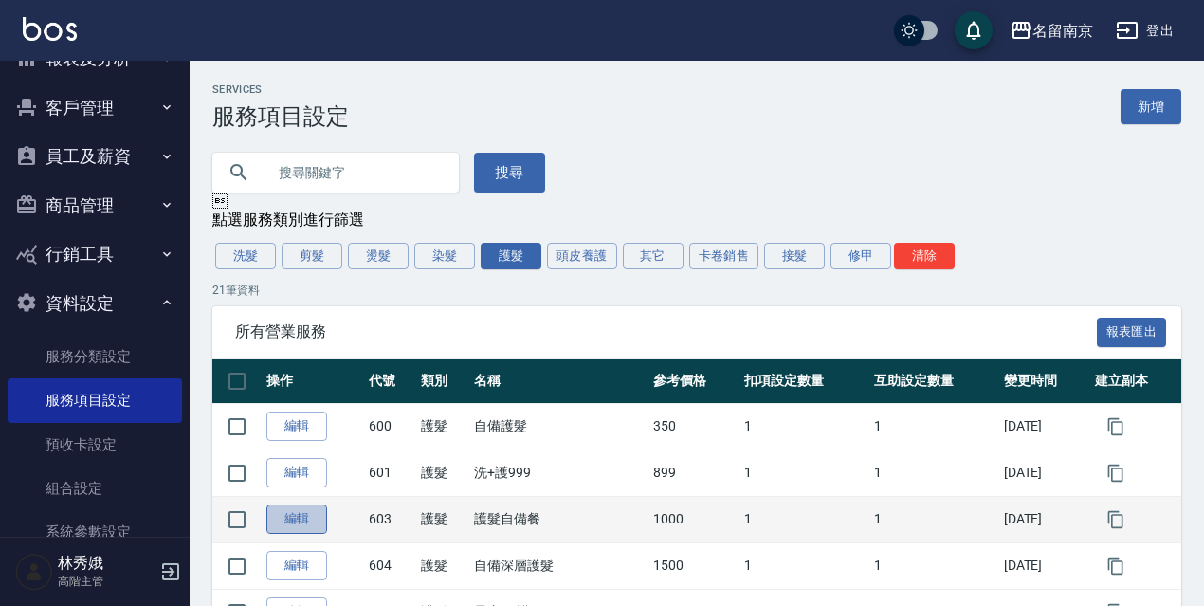
click at [291, 529] on link "編輯" at bounding box center [296, 518] width 61 height 29
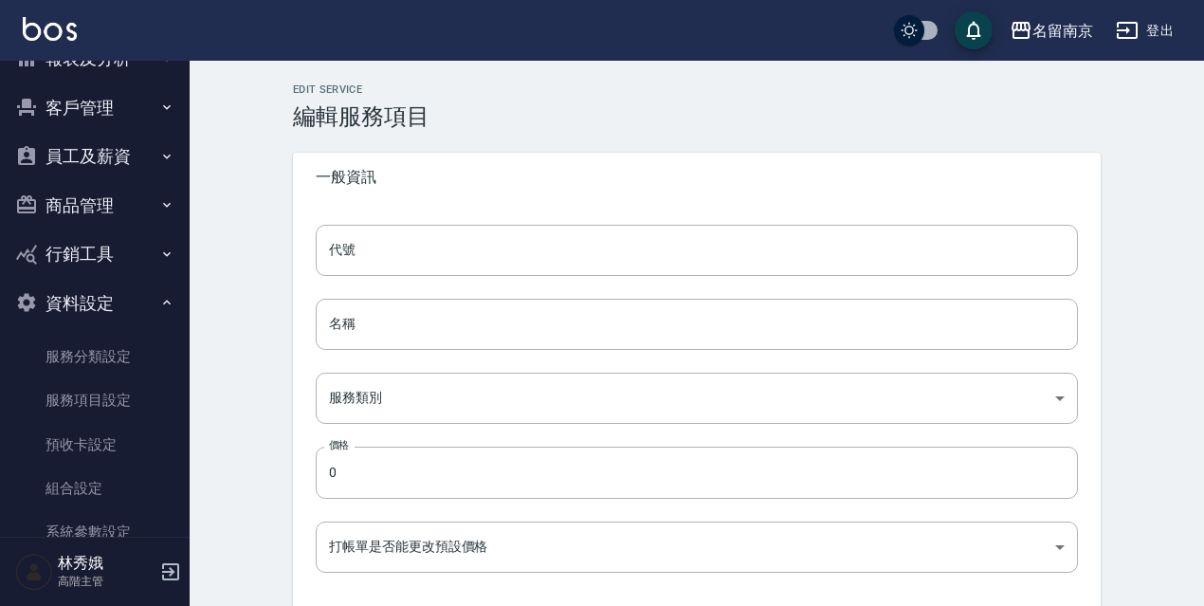
type input "603"
type input "護髮自備餐"
type input "1c4f4ff4-7f83-4cc6-81d4-db3408e39490"
type input "1000"
type input "FALSE"
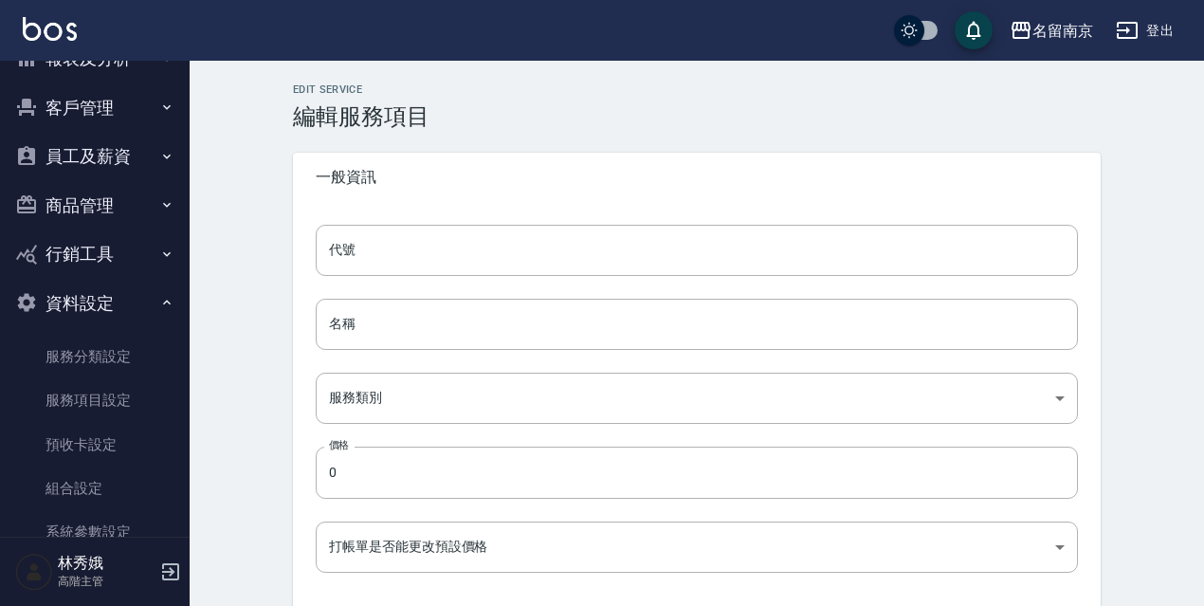
type input "none"
type input "UNSET"
type input "none"
type input "護"
type input "2"
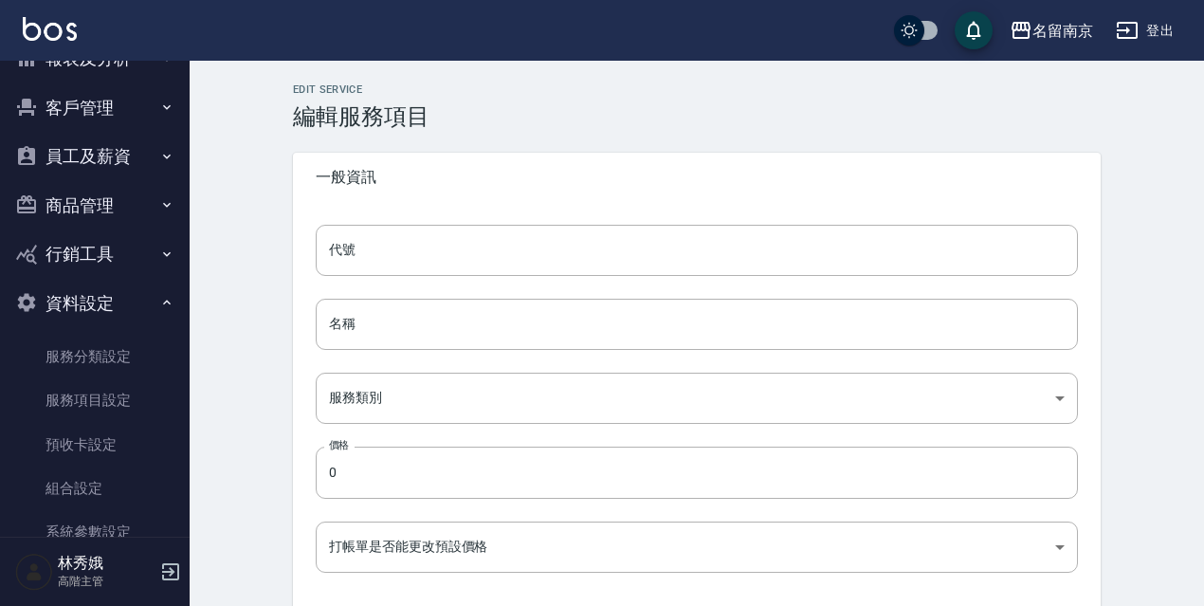
type input "點數"
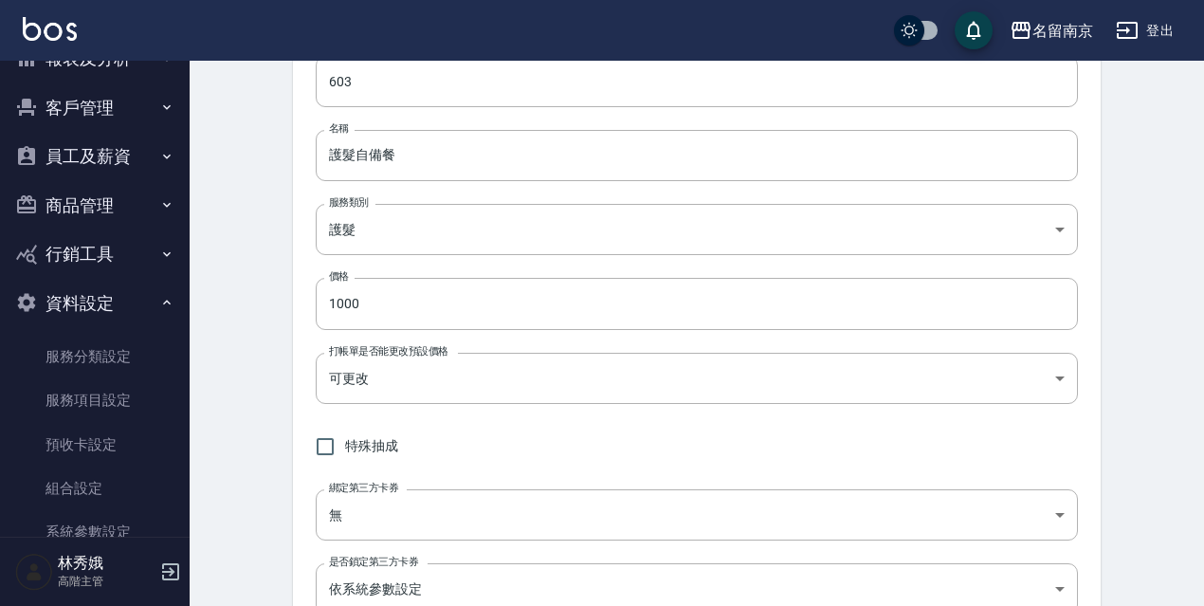
scroll to position [115, 0]
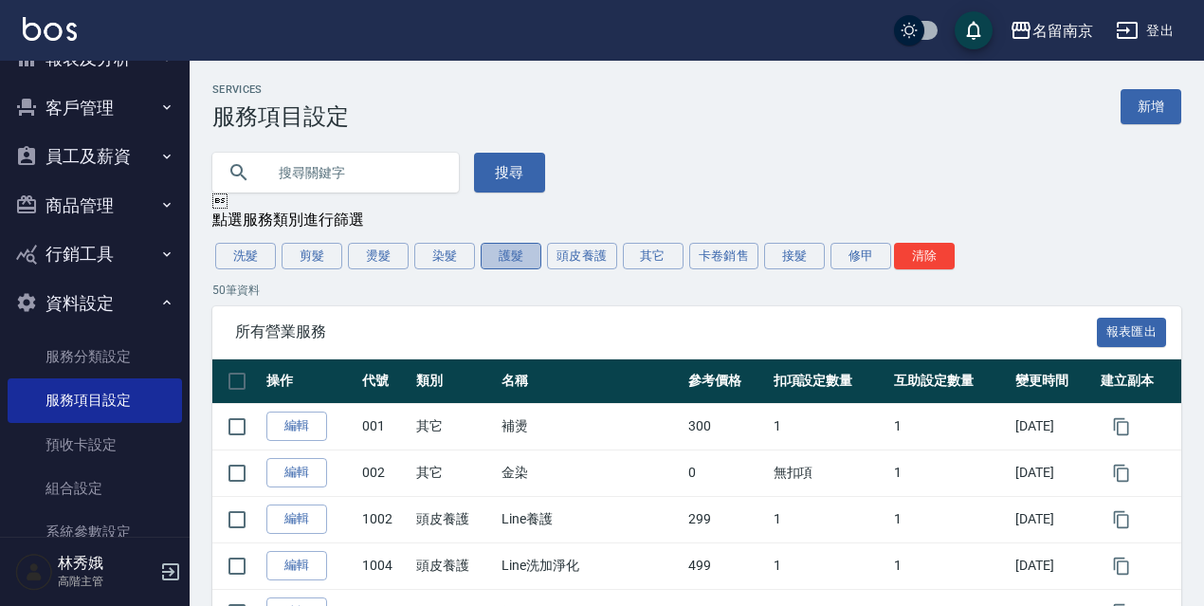
click at [507, 263] on button "護髮" at bounding box center [511, 256] width 61 height 27
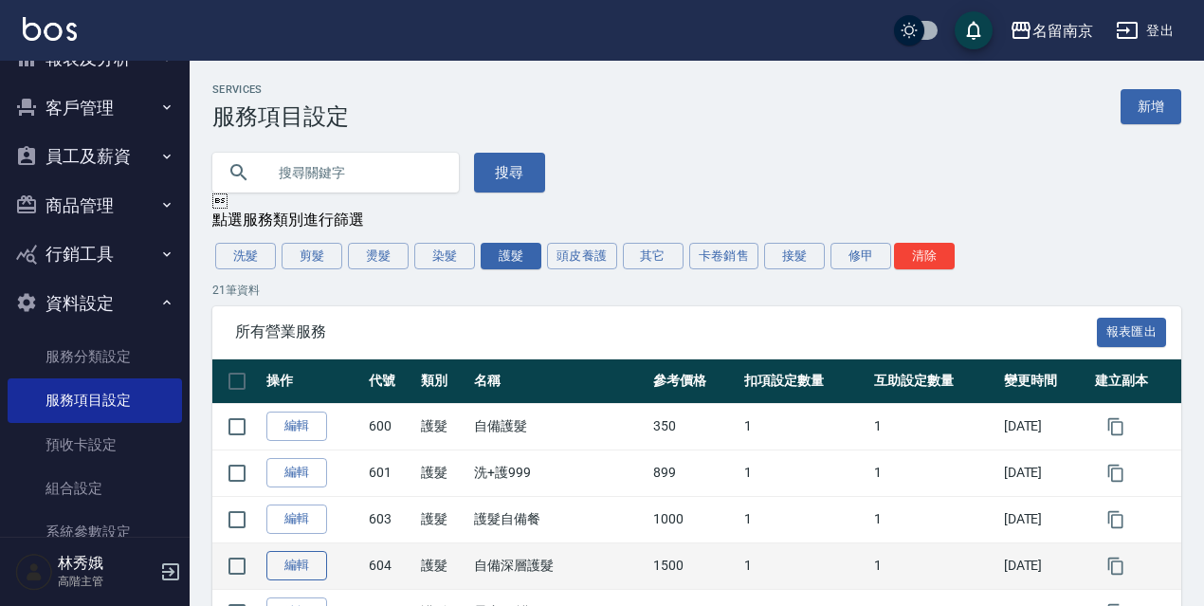
click at [298, 565] on link "編輯" at bounding box center [296, 565] width 61 height 29
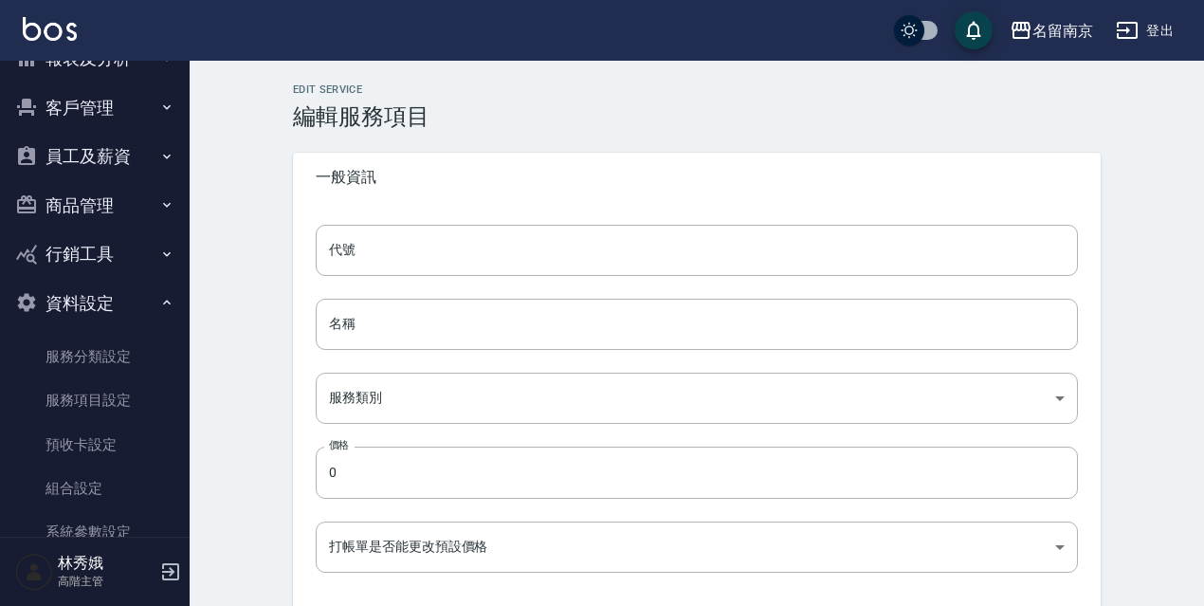
type input "604"
type input "自備深層護髮"
type input "1c4f4ff4-7f83-4cc6-81d4-db3408e39490"
type input "1500"
type input "FALSE"
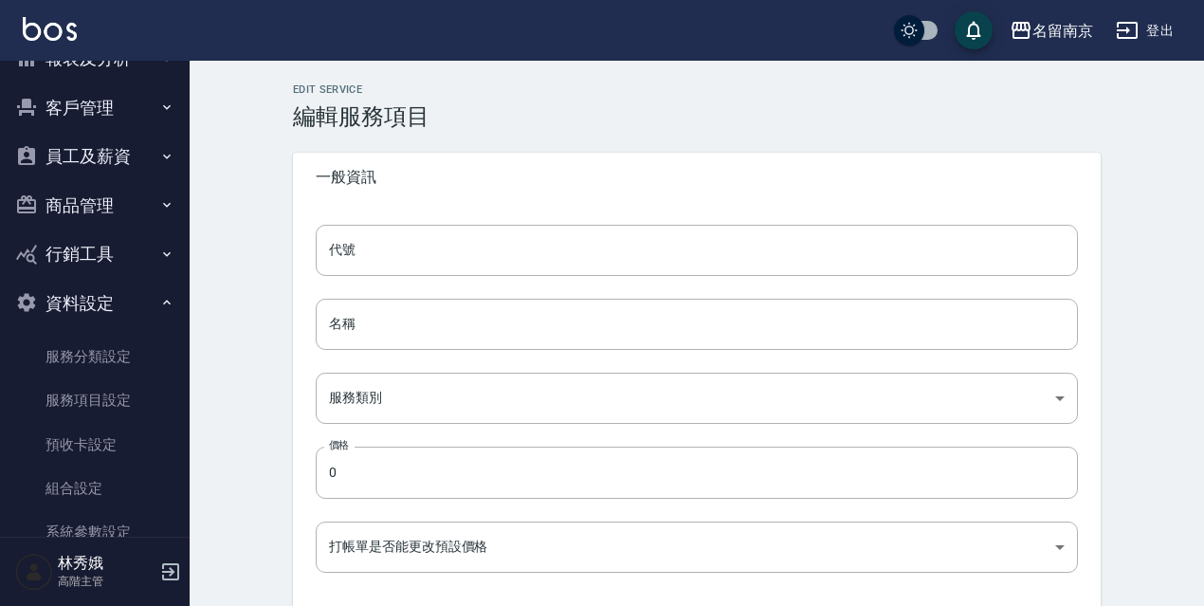
type input "none"
type input "UNSET"
type input "none"
type input "護"
type input "2"
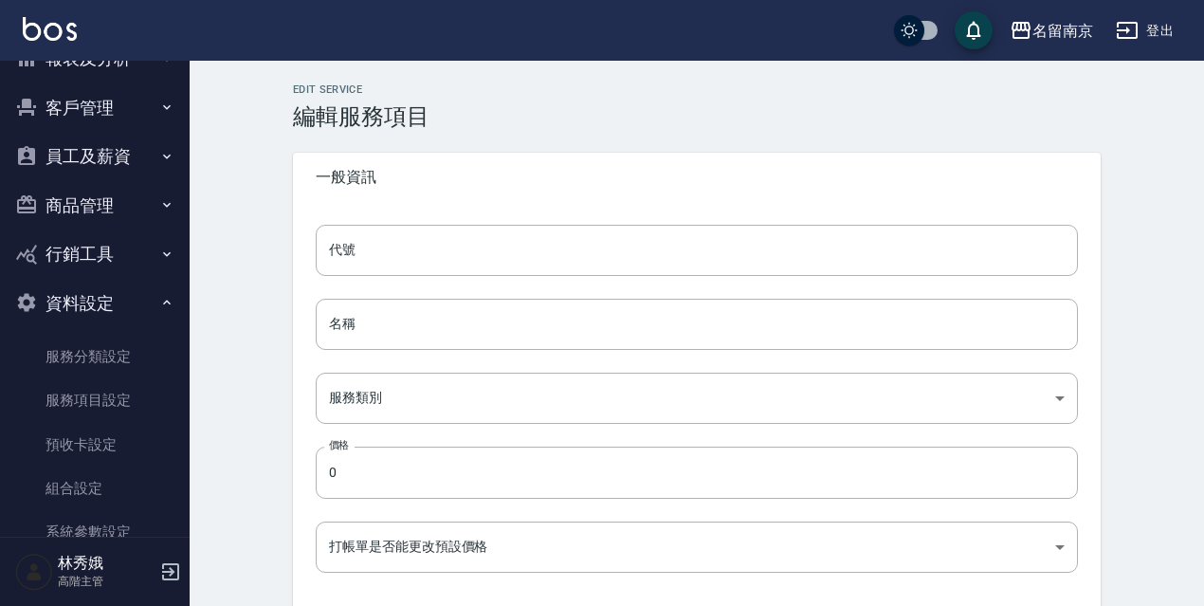
type input "點數"
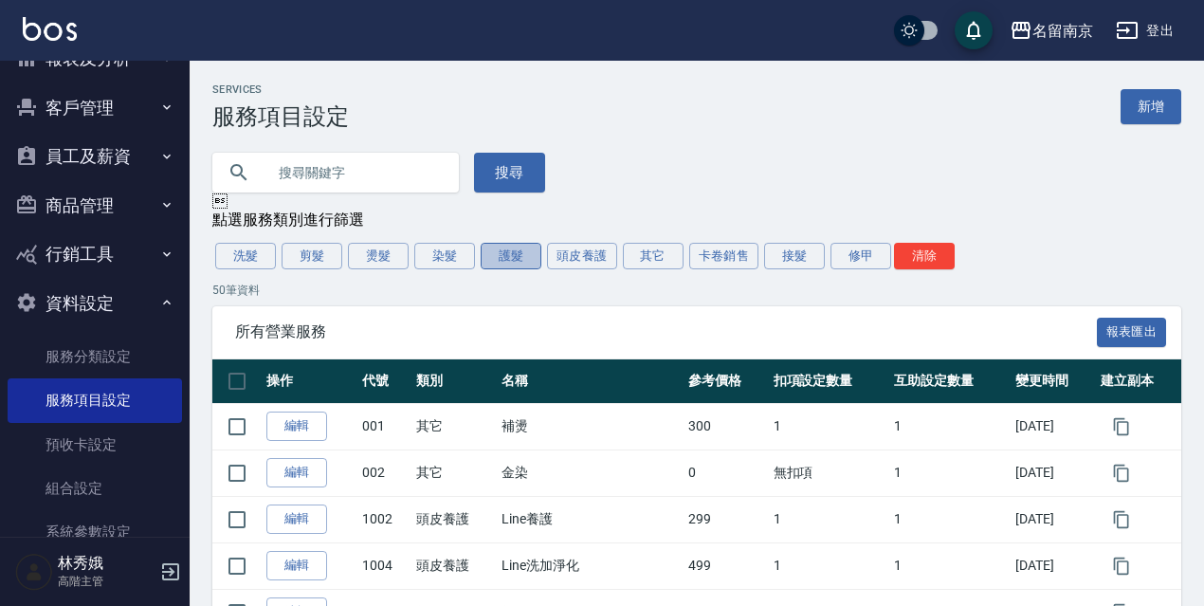
click at [516, 258] on button "護髮" at bounding box center [511, 256] width 61 height 27
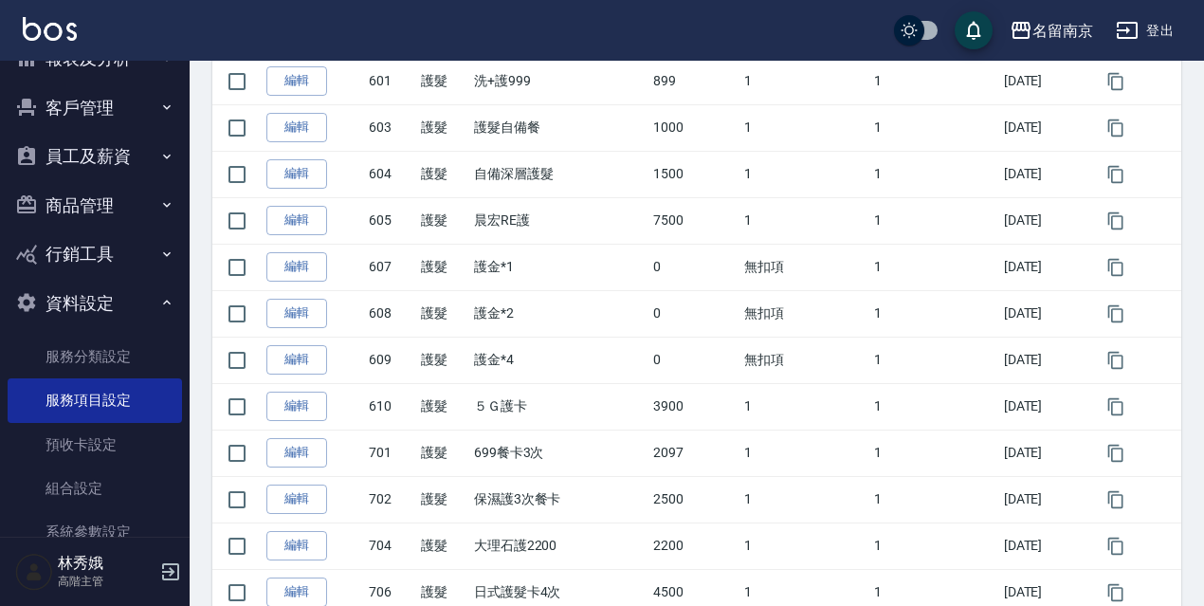
scroll to position [383, 0]
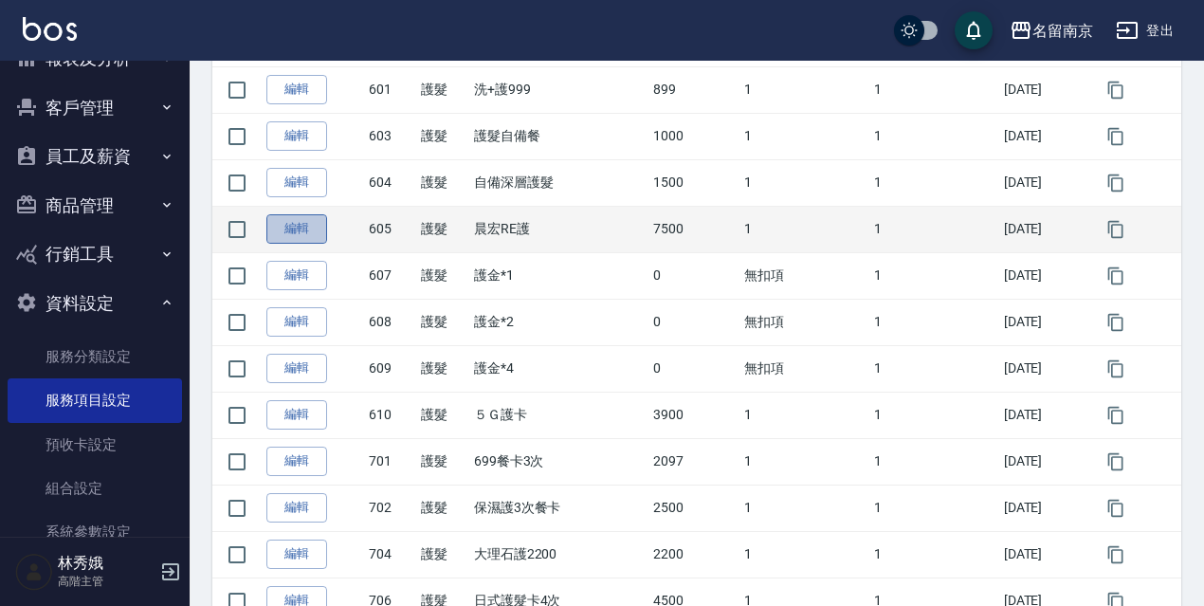
click at [288, 232] on link "編輯" at bounding box center [296, 228] width 61 height 29
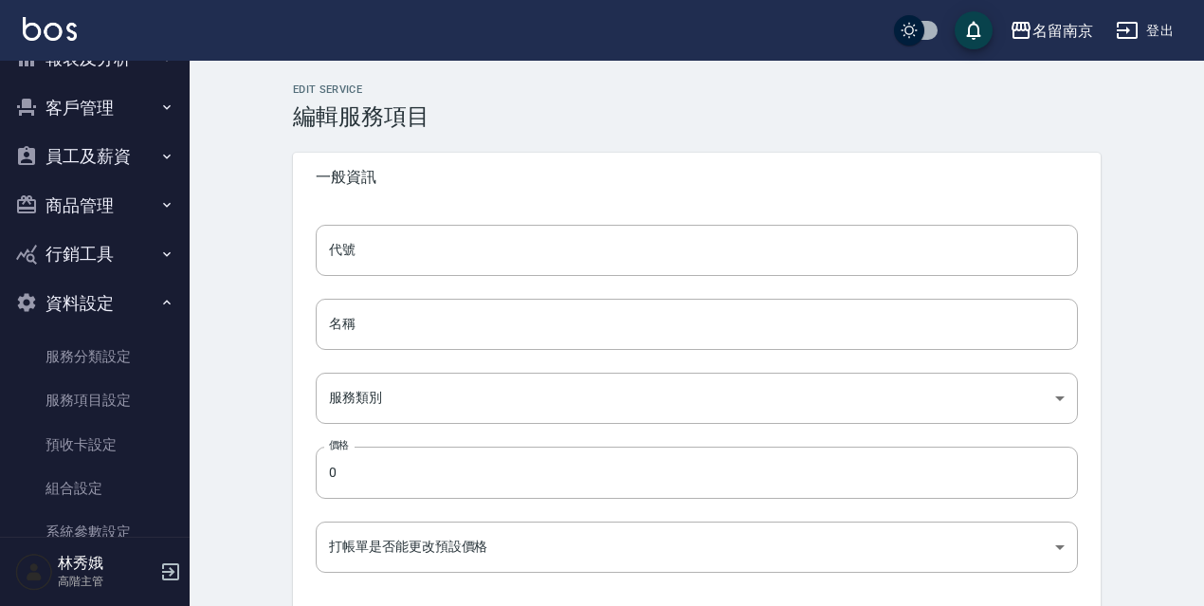
type input "605"
type input "晨宏RE護"
type input "1c4f4ff4-7f83-4cc6-81d4-db3408e39490"
type input "7500"
type input "FALSE"
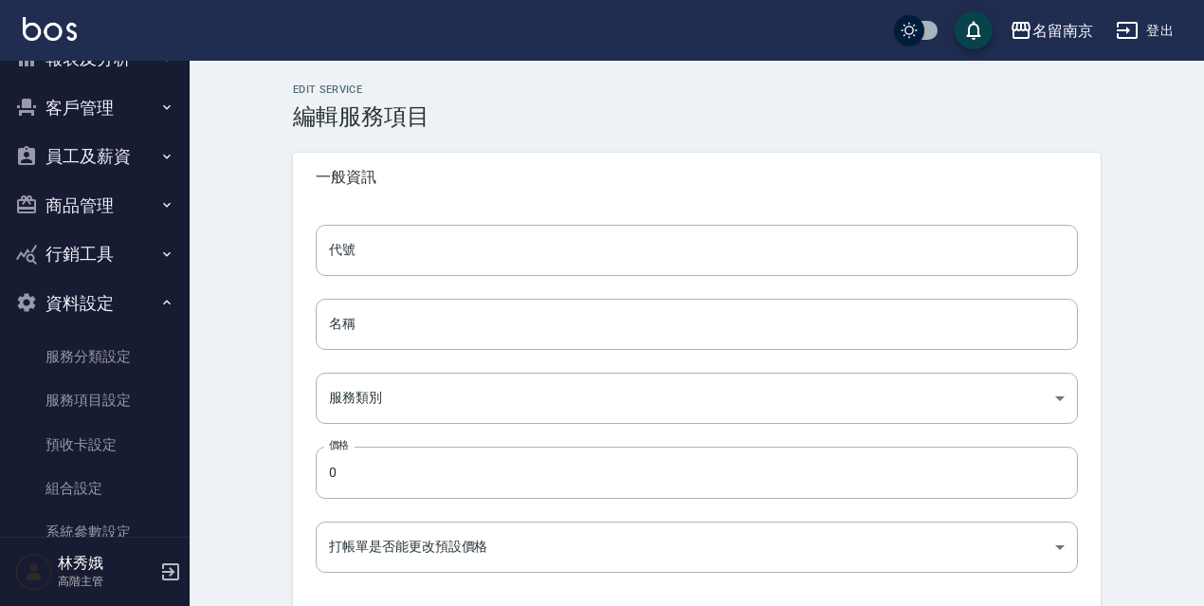
type input "none"
type input "UNSET"
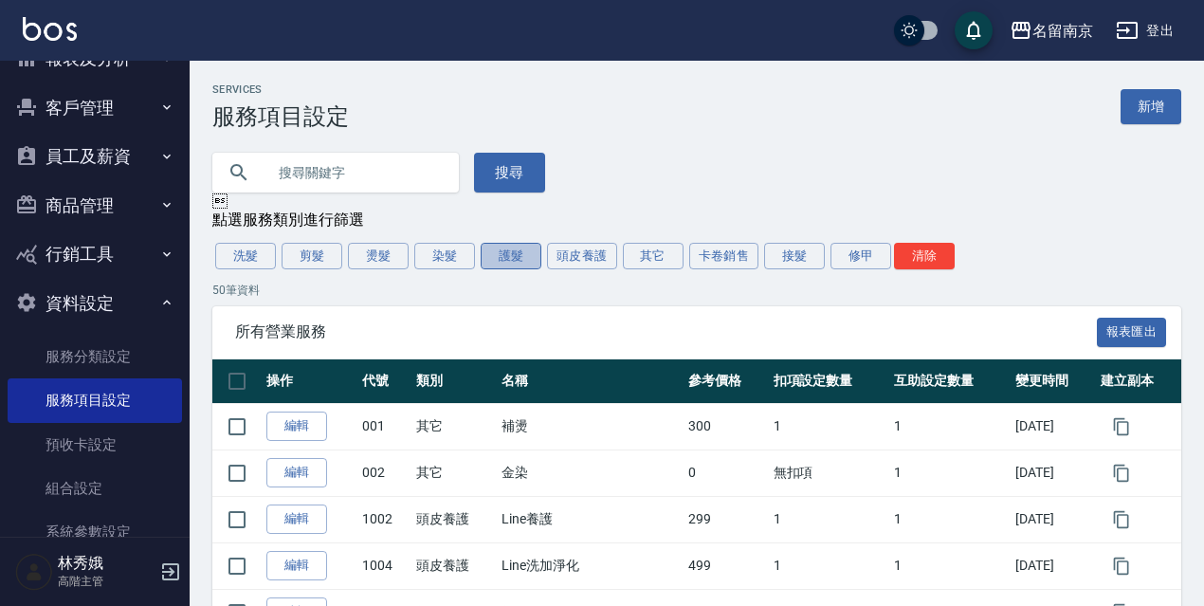
click at [509, 248] on button "護髮" at bounding box center [511, 256] width 61 height 27
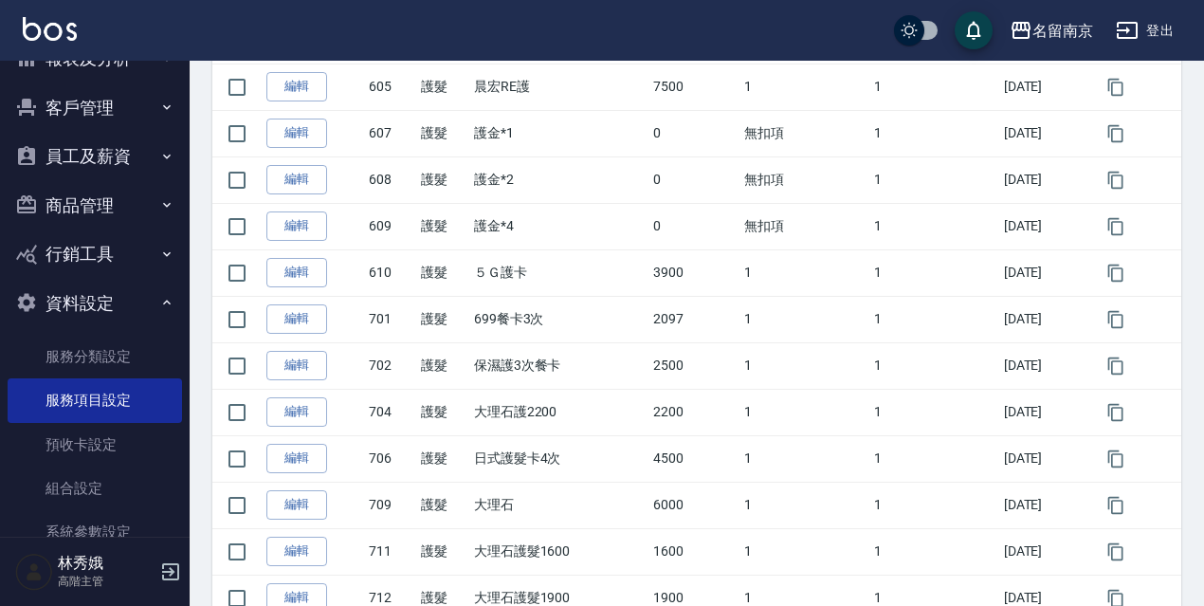
scroll to position [530, 0]
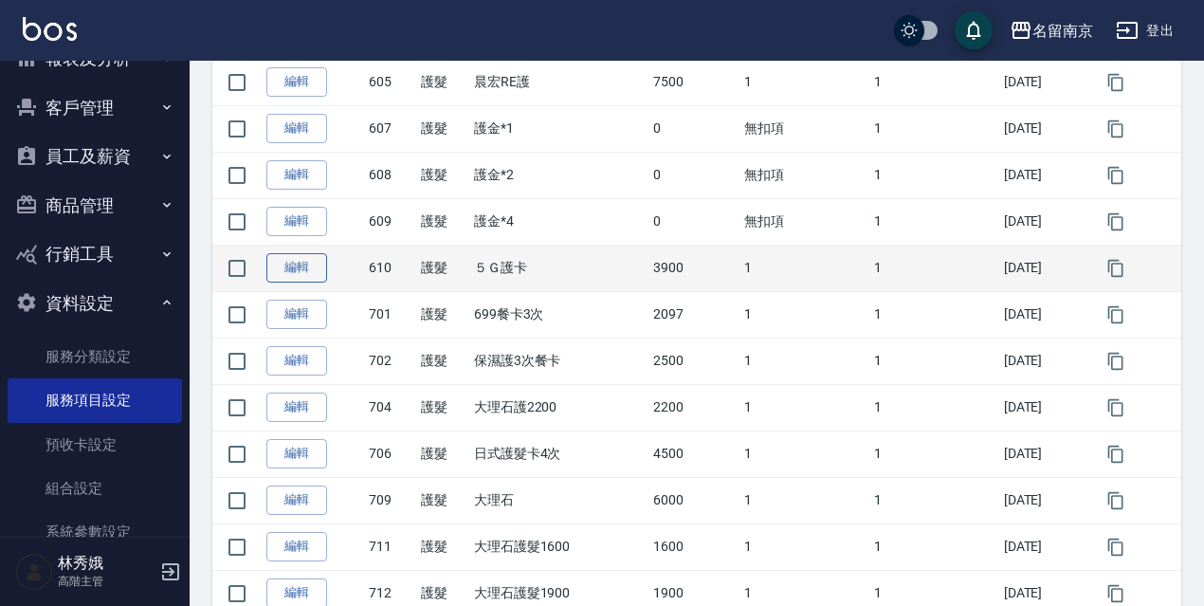
click at [307, 273] on link "編輯" at bounding box center [296, 267] width 61 height 29
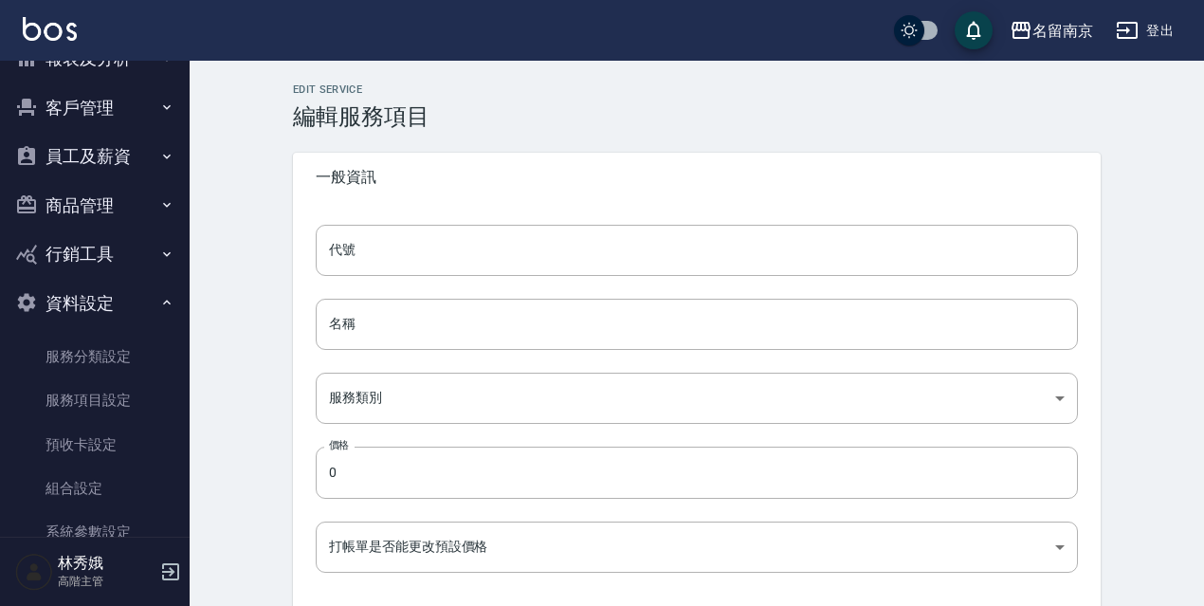
type input "610"
type input "５Ｇ護卡"
type input "1c4f4ff4-7f83-4cc6-81d4-db3408e39490"
type input "3900"
type input "FALSE"
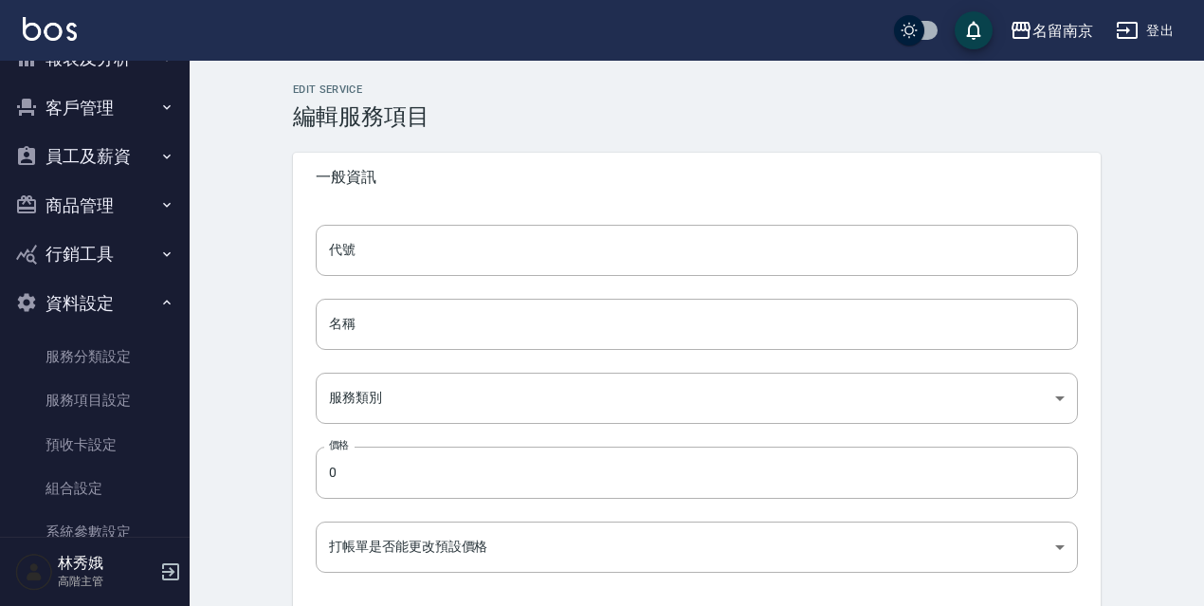
type input "none"
type input "UNSET"
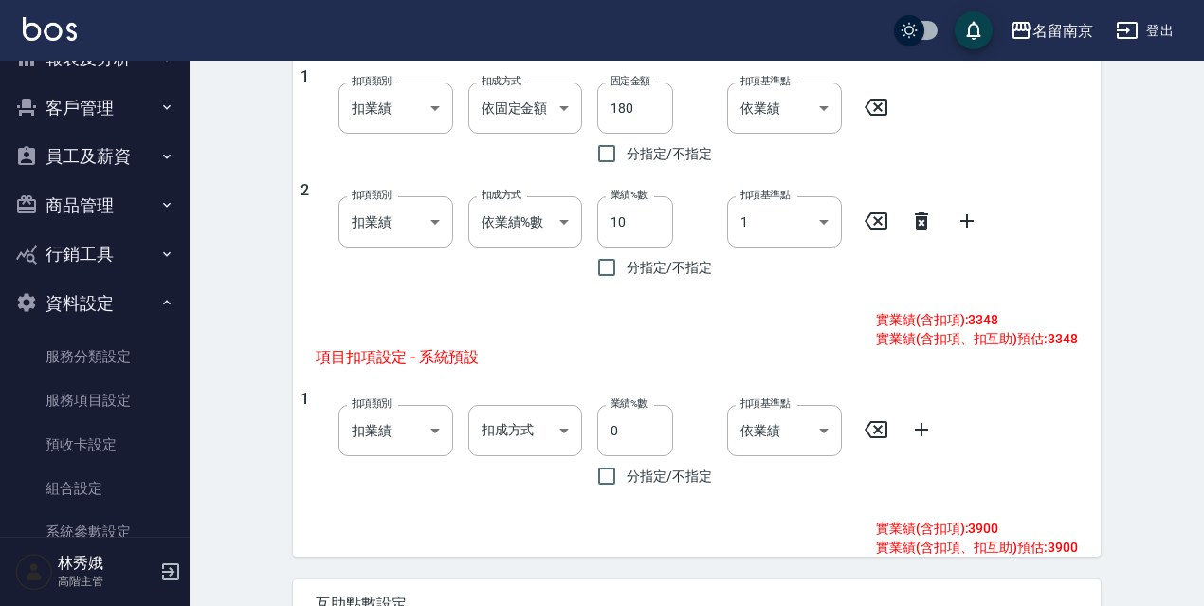
scroll to position [808, 0]
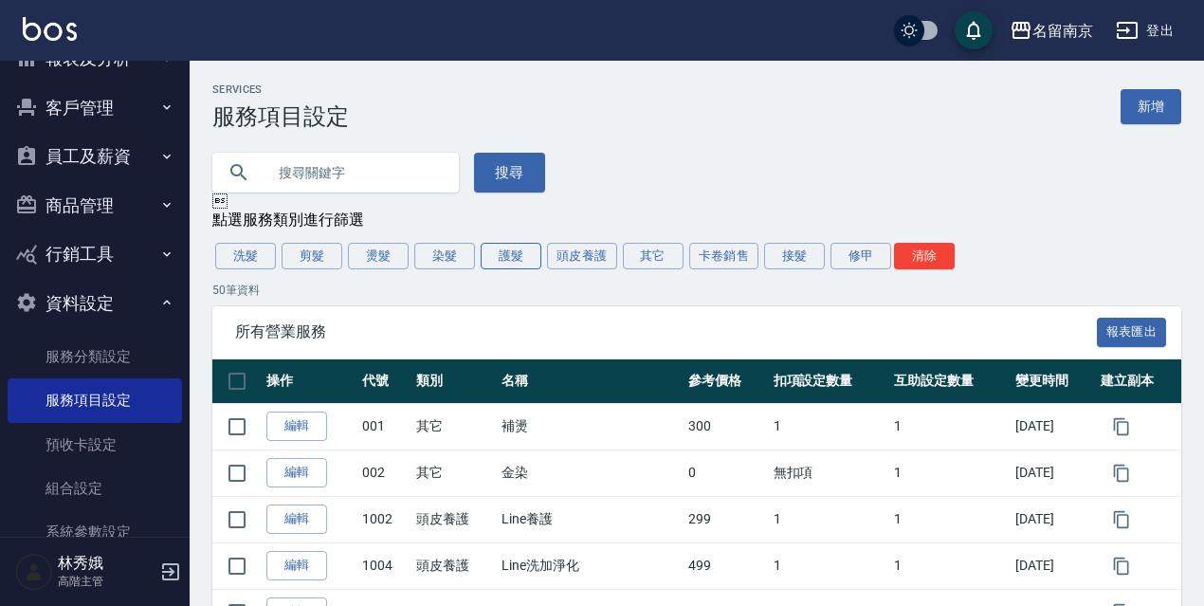
click at [504, 253] on button "護髮" at bounding box center [511, 256] width 61 height 27
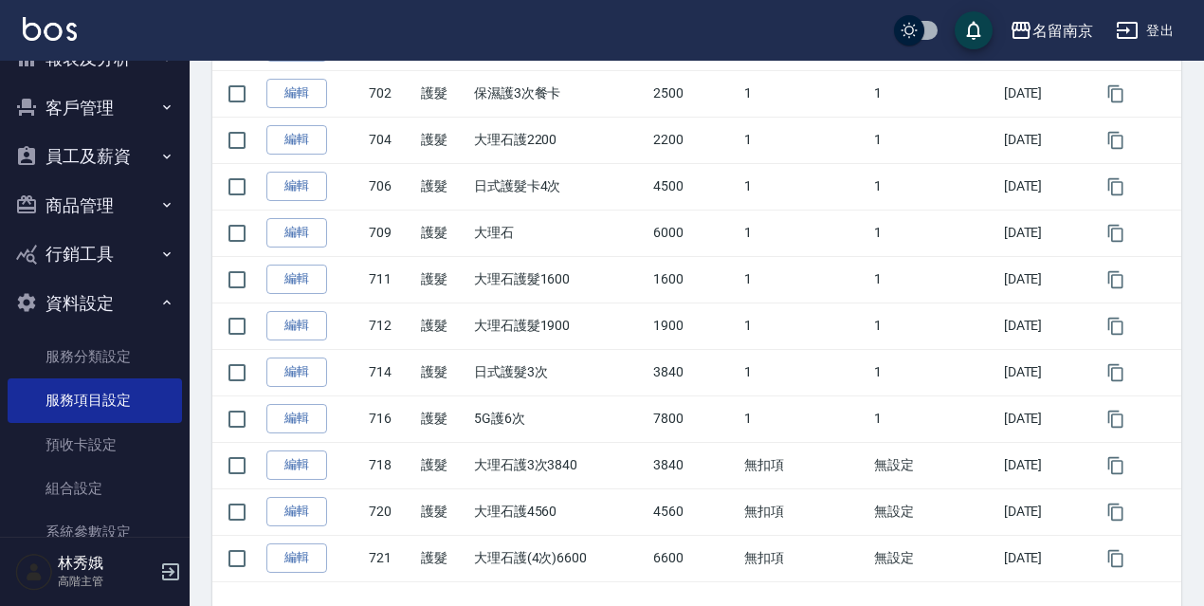
scroll to position [799, 0]
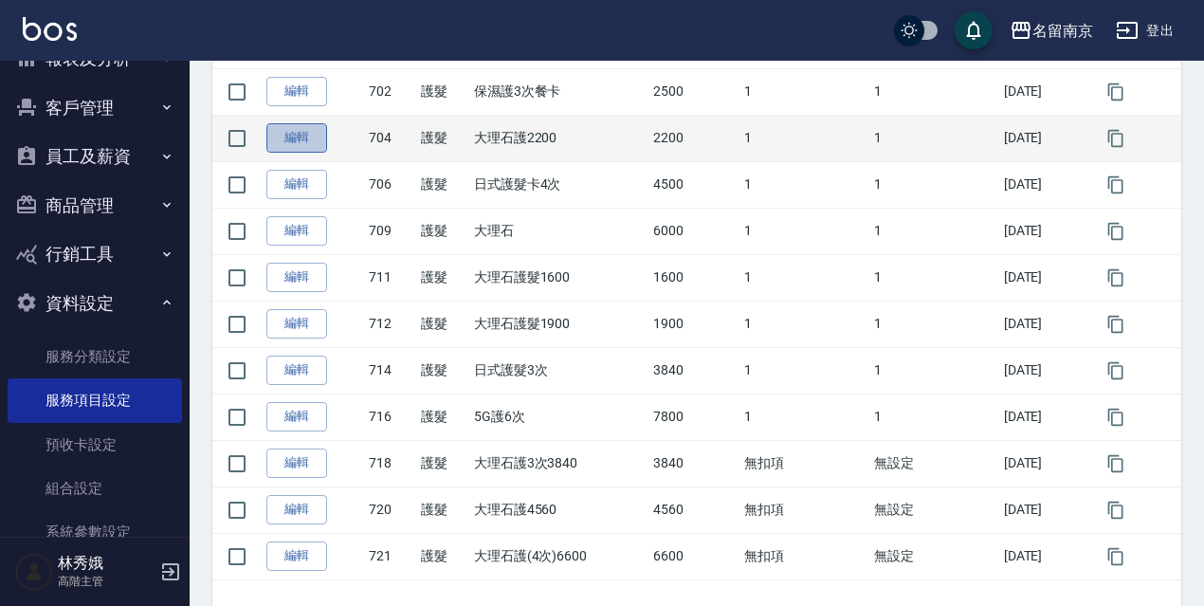
click at [293, 138] on link "編輯" at bounding box center [296, 137] width 61 height 29
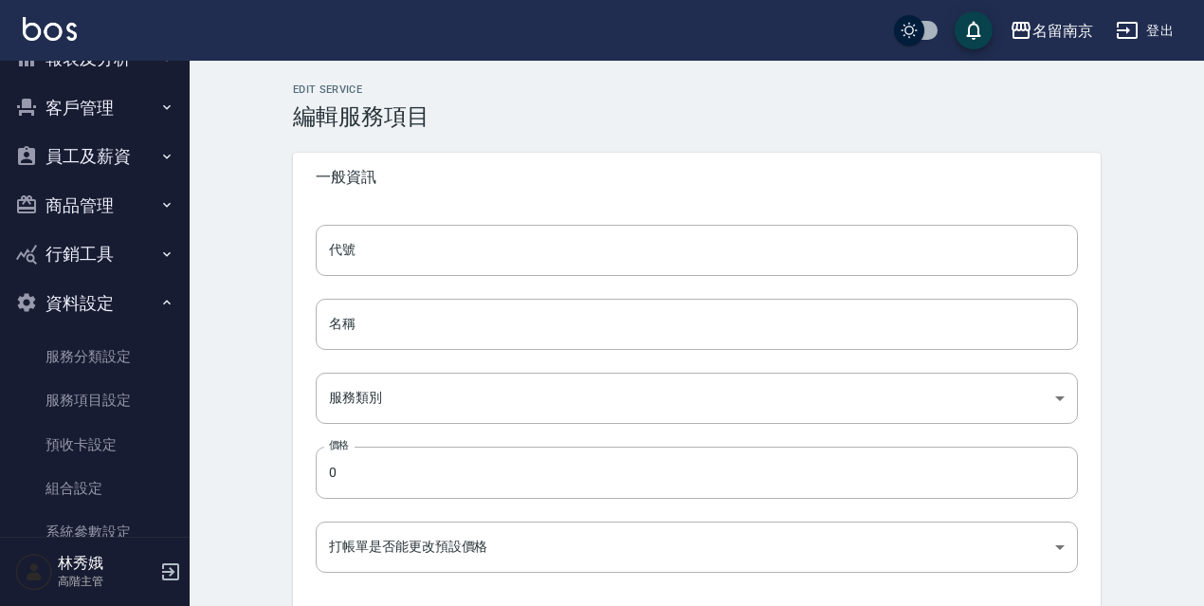
type input "704"
type input "大理石護2200"
type input "1c4f4ff4-7f83-4cc6-81d4-db3408e39490"
type input "2200"
type input "FALSE"
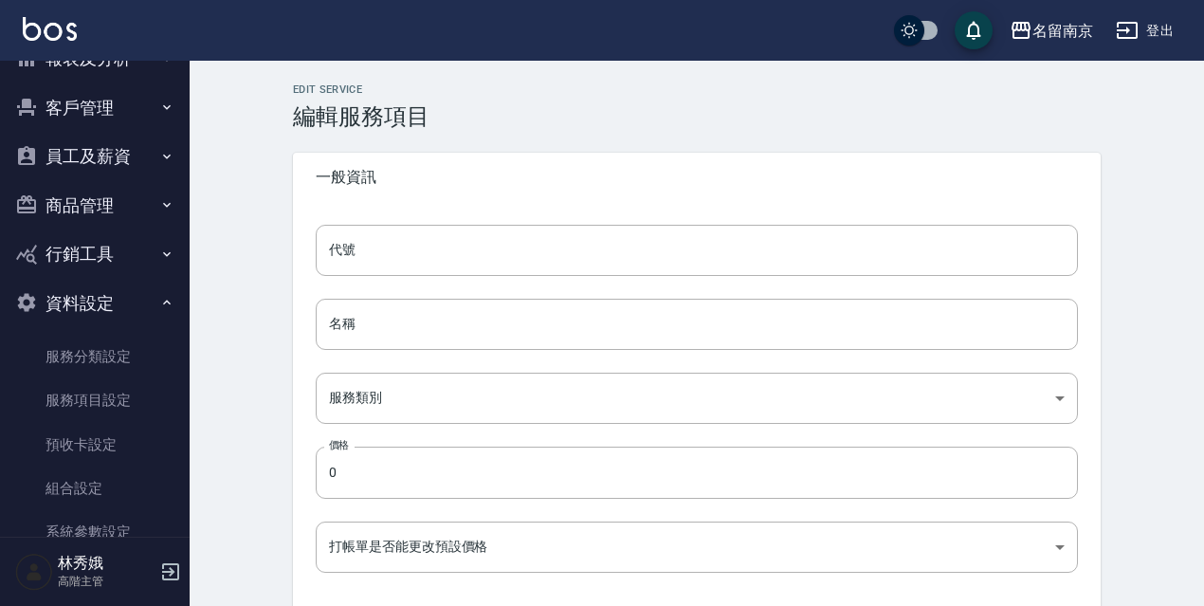
type input "none"
type input "UNSET"
type input "none"
type input "護"
type input "2"
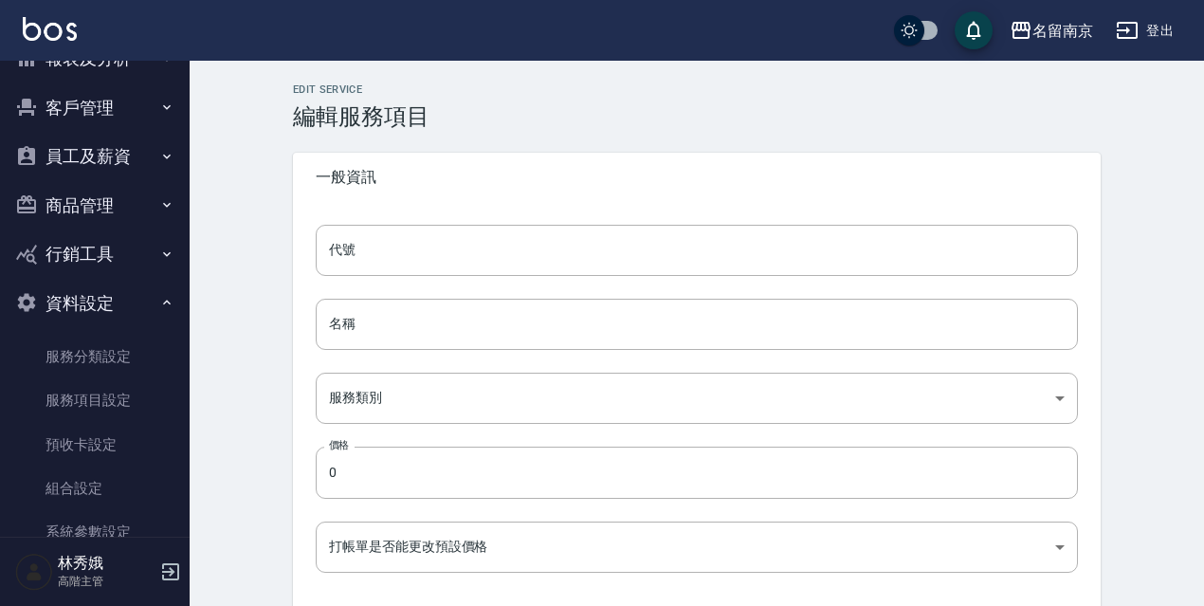
type input "點數"
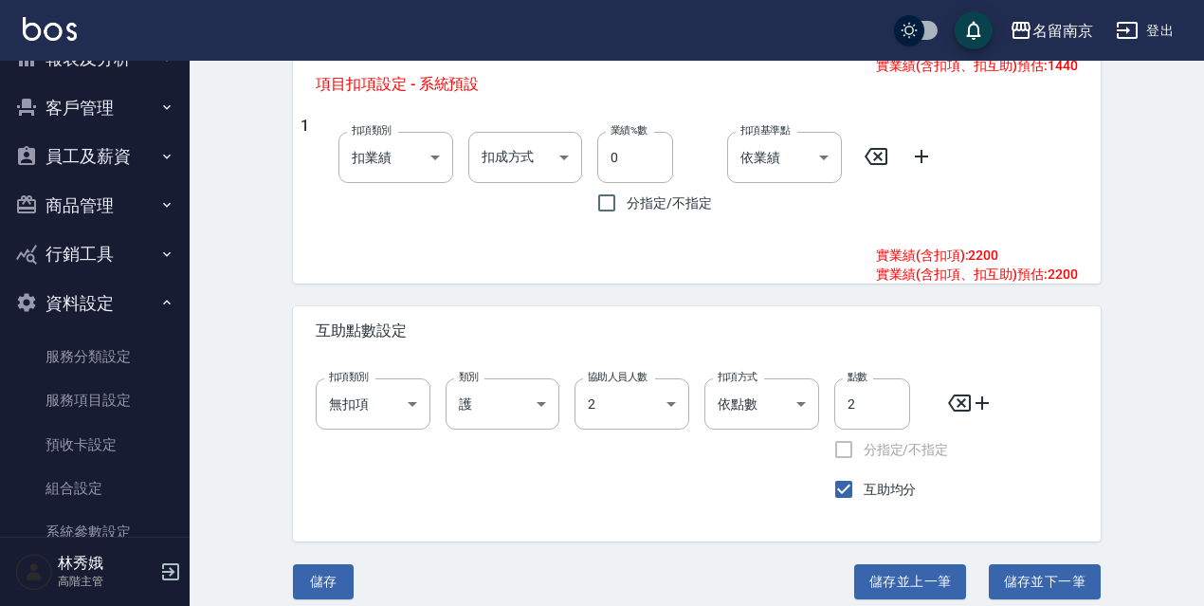
scroll to position [1130, 0]
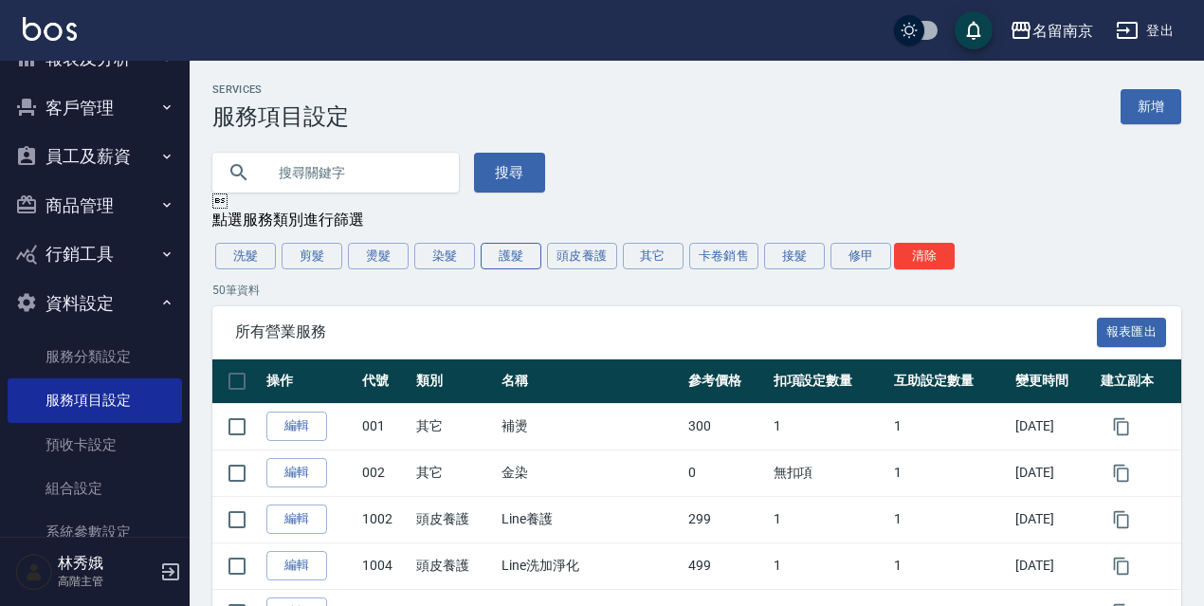
click at [502, 261] on button "護髮" at bounding box center [511, 256] width 61 height 27
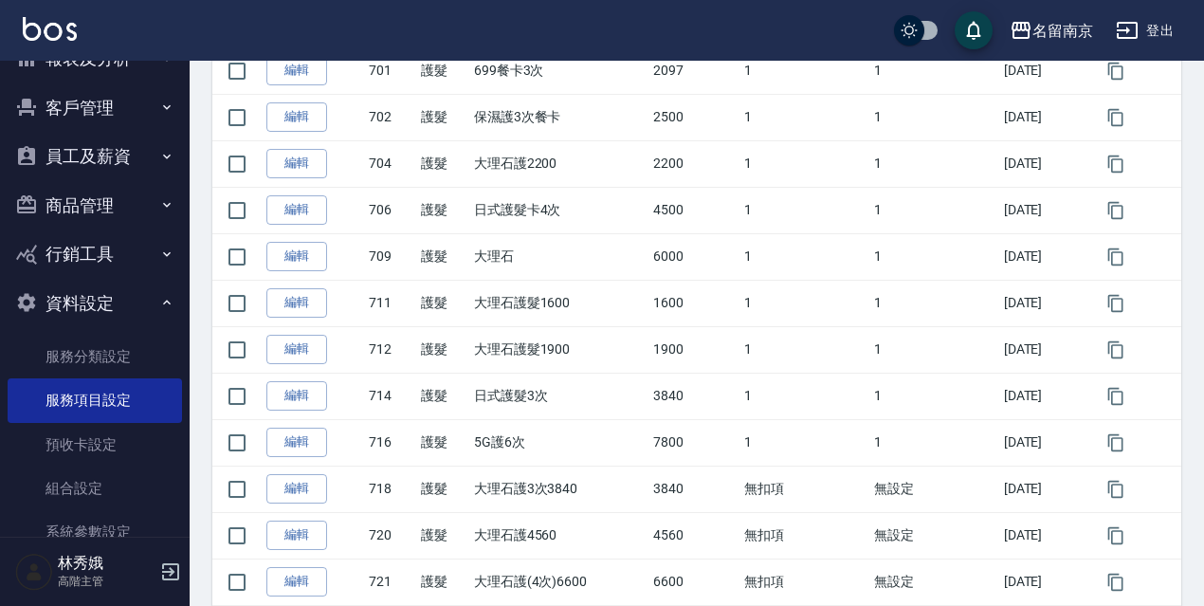
scroll to position [777, 0]
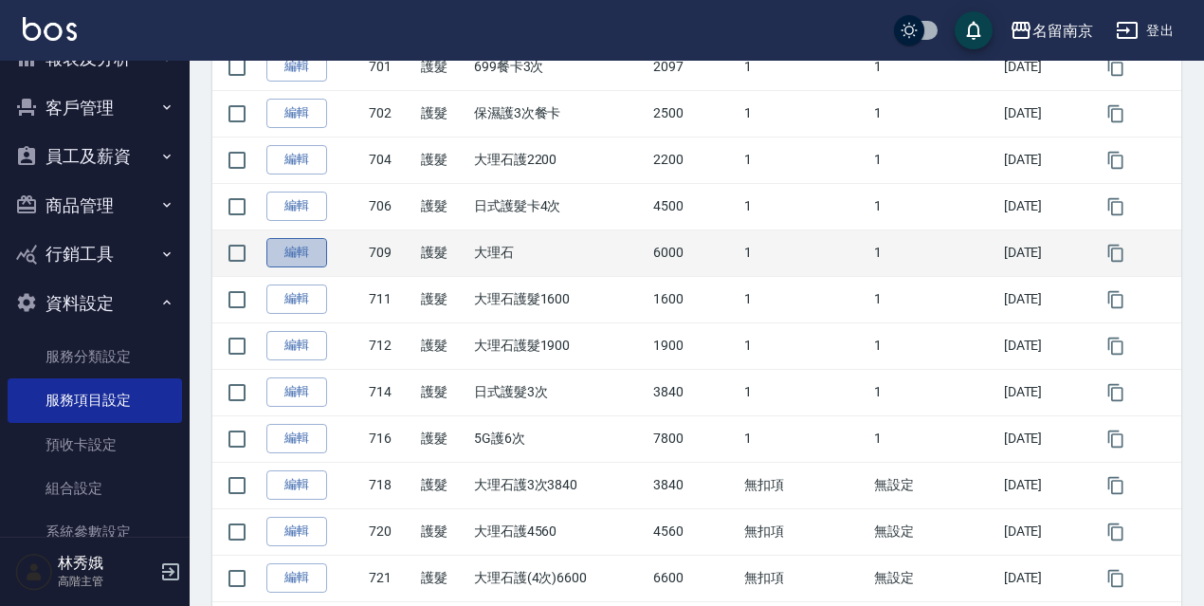
click at [309, 263] on link "編輯" at bounding box center [296, 252] width 61 height 29
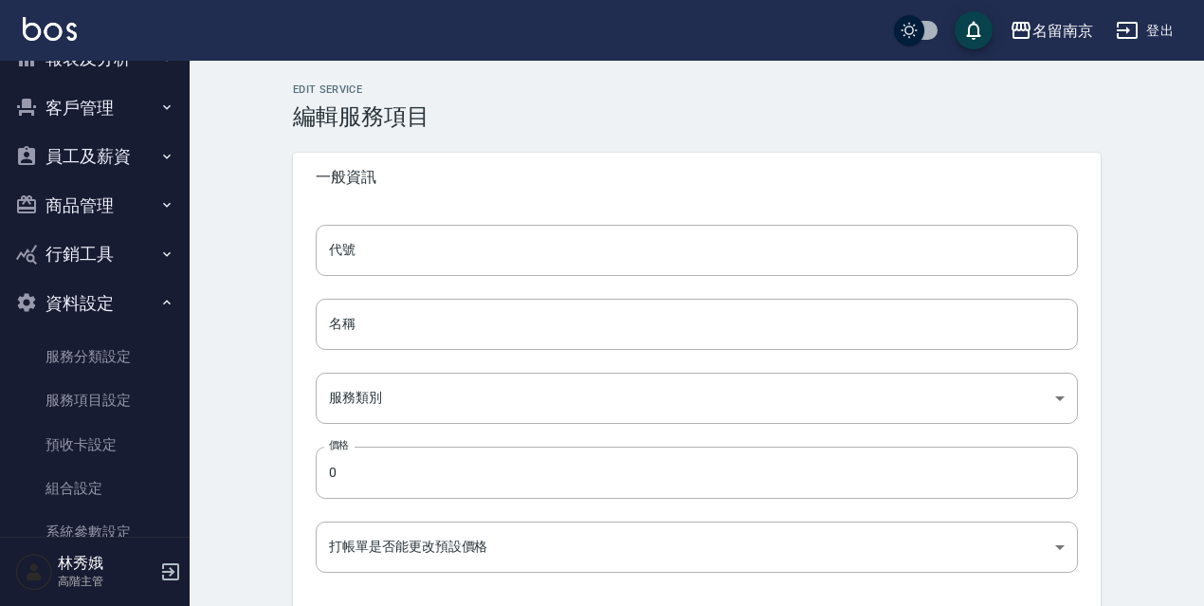
type input "709"
type input "大理石"
type input "1c4f4ff4-7f83-4cc6-81d4-db3408e39490"
type input "6000"
type input "FALSE"
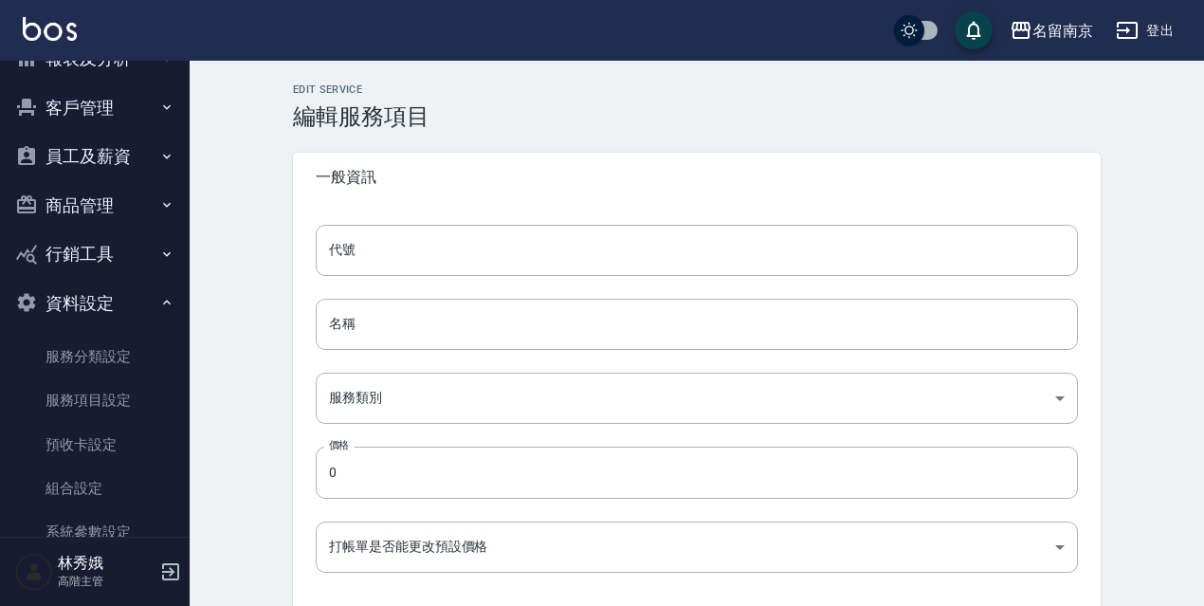
type input "none"
type input "UNSET"
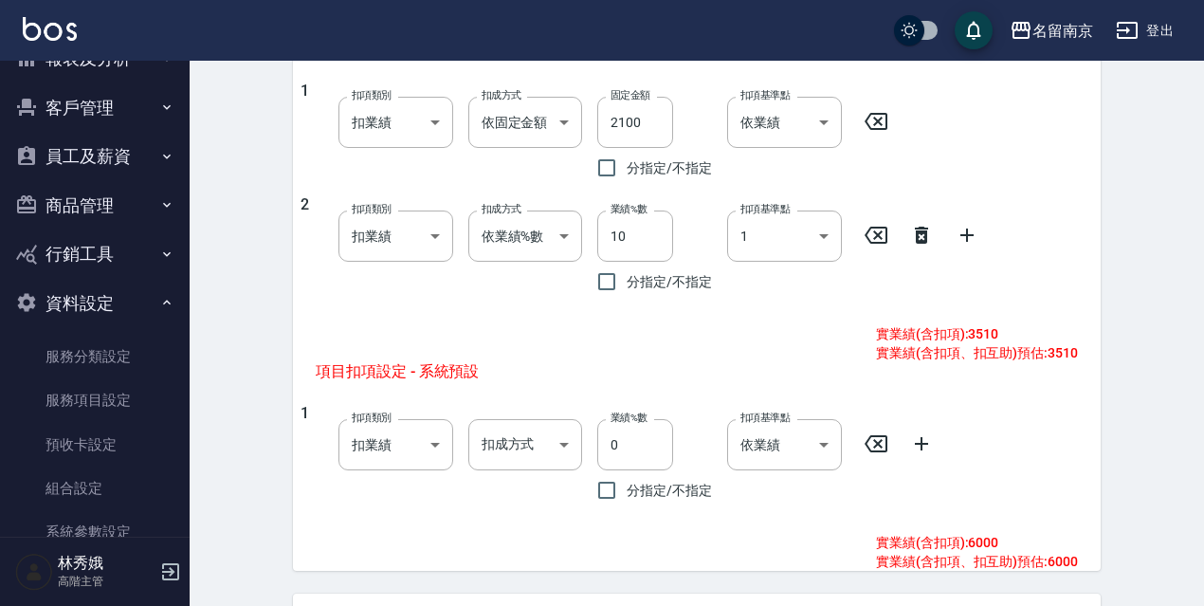
scroll to position [1050, 0]
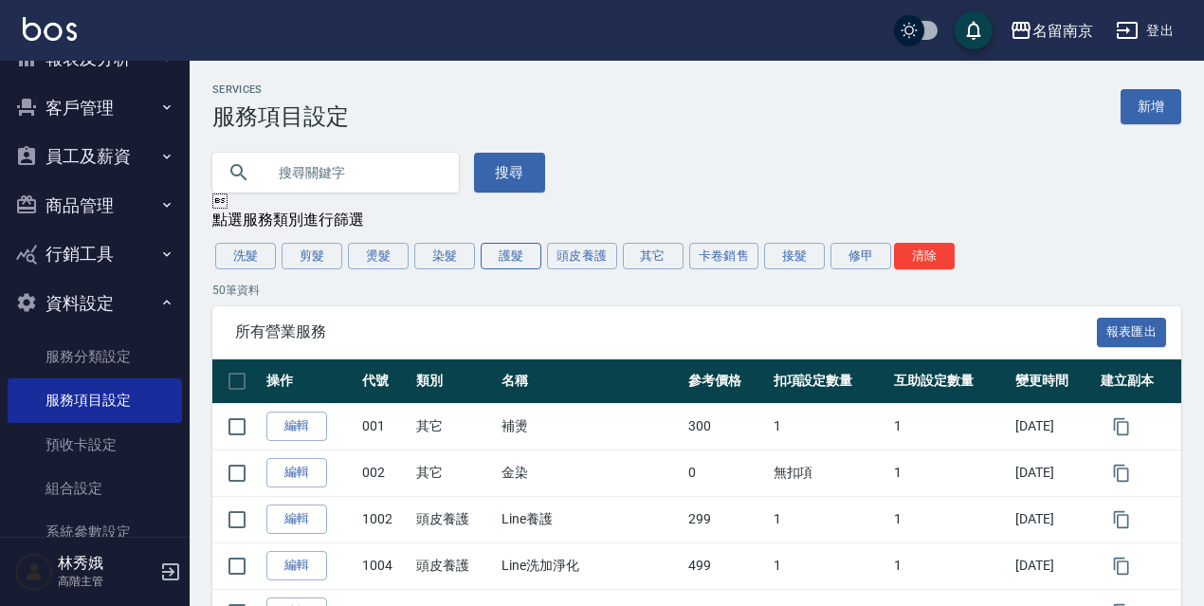
click at [516, 262] on button "護髮" at bounding box center [511, 256] width 61 height 27
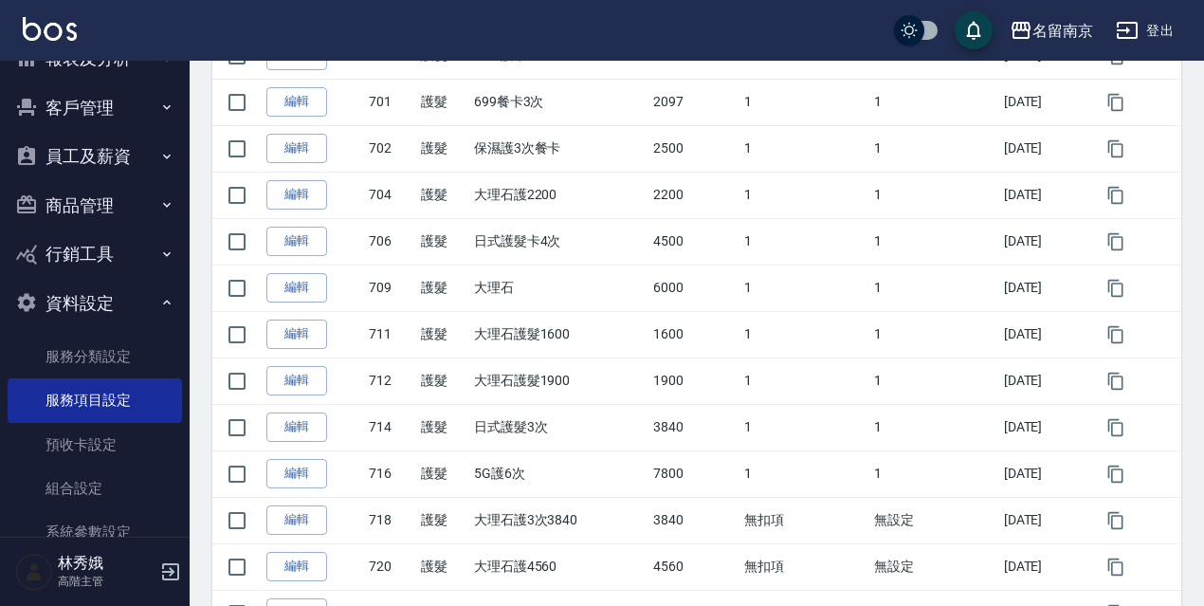
scroll to position [752, 0]
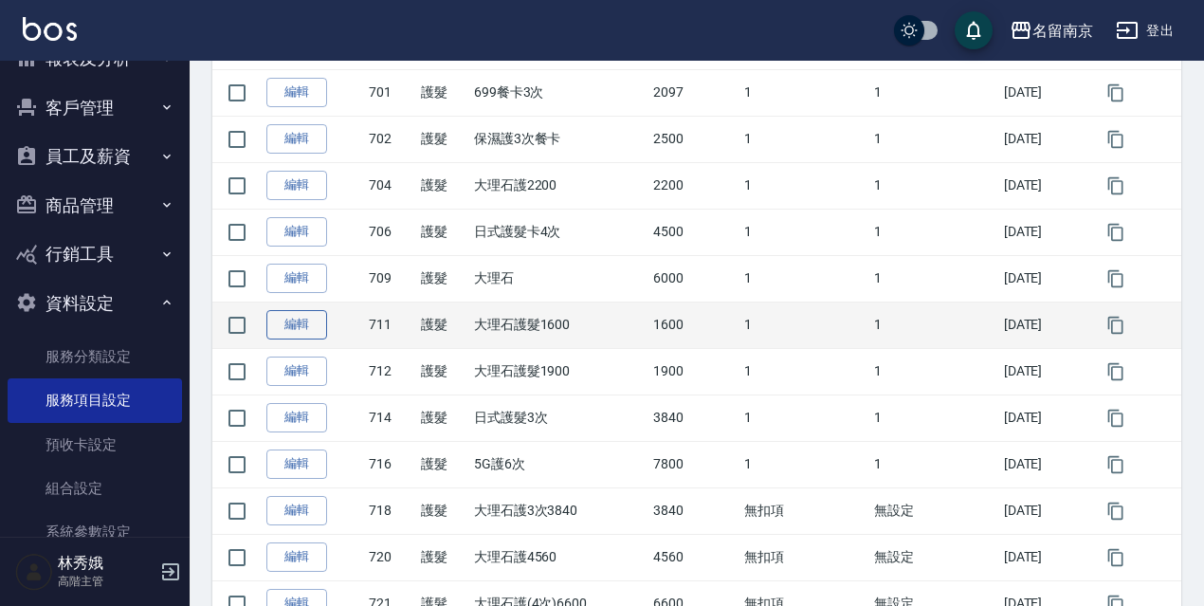
click at [315, 334] on link "編輯" at bounding box center [296, 324] width 61 height 29
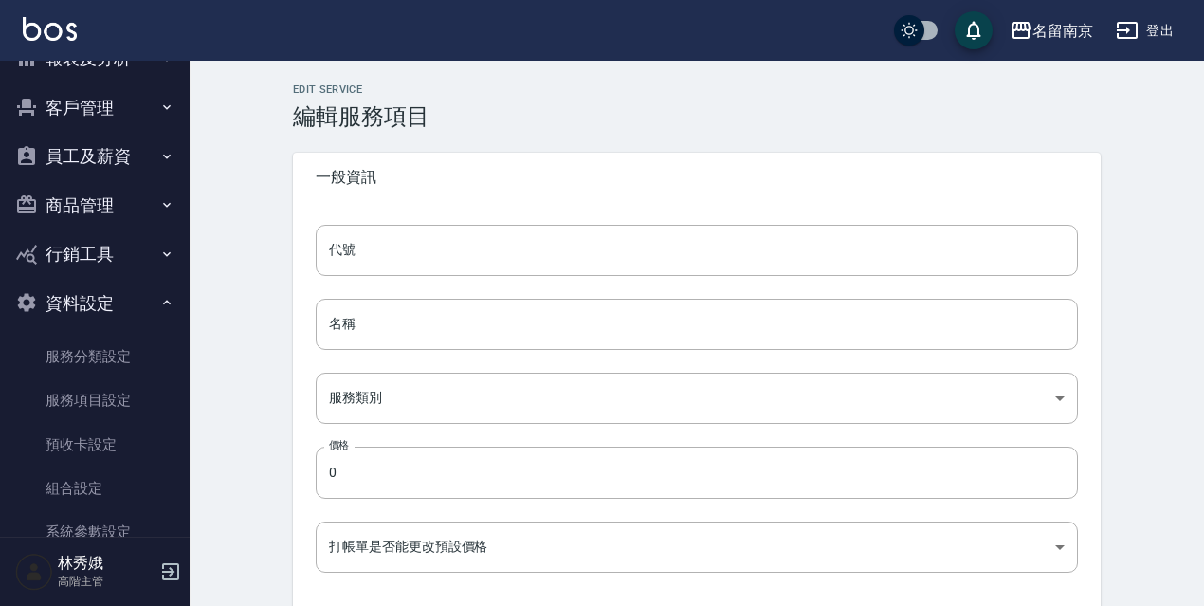
type input "711"
type input "大理石護髮1600"
type input "1c4f4ff4-7f83-4cc6-81d4-db3408e39490"
type input "1600"
type input "FALSE"
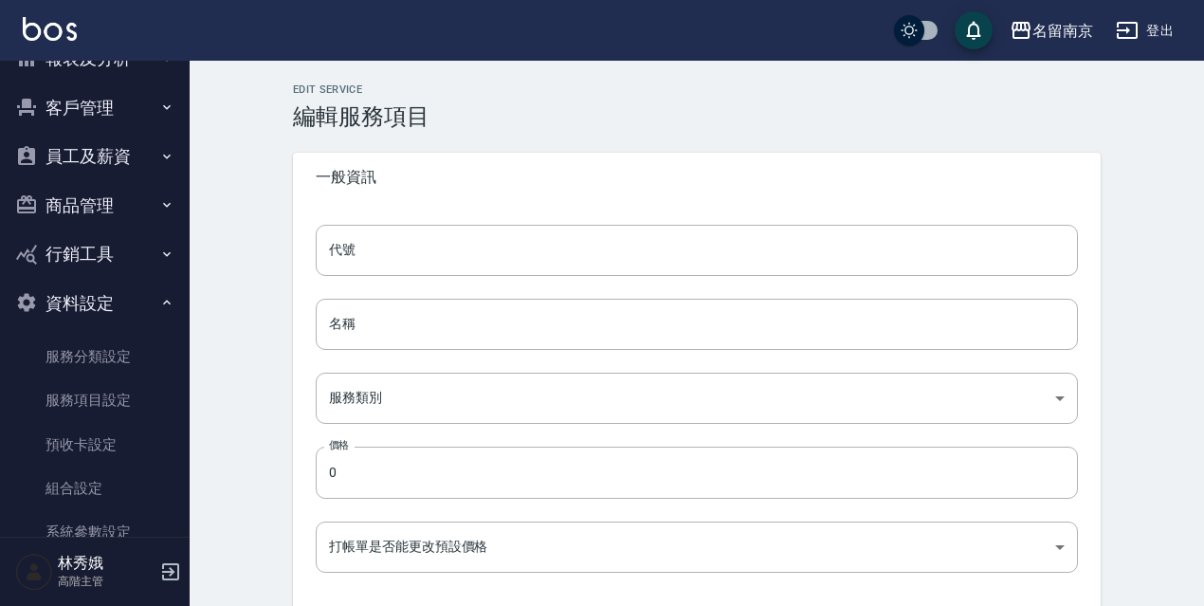
type input "none"
type input "UNSET"
type input "none"
type input "護"
type input "2"
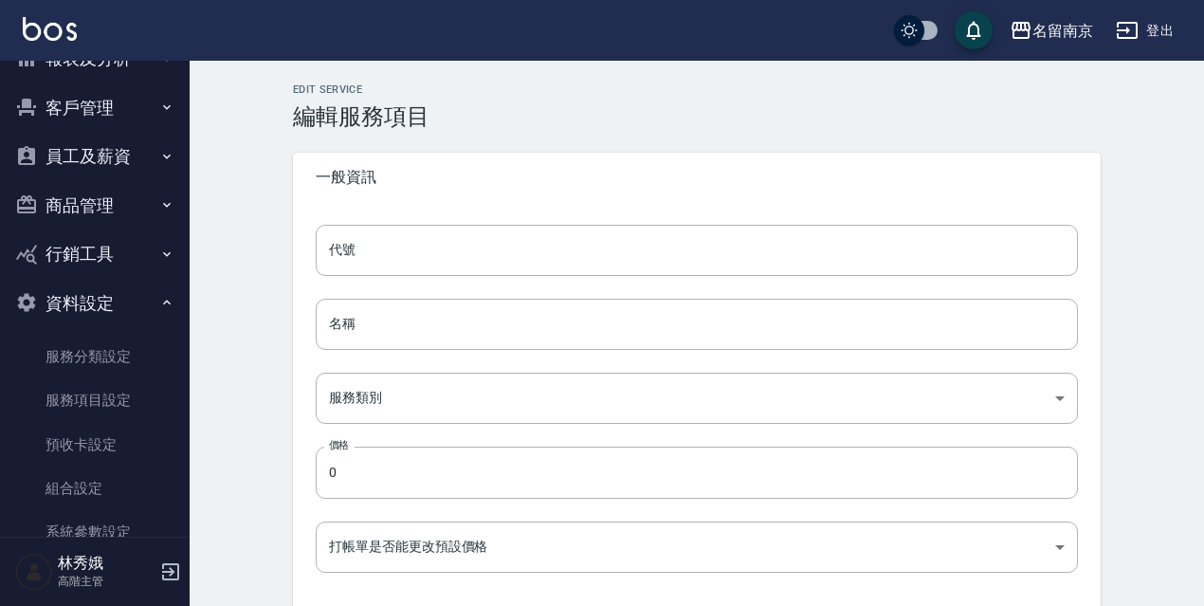
type input "點數"
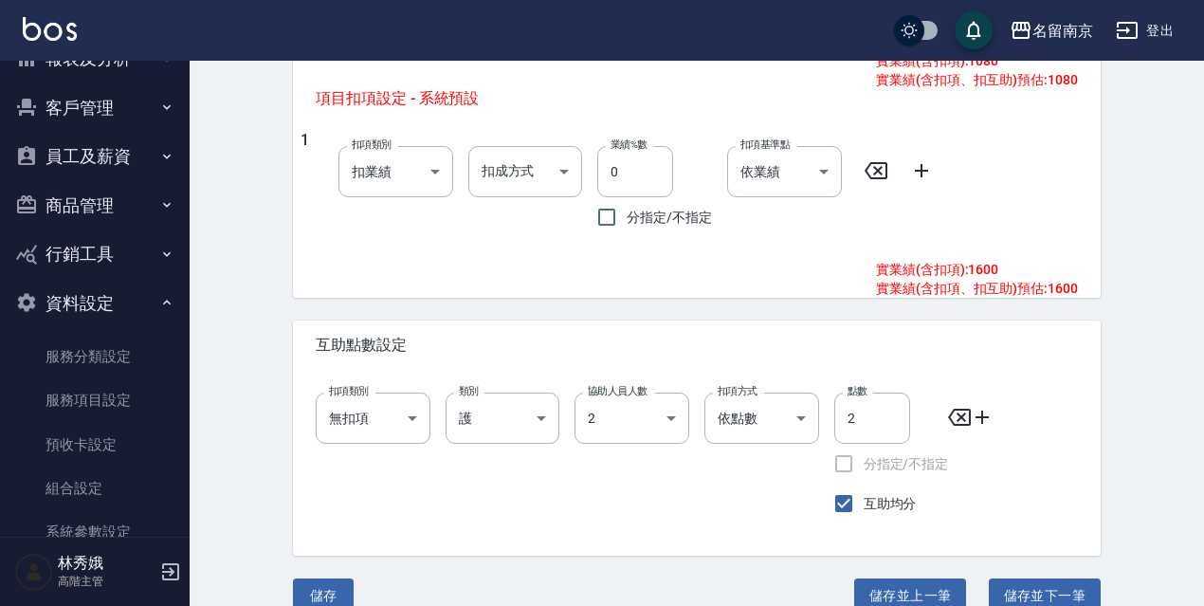
scroll to position [1105, 0]
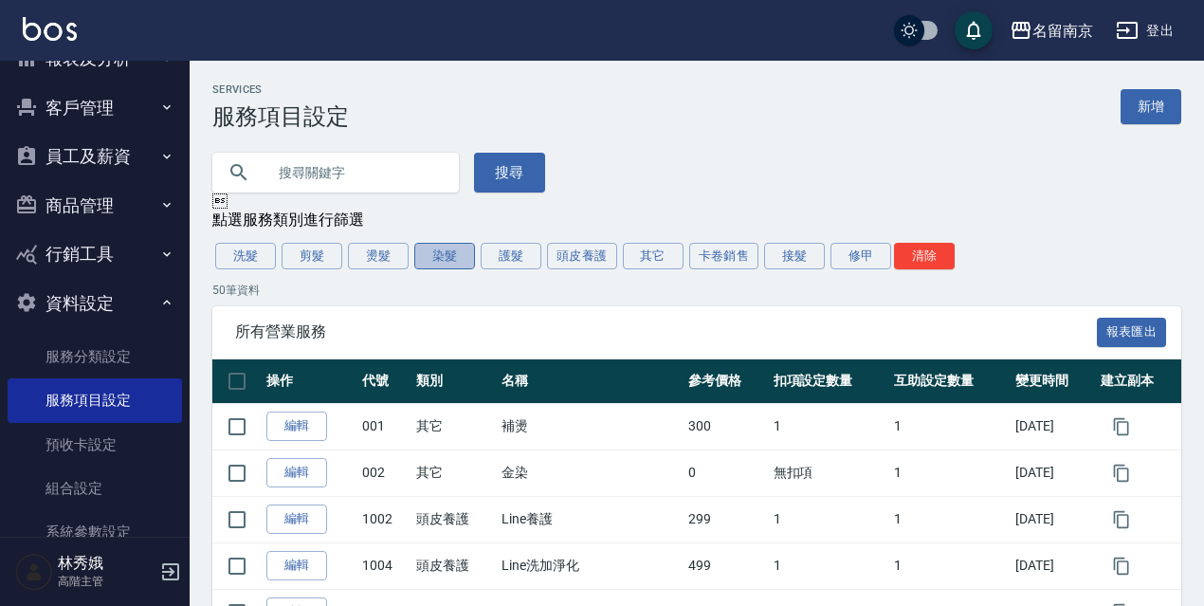
click at [425, 249] on button "染髮" at bounding box center [444, 256] width 61 height 27
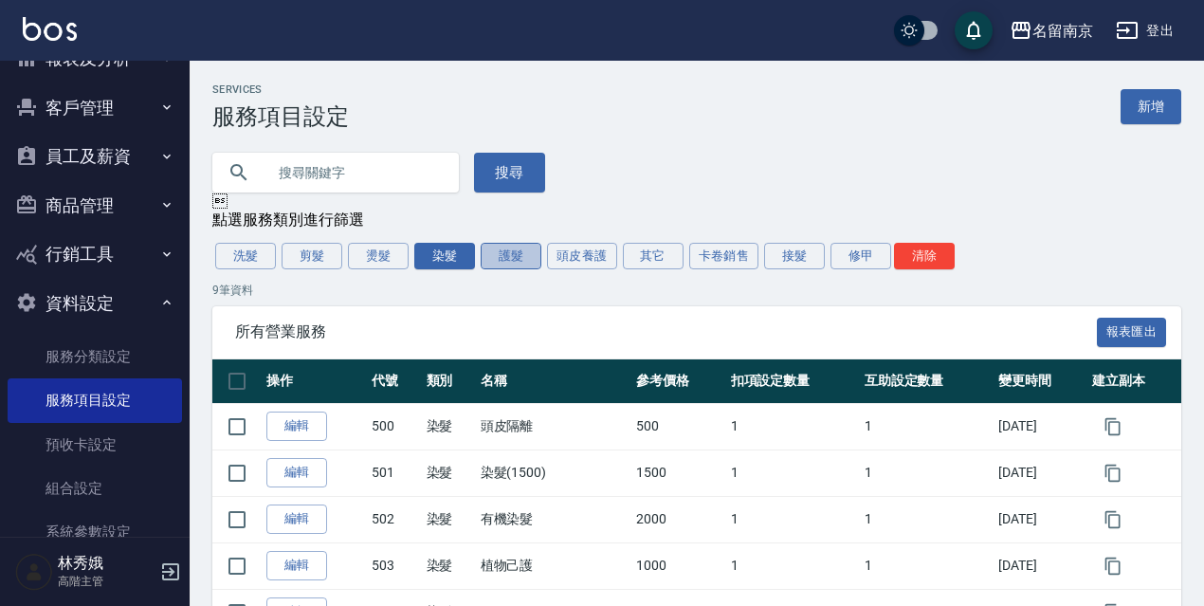
drag, startPoint x: 521, startPoint y: 255, endPoint x: 117, endPoint y: 17, distance: 469.4
click at [519, 255] on button "護髮" at bounding box center [511, 256] width 61 height 27
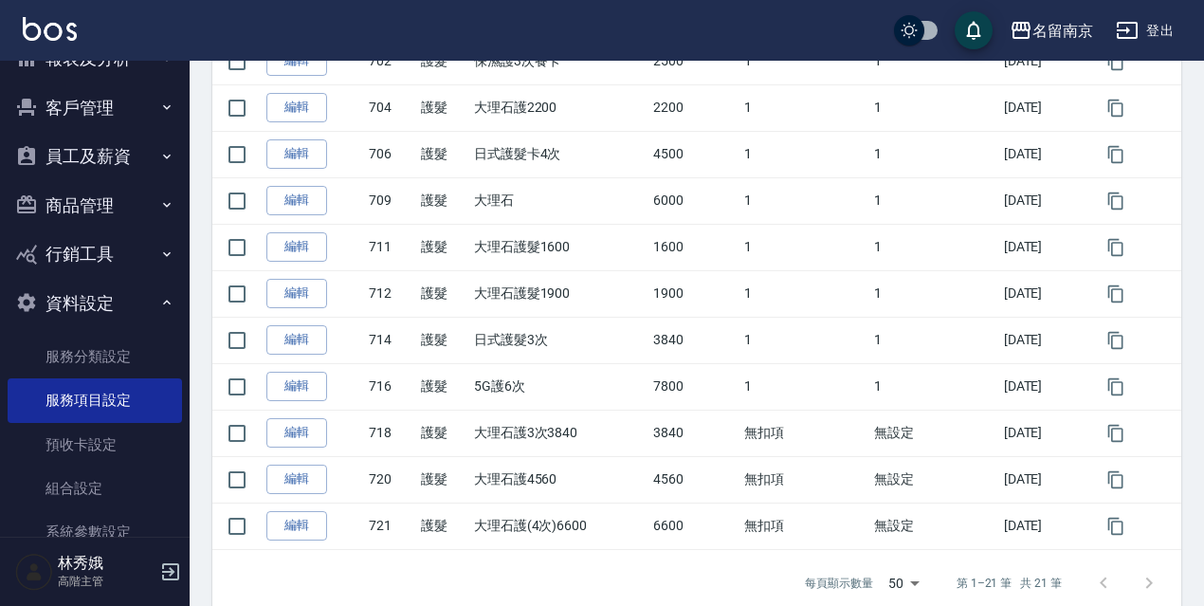
scroll to position [866, 0]
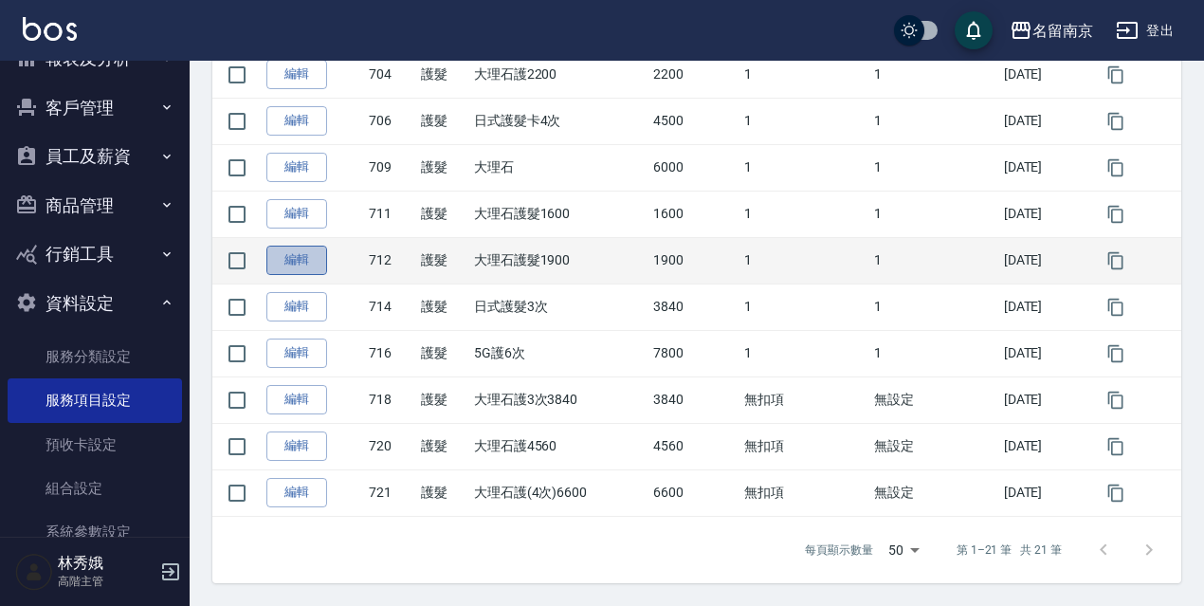
click at [289, 268] on link "編輯" at bounding box center [296, 259] width 61 height 29
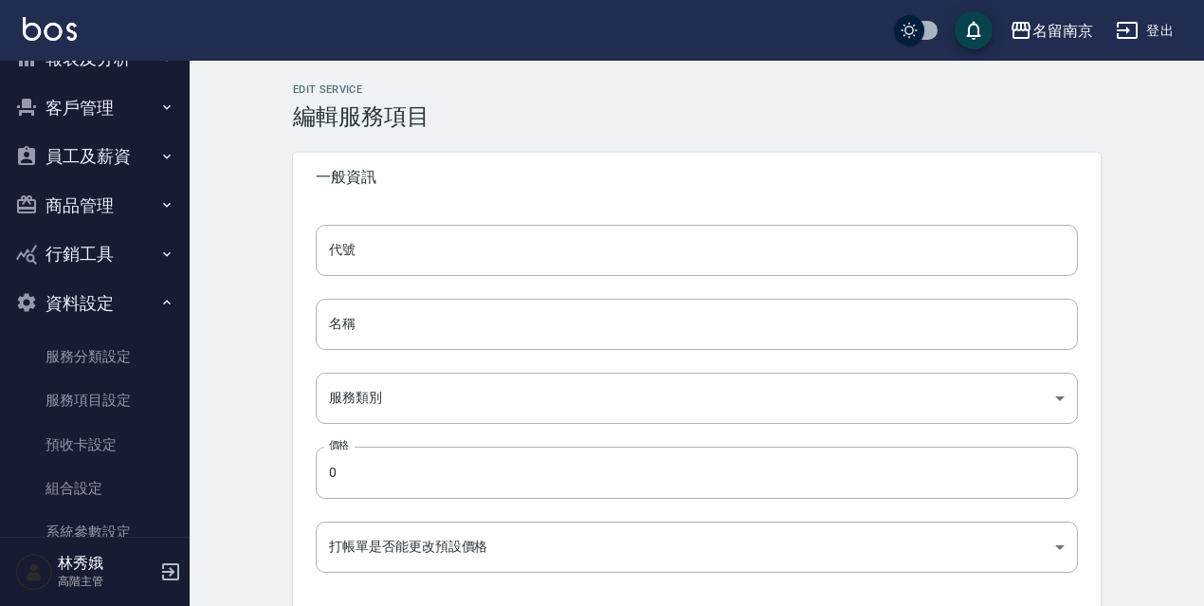
type input "712"
type input "大理石護髮1900"
type input "1c4f4ff4-7f83-4cc6-81d4-db3408e39490"
type input "1900"
type input "FALSE"
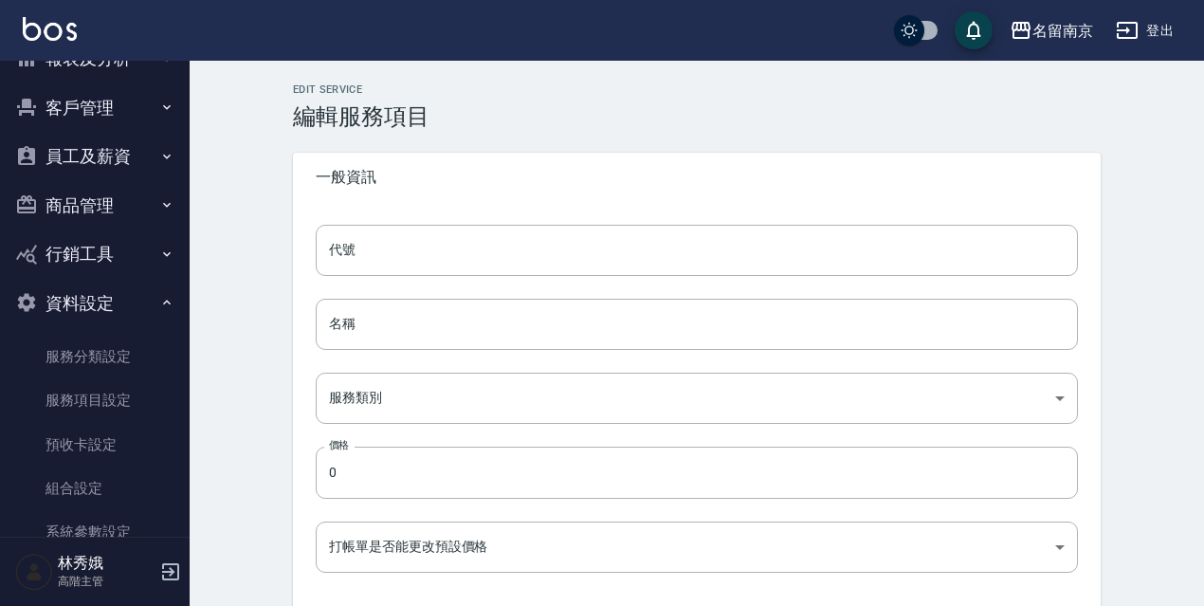
type input "none"
type input "UNSET"
type input "none"
type input "護"
type input "2"
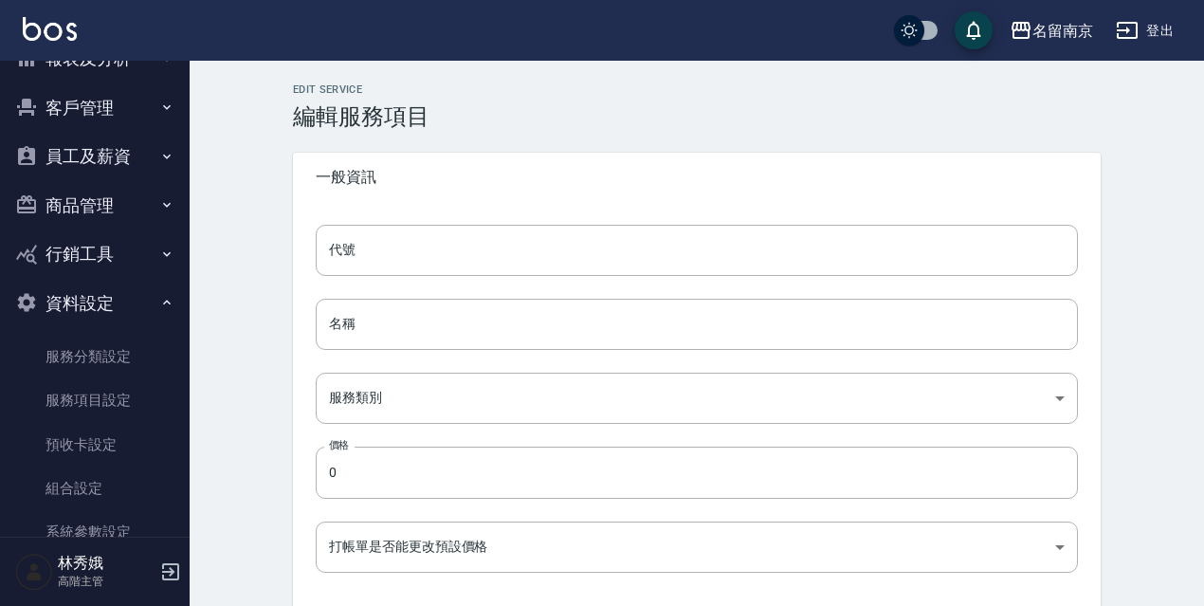
type input "點數"
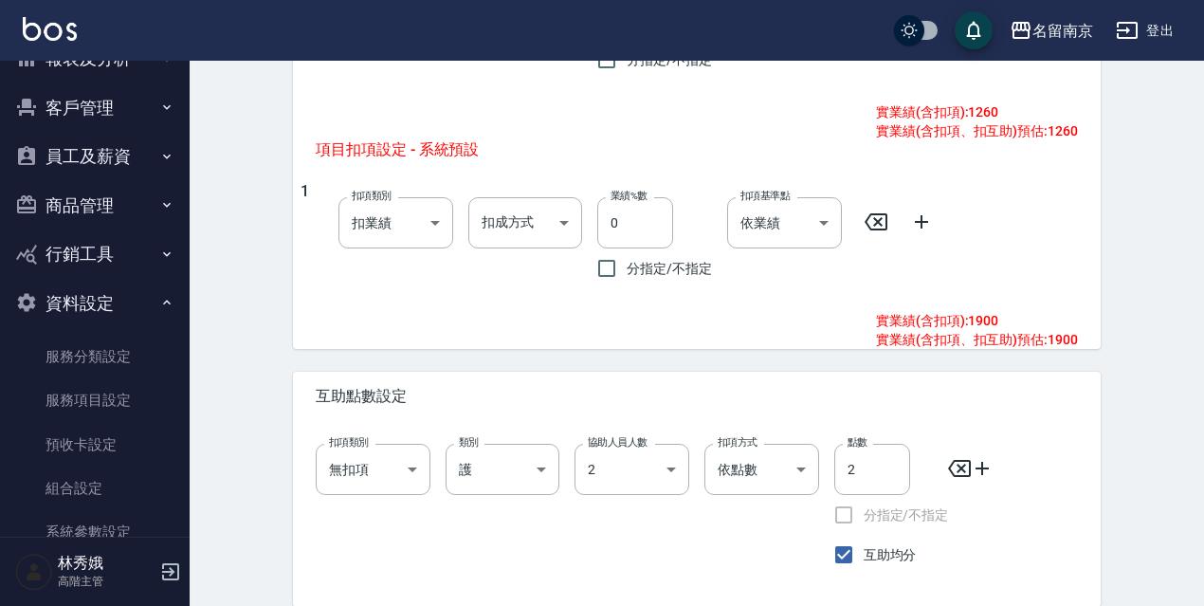
scroll to position [1130, 0]
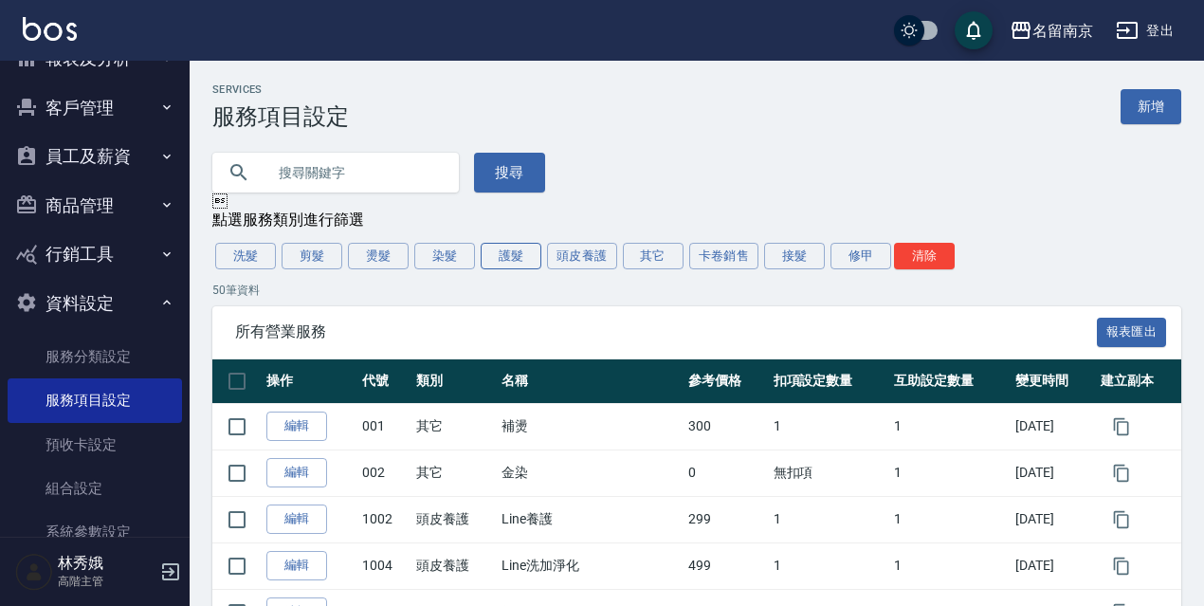
click at [517, 251] on button "護髮" at bounding box center [511, 256] width 61 height 27
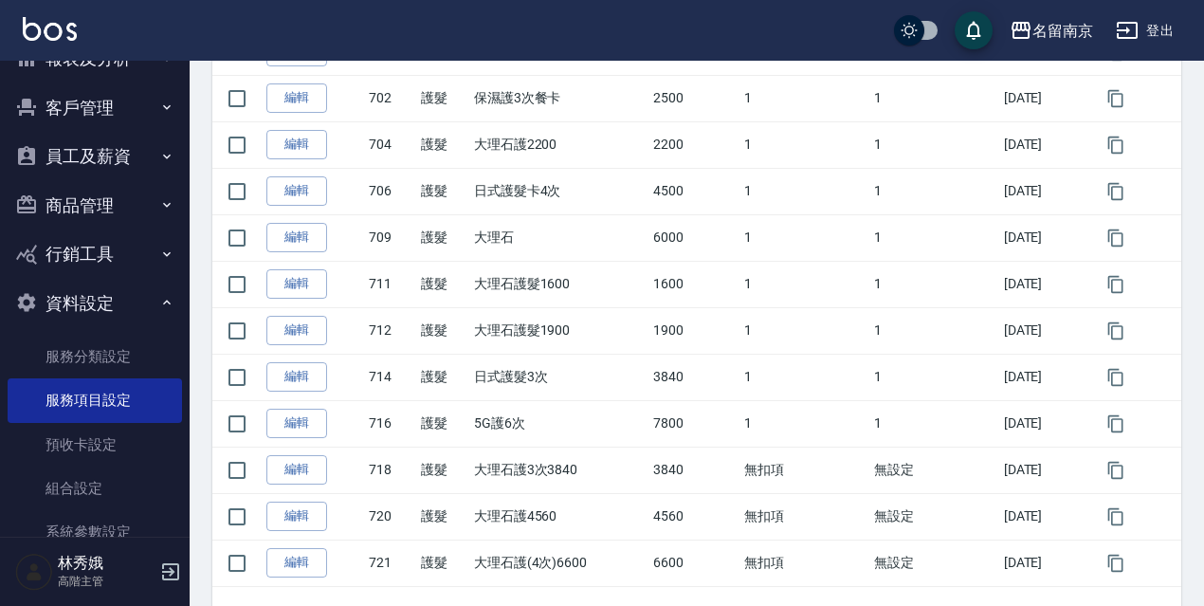
scroll to position [866, 0]
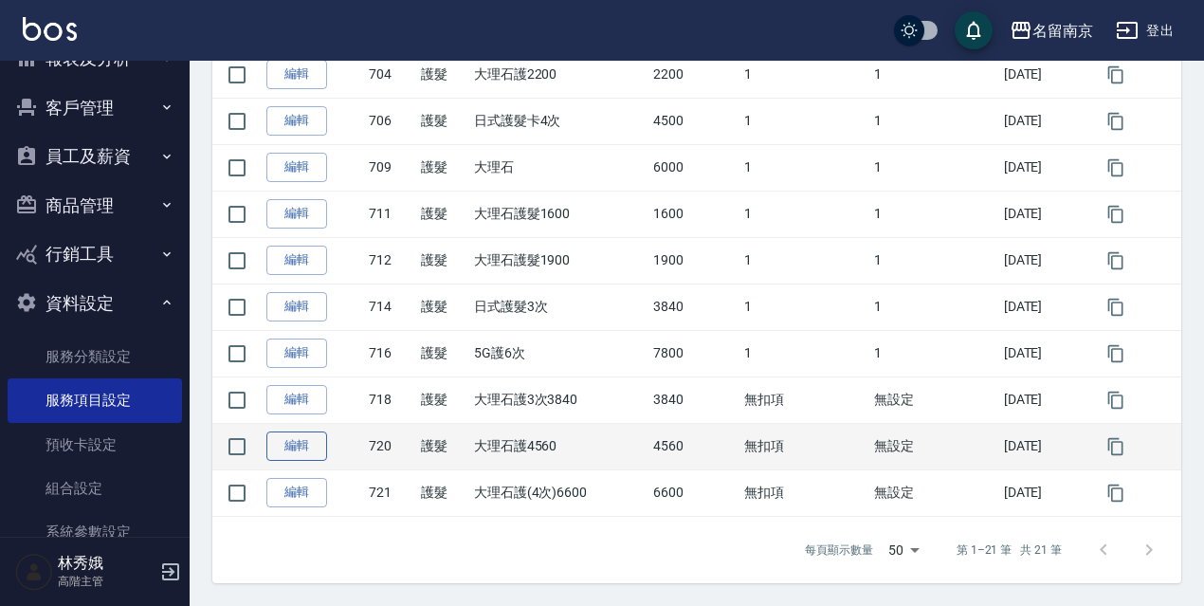
click at [302, 452] on link "編輯" at bounding box center [296, 445] width 61 height 29
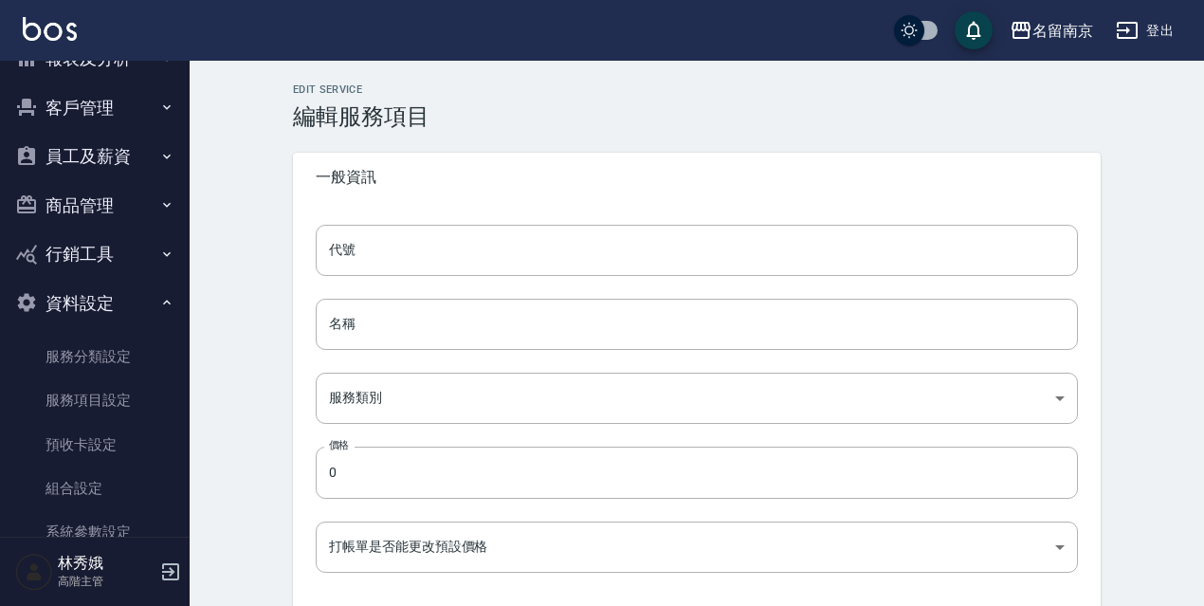
type input "720"
type input "大理石護4560"
type input "1c4f4ff4-7f83-4cc6-81d4-db3408e39490"
type input "4560"
type input "FALSE"
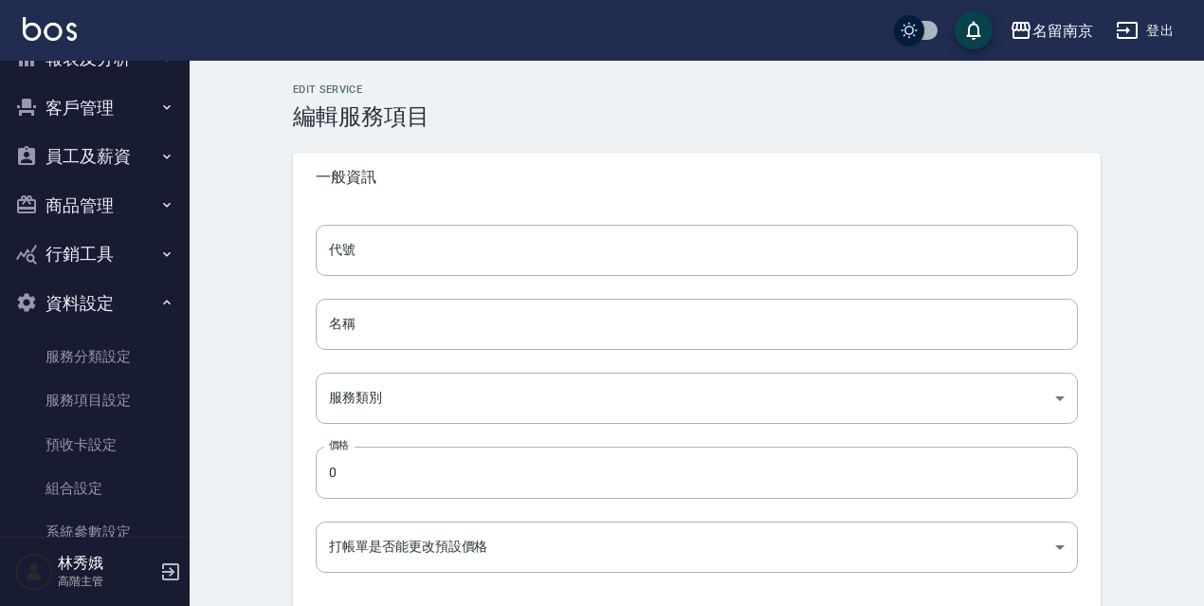
type input "none"
type input "UNSET"
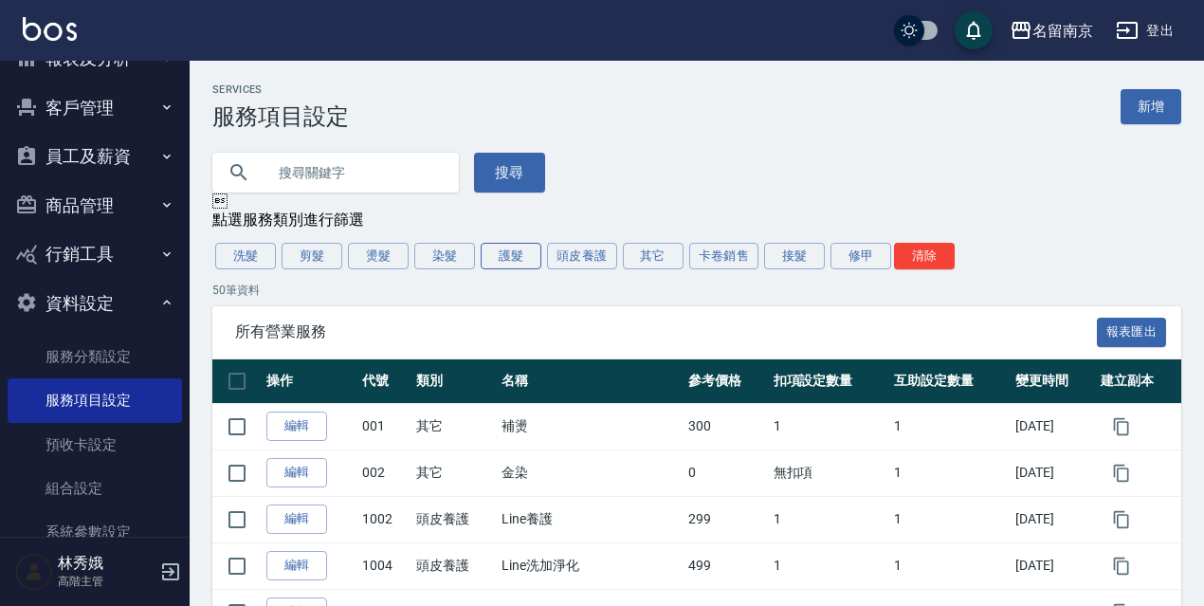
click at [513, 249] on button "護髮" at bounding box center [511, 256] width 61 height 27
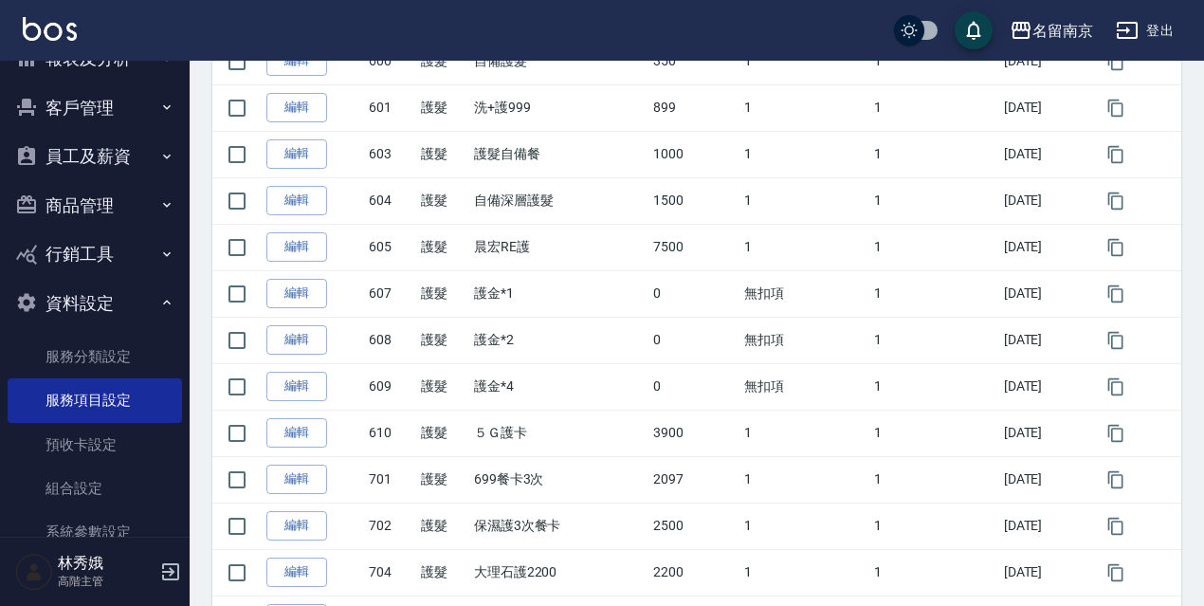
scroll to position [415, 0]
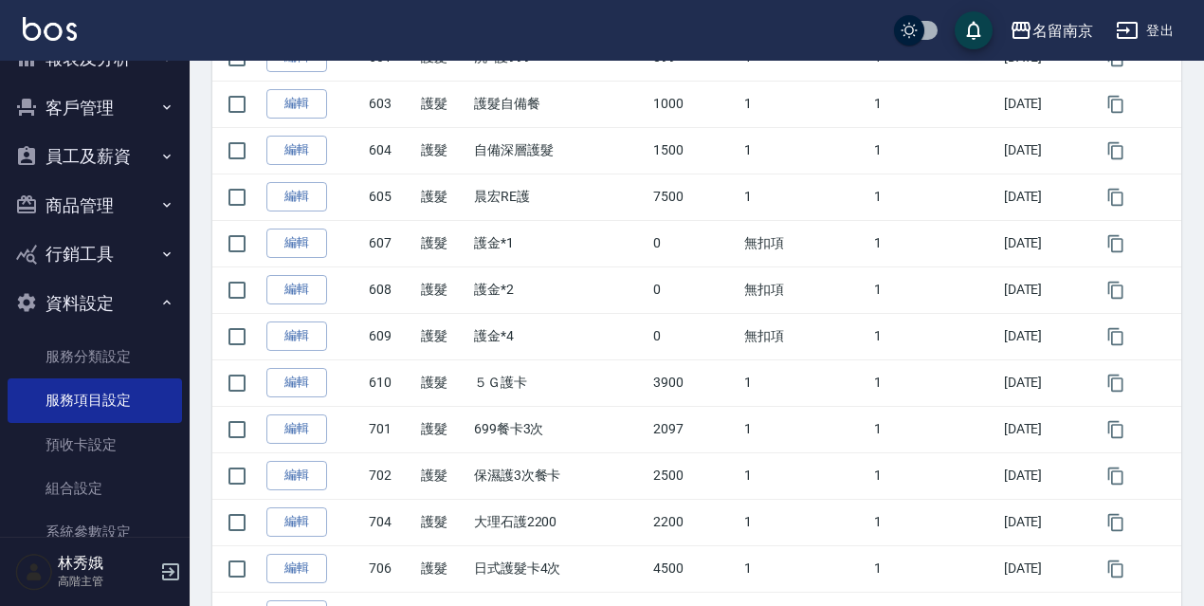
drag, startPoint x: 1132, startPoint y: 11, endPoint x: 1132, endPoint y: 48, distance: 37.0
click at [1132, 32] on div "名留南京 登出" at bounding box center [602, 30] width 1204 height 61
click at [1130, 37] on icon "button" at bounding box center [1127, 30] width 23 height 23
